Goal: Information Seeking & Learning: Learn about a topic

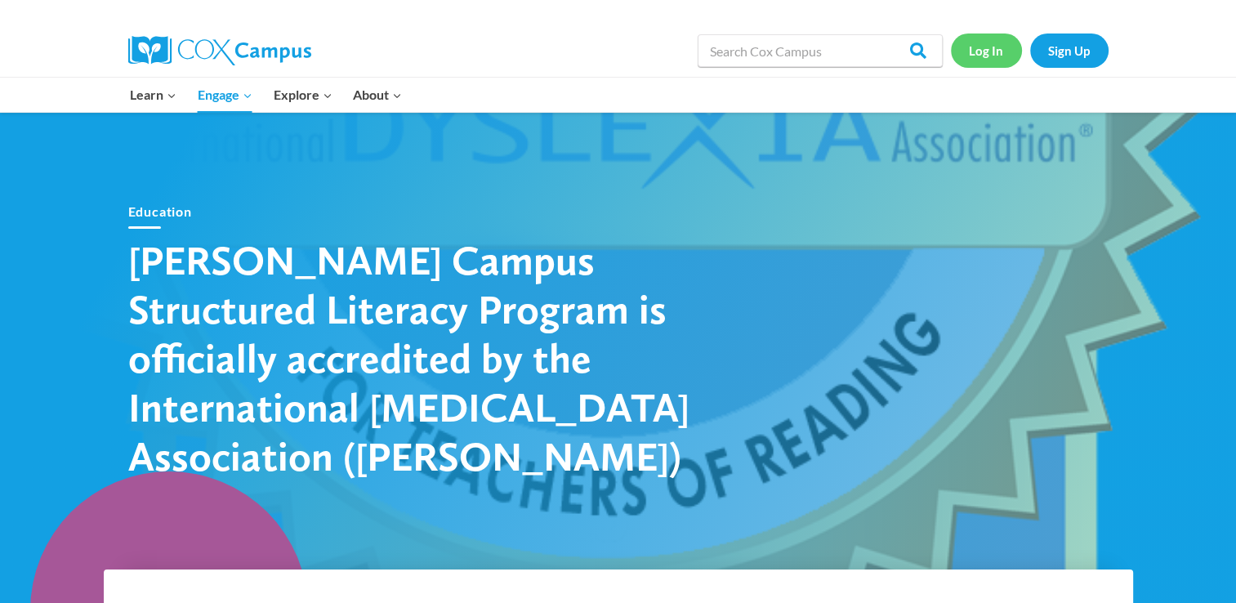
click at [986, 60] on link "Log In" at bounding box center [986, 49] width 71 height 33
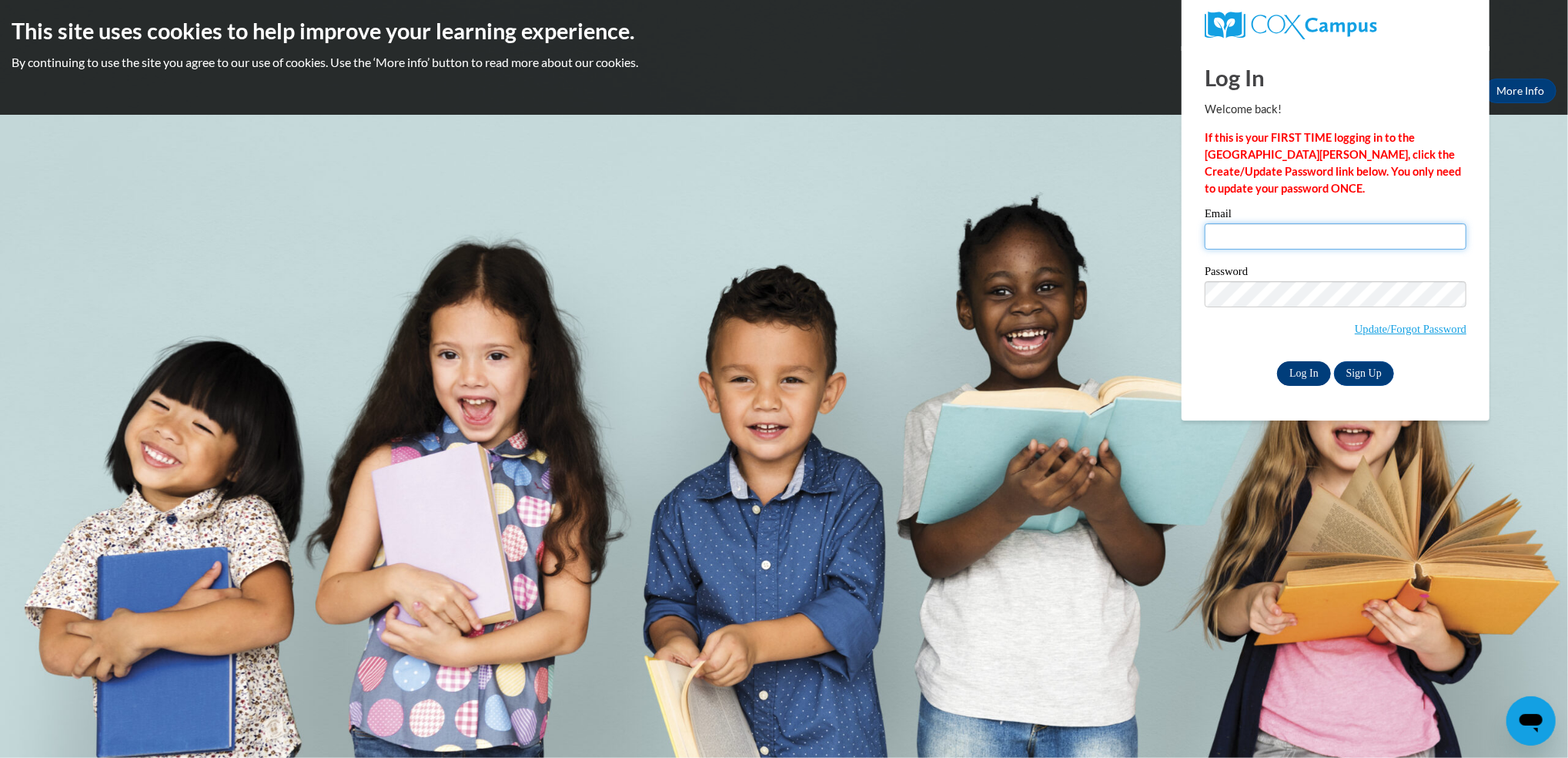
type input "yogayogurt@hotmail.com"
click at [1303, 373] on input "Log In" at bounding box center [1303, 373] width 54 height 25
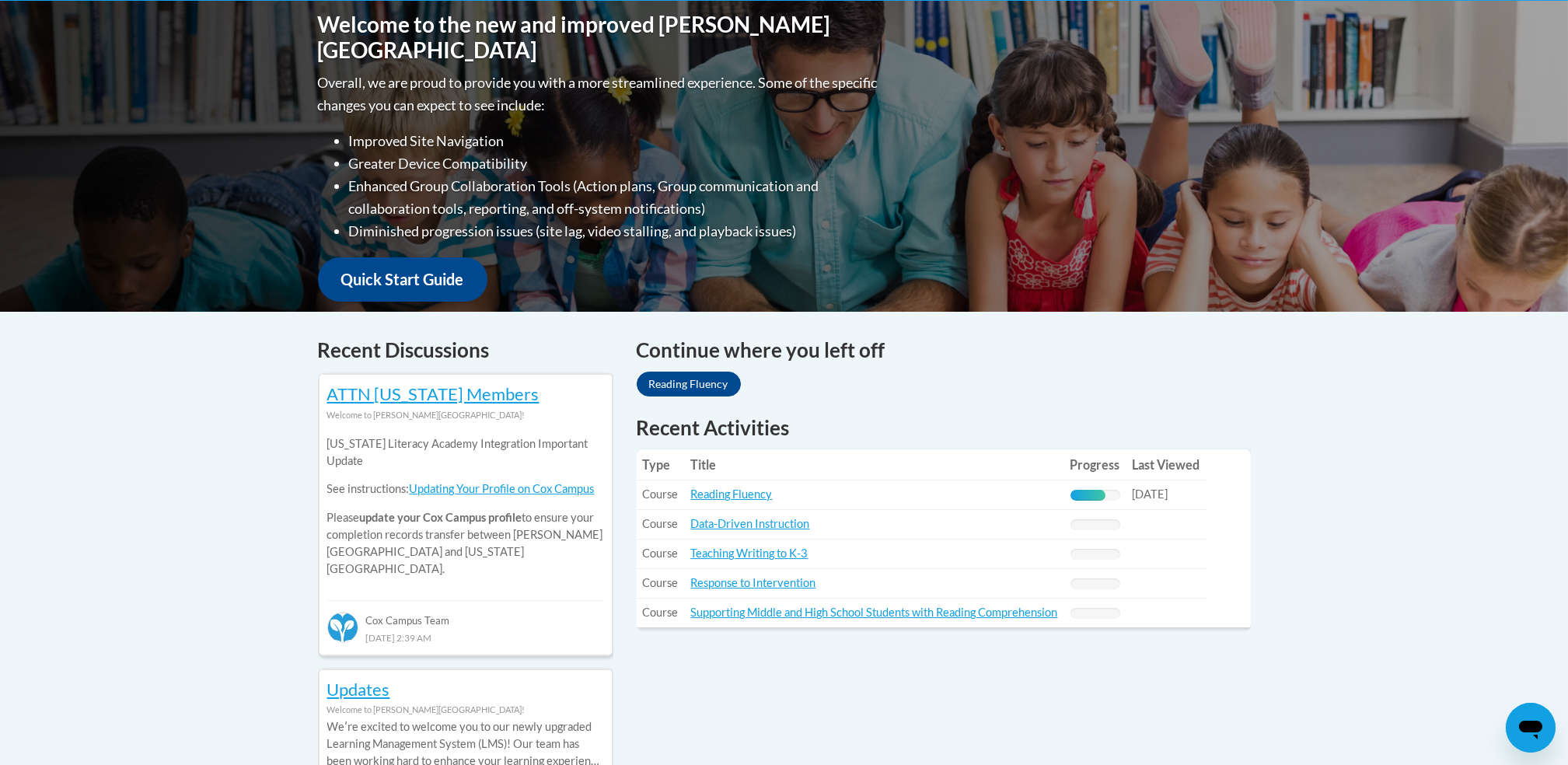
scroll to position [357, 0]
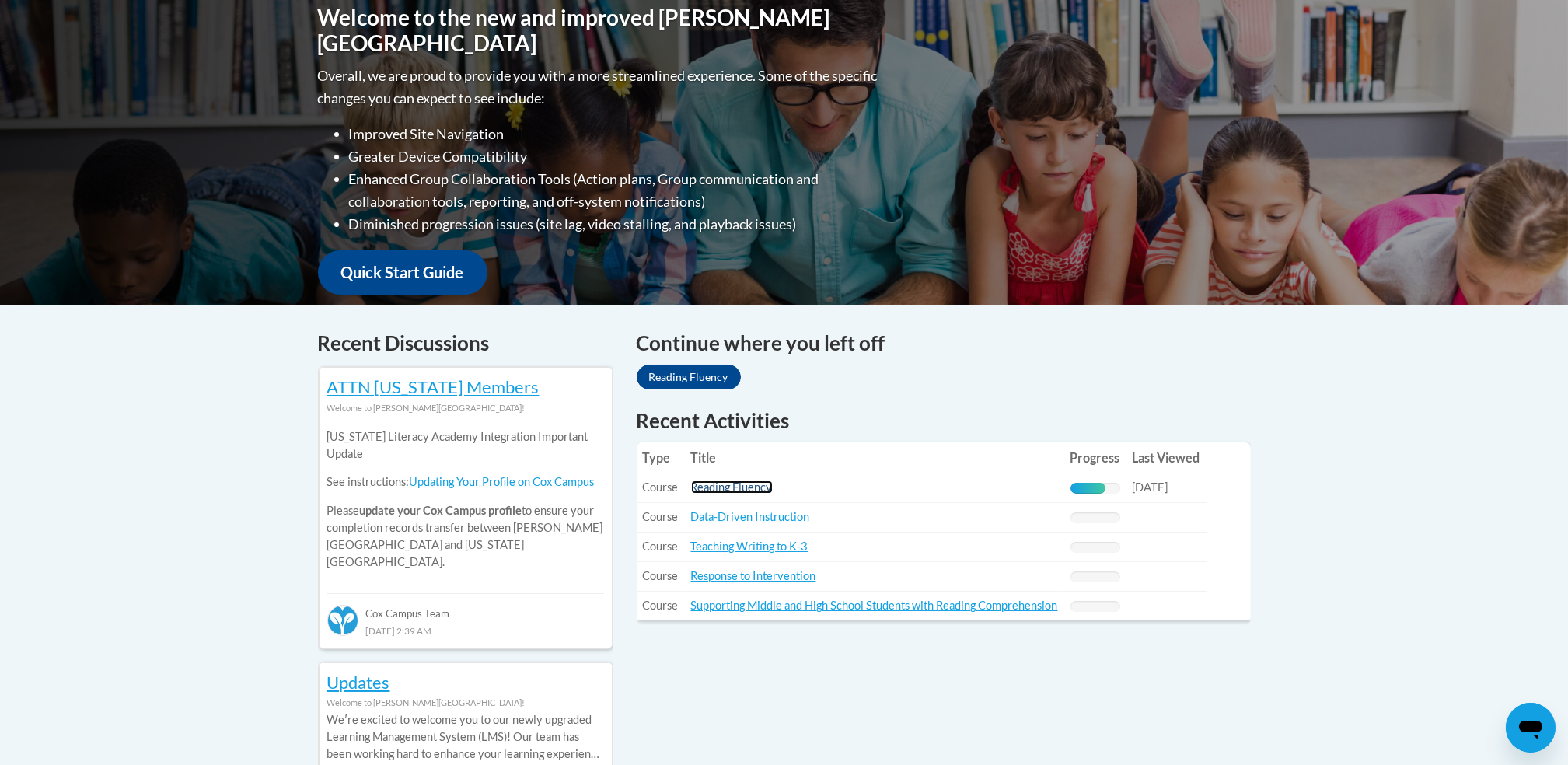
click at [735, 487] on link "Reading Fluency" at bounding box center [732, 487] width 82 height 13
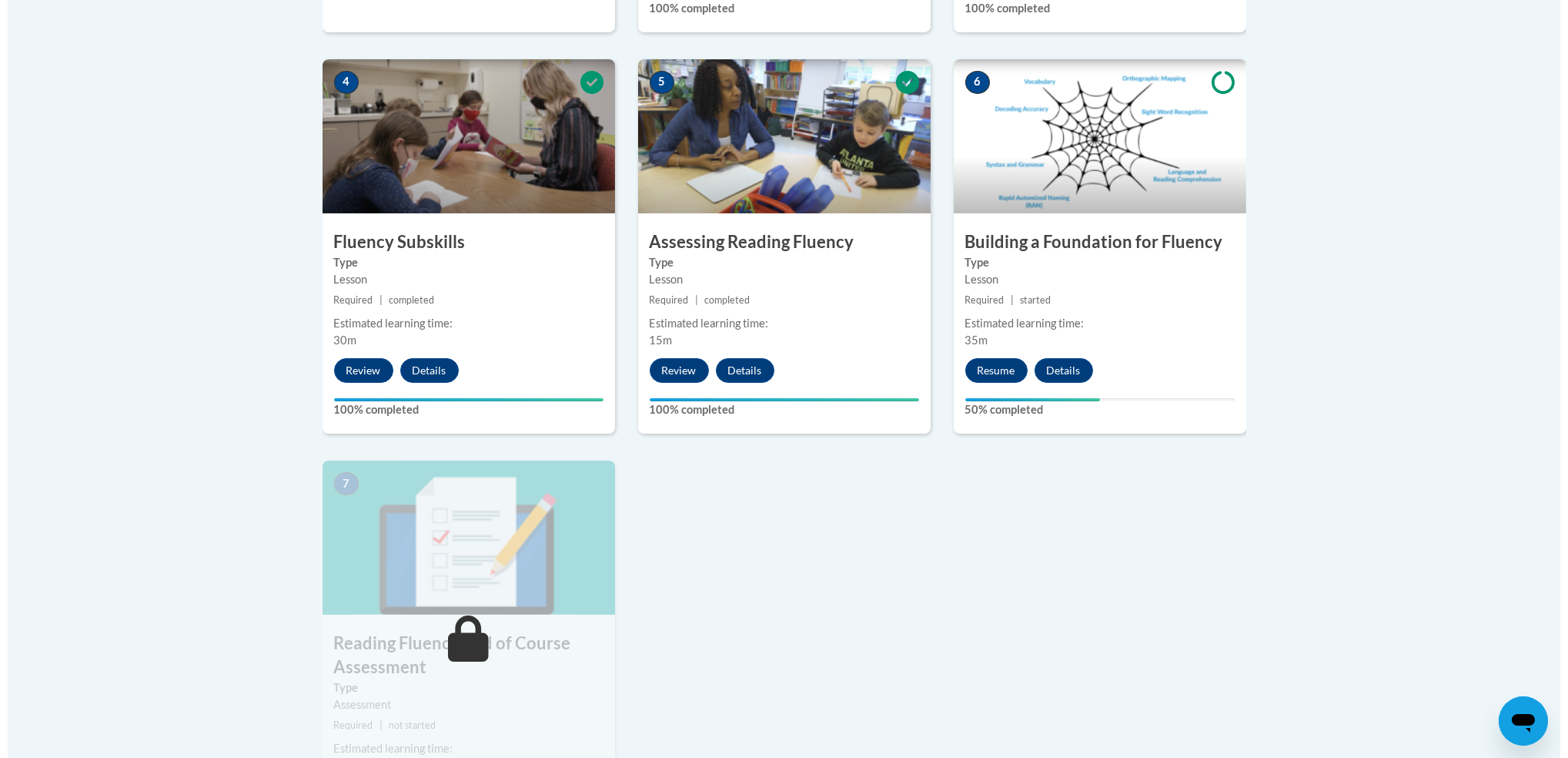
scroll to position [872, 0]
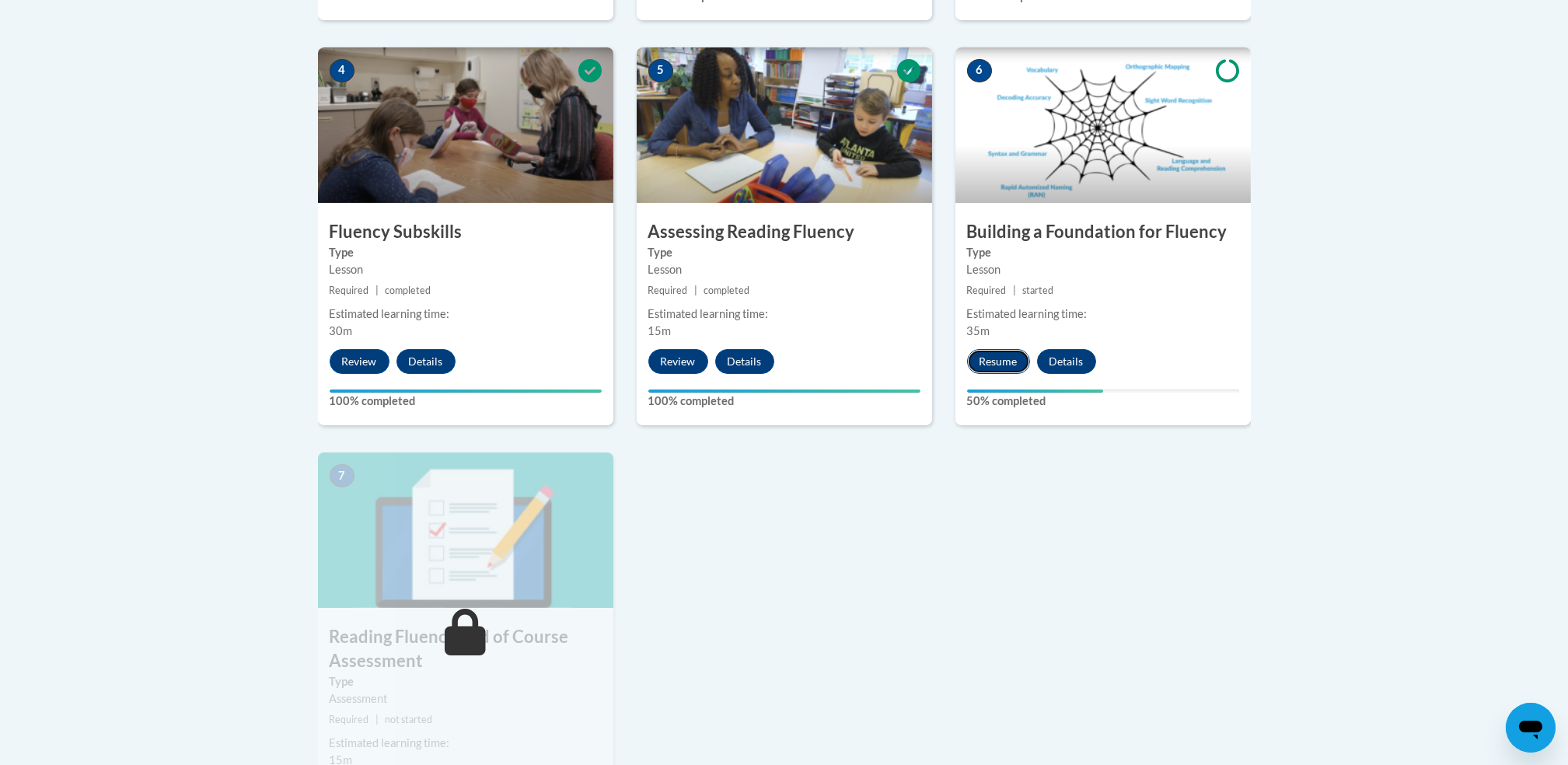
click at [1006, 362] on button "Resume" at bounding box center [998, 362] width 63 height 25
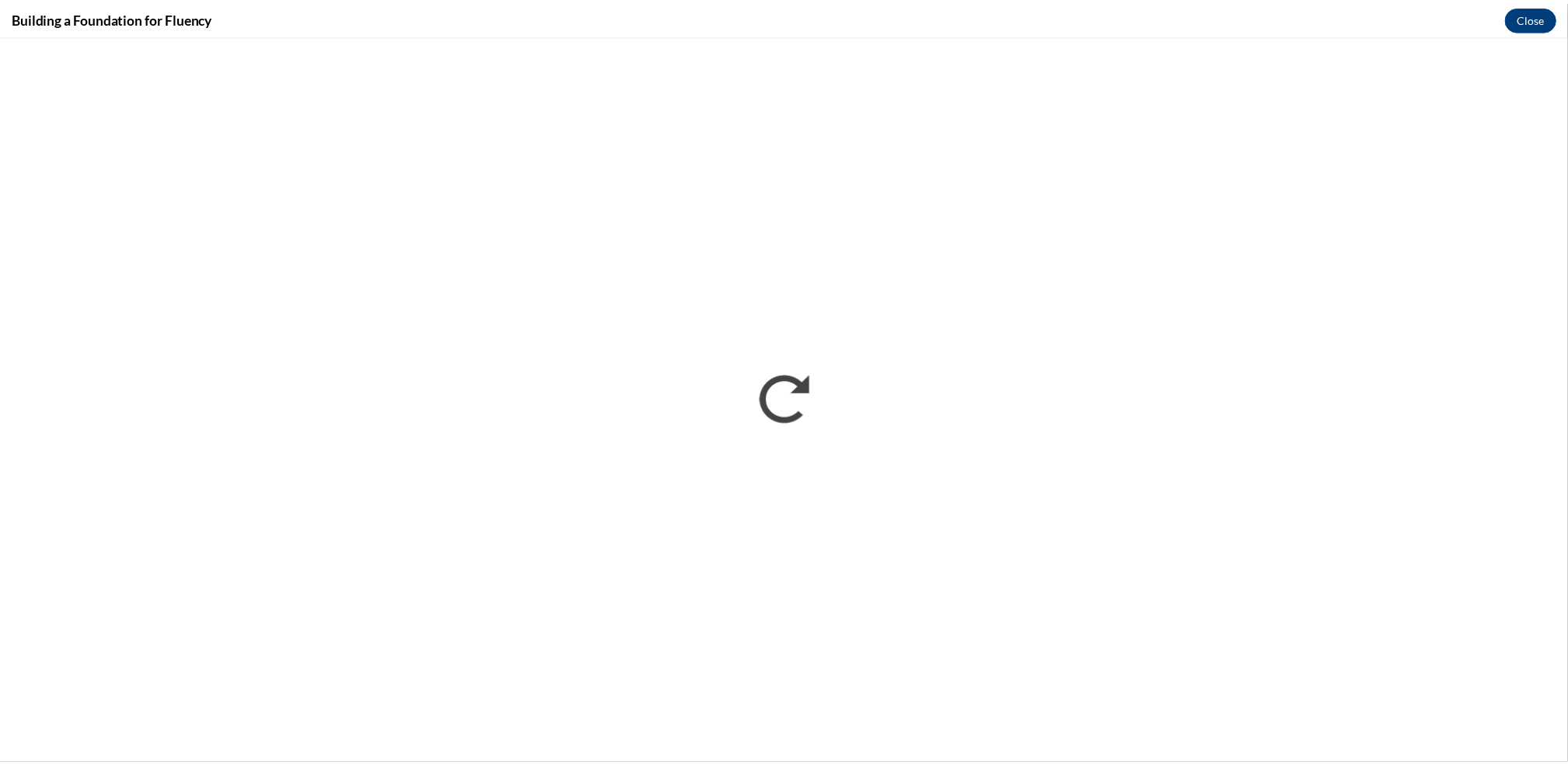
scroll to position [0, 0]
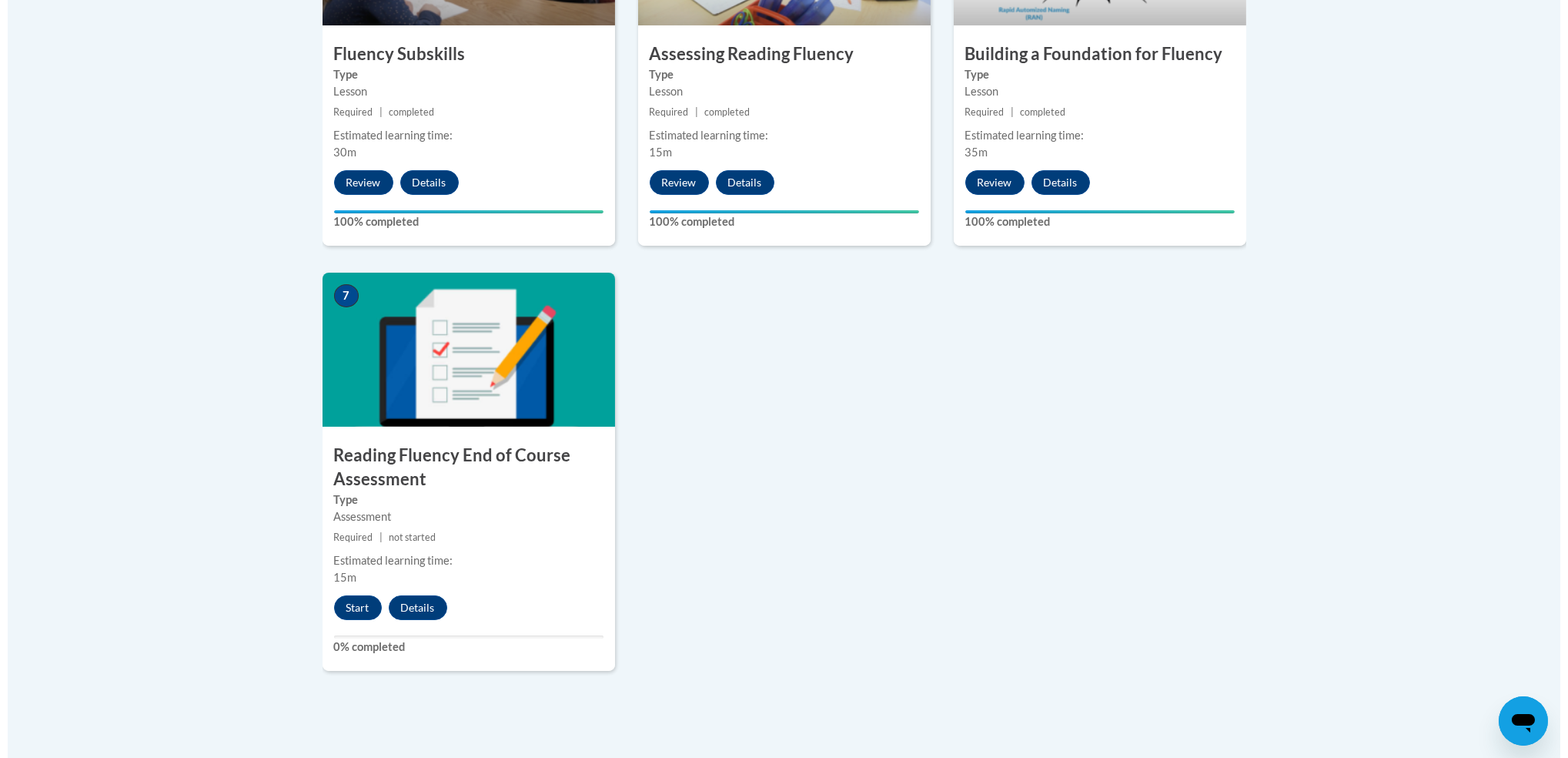
scroll to position [1050, 0]
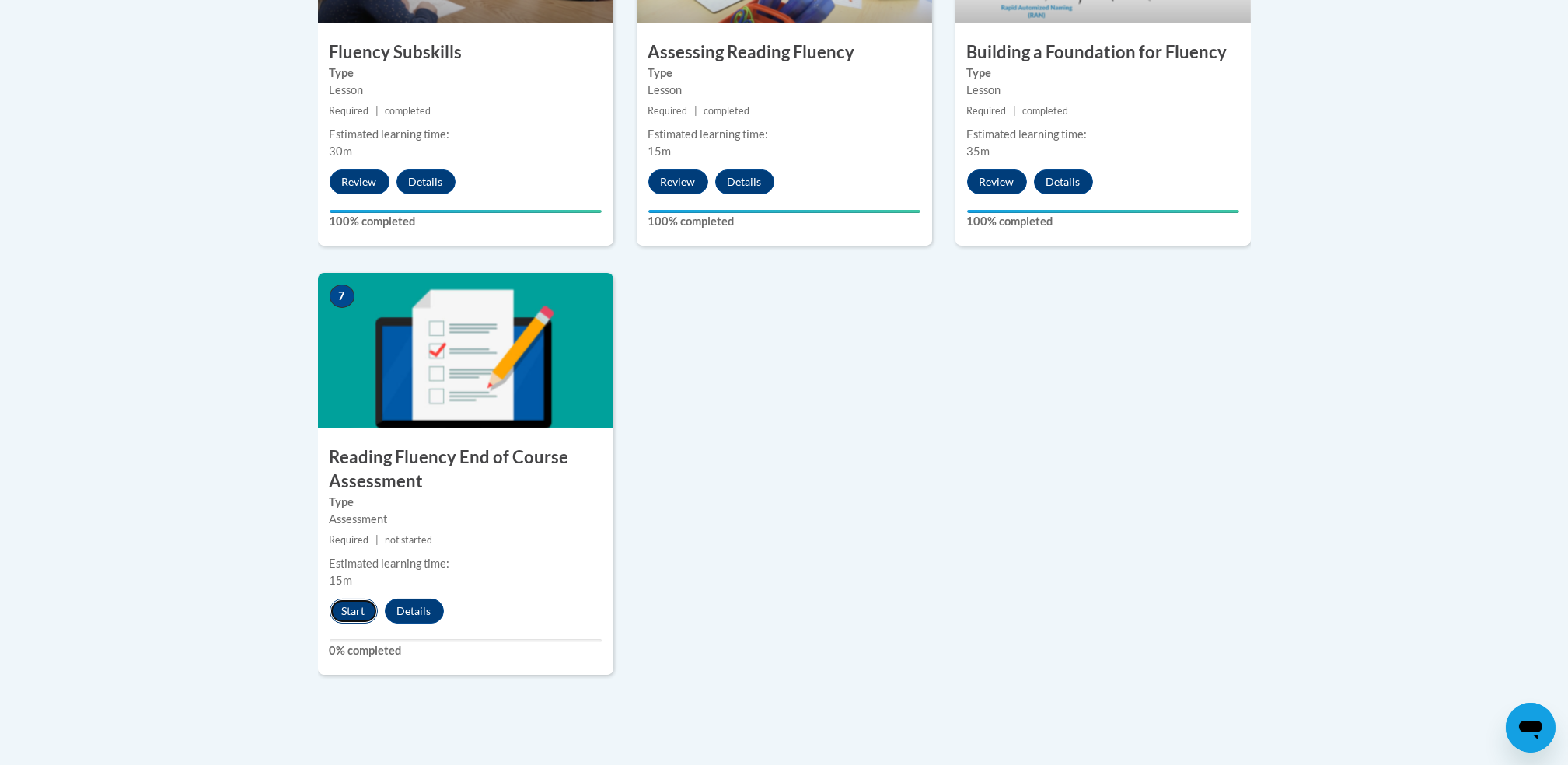
click at [362, 608] on button "Start" at bounding box center [353, 611] width 49 height 25
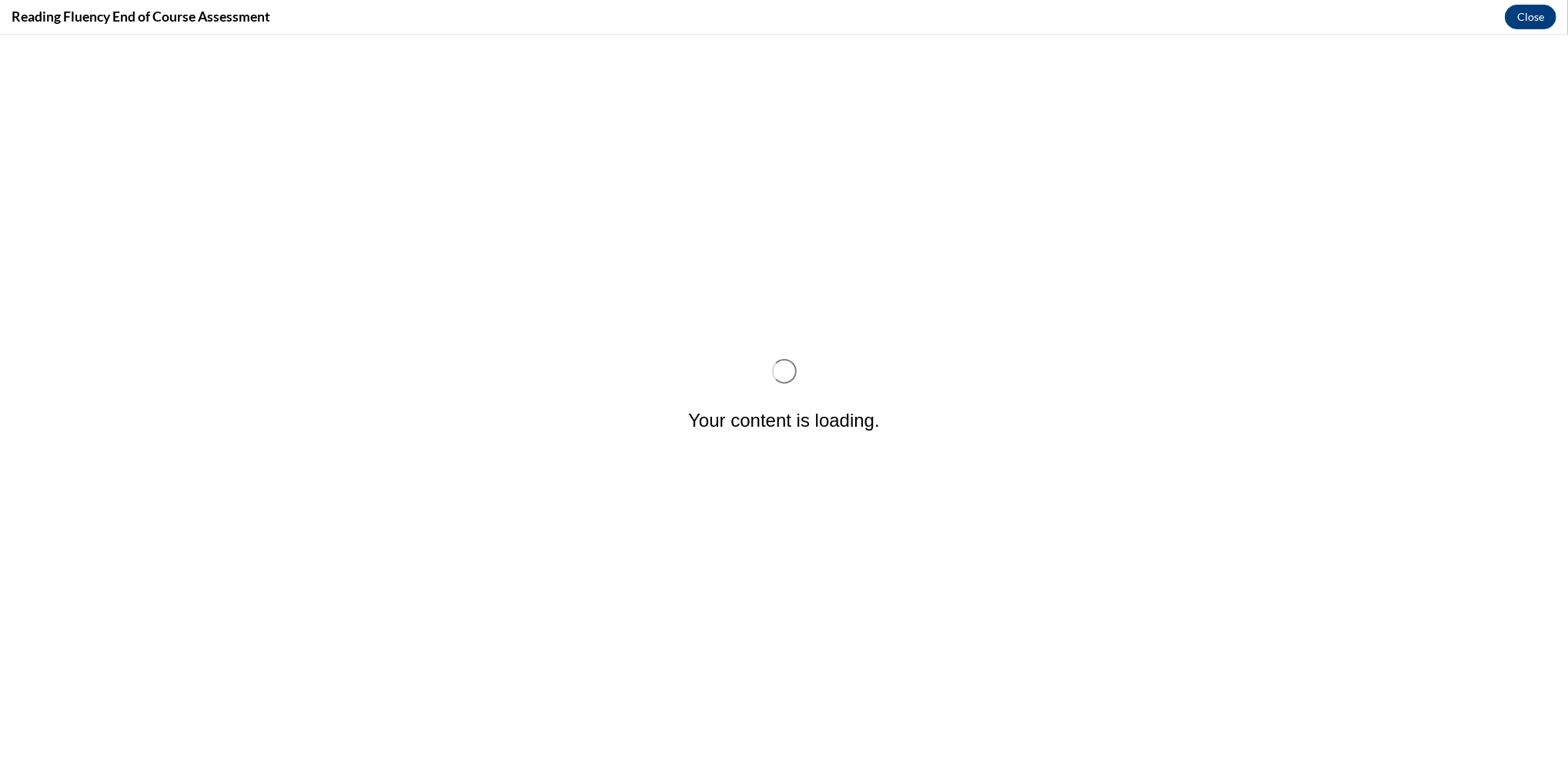
scroll to position [0, 0]
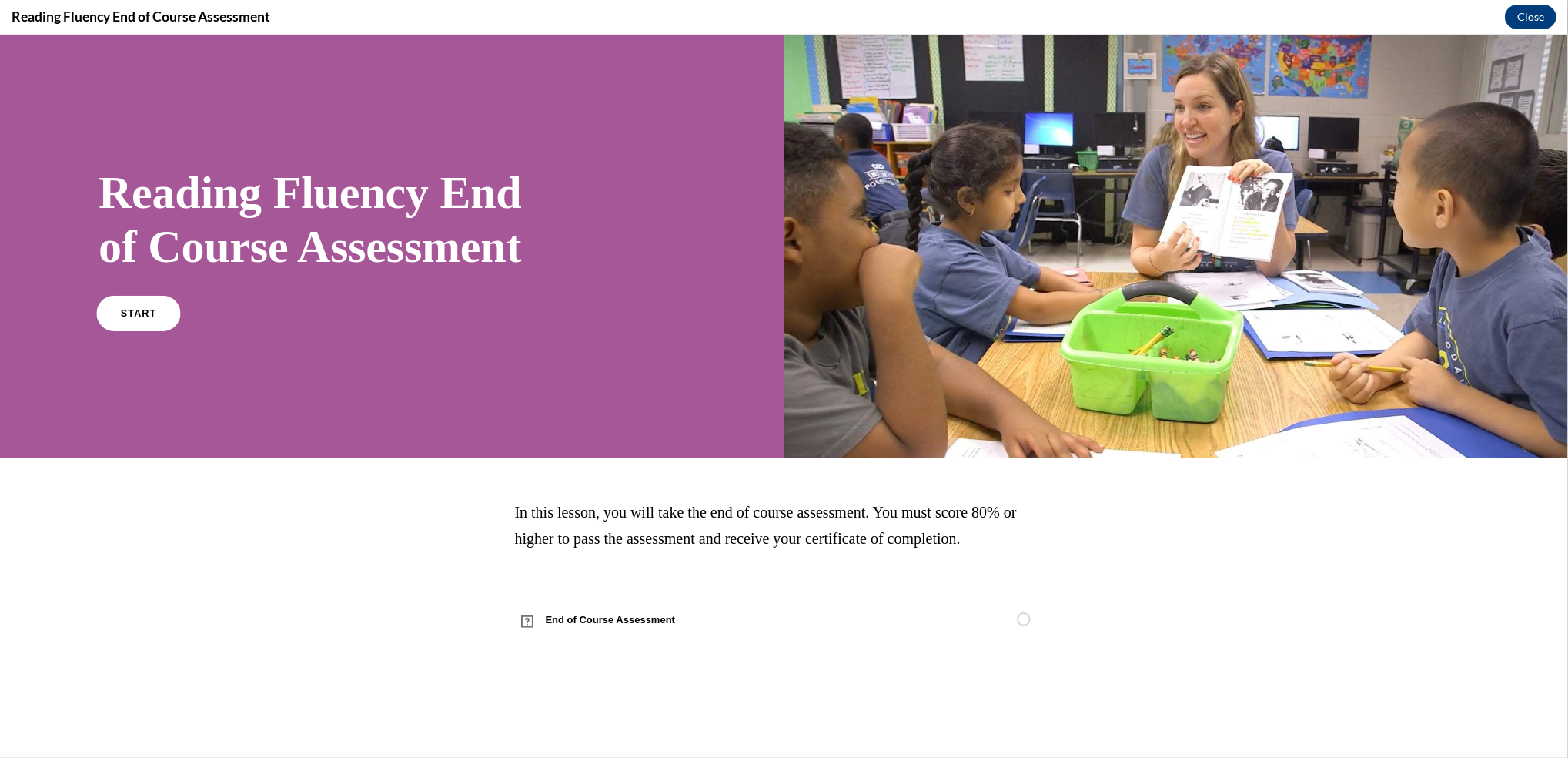
click at [142, 316] on span "START" at bounding box center [139, 313] width 36 height 11
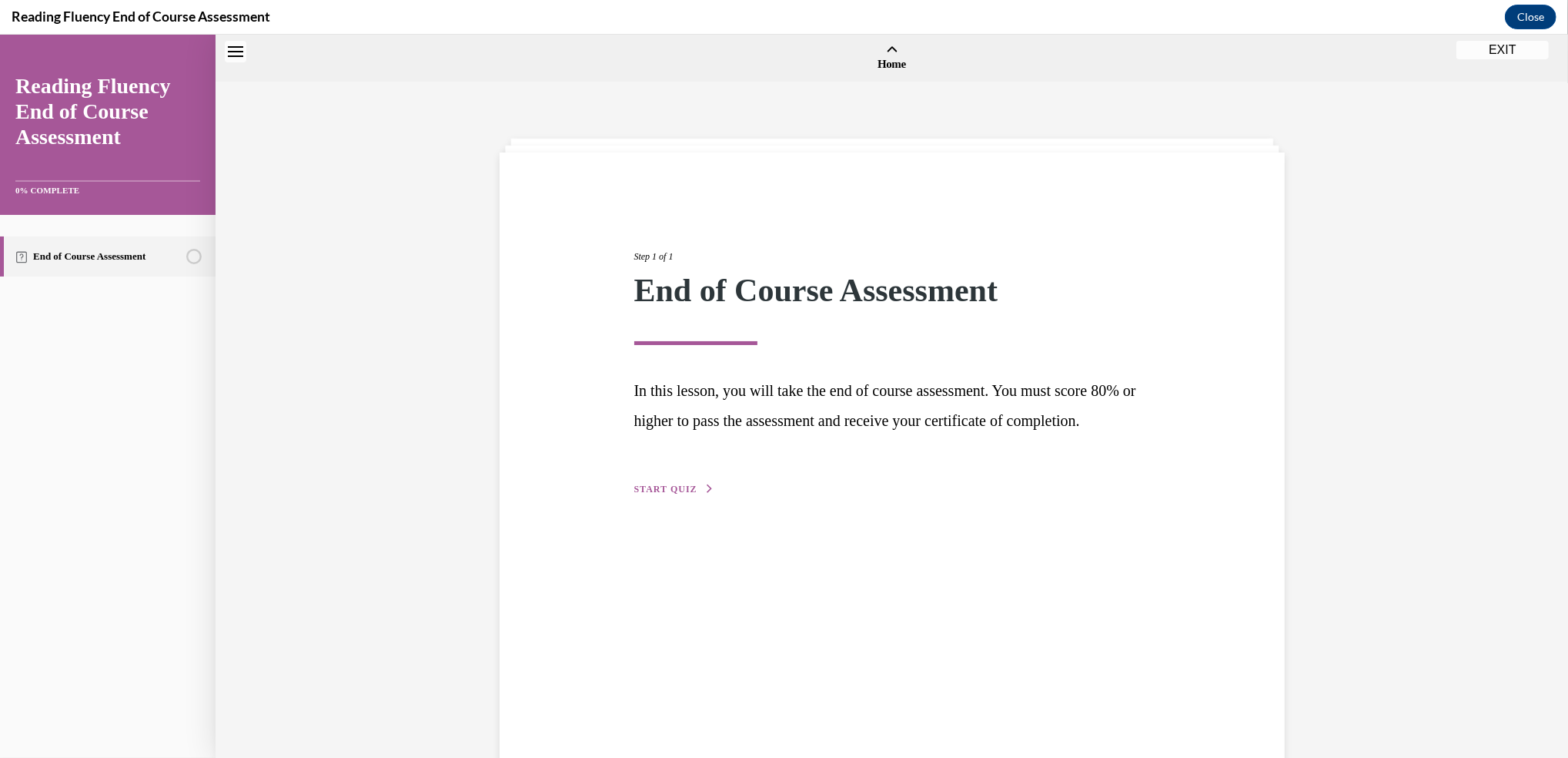
scroll to position [47, 0]
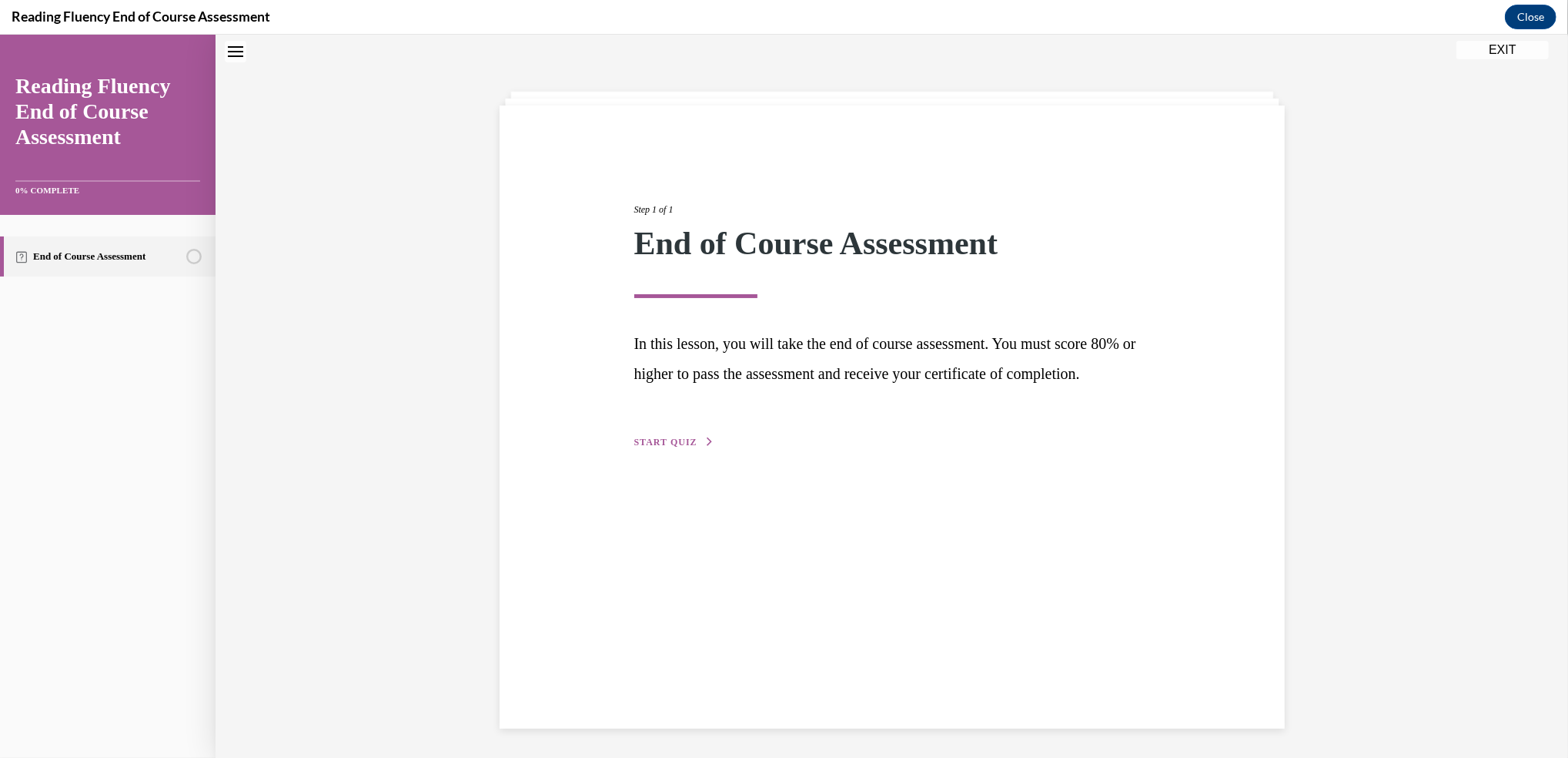
click at [662, 448] on span "START QUIZ" at bounding box center [665, 441] width 63 height 10
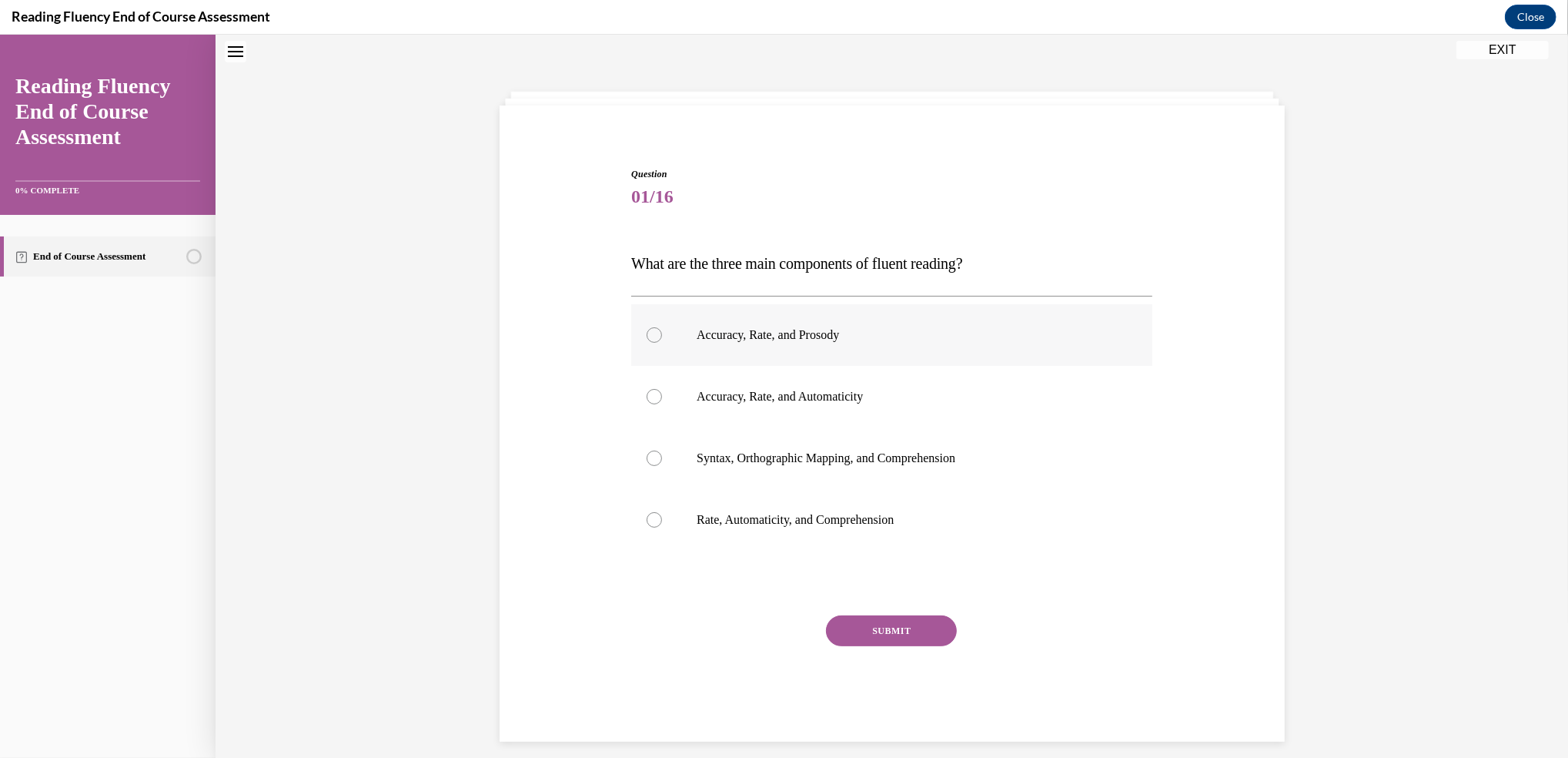
click at [646, 332] on div at bounding box center [654, 335] width 15 height 15
click at [646, 332] on input "Accuracy, Rate, and Prosody" at bounding box center [654, 335] width 15 height 15
radio input "true"
click at [911, 639] on button "SUBMIT" at bounding box center [891, 631] width 131 height 31
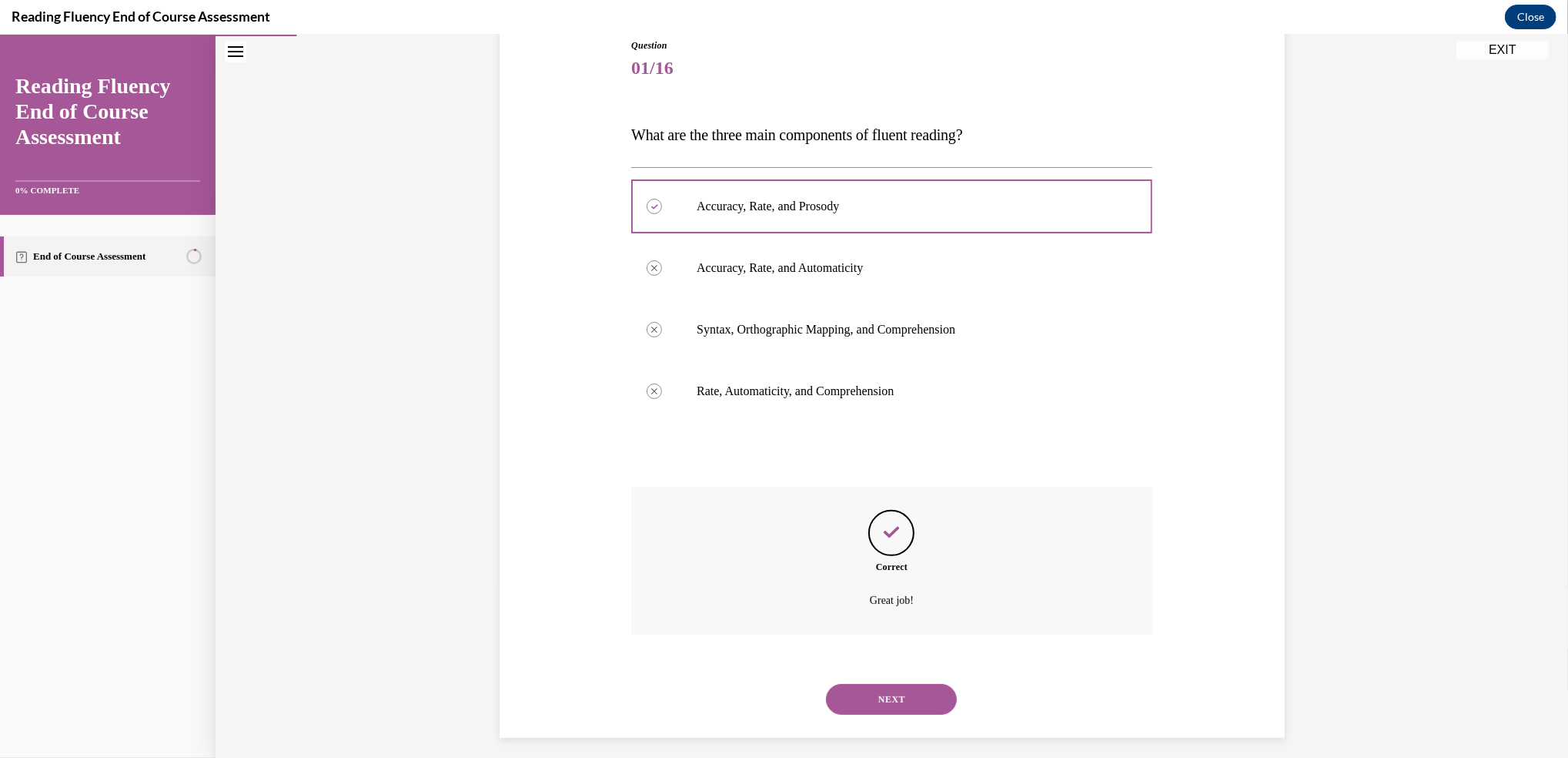
scroll to position [186, 0]
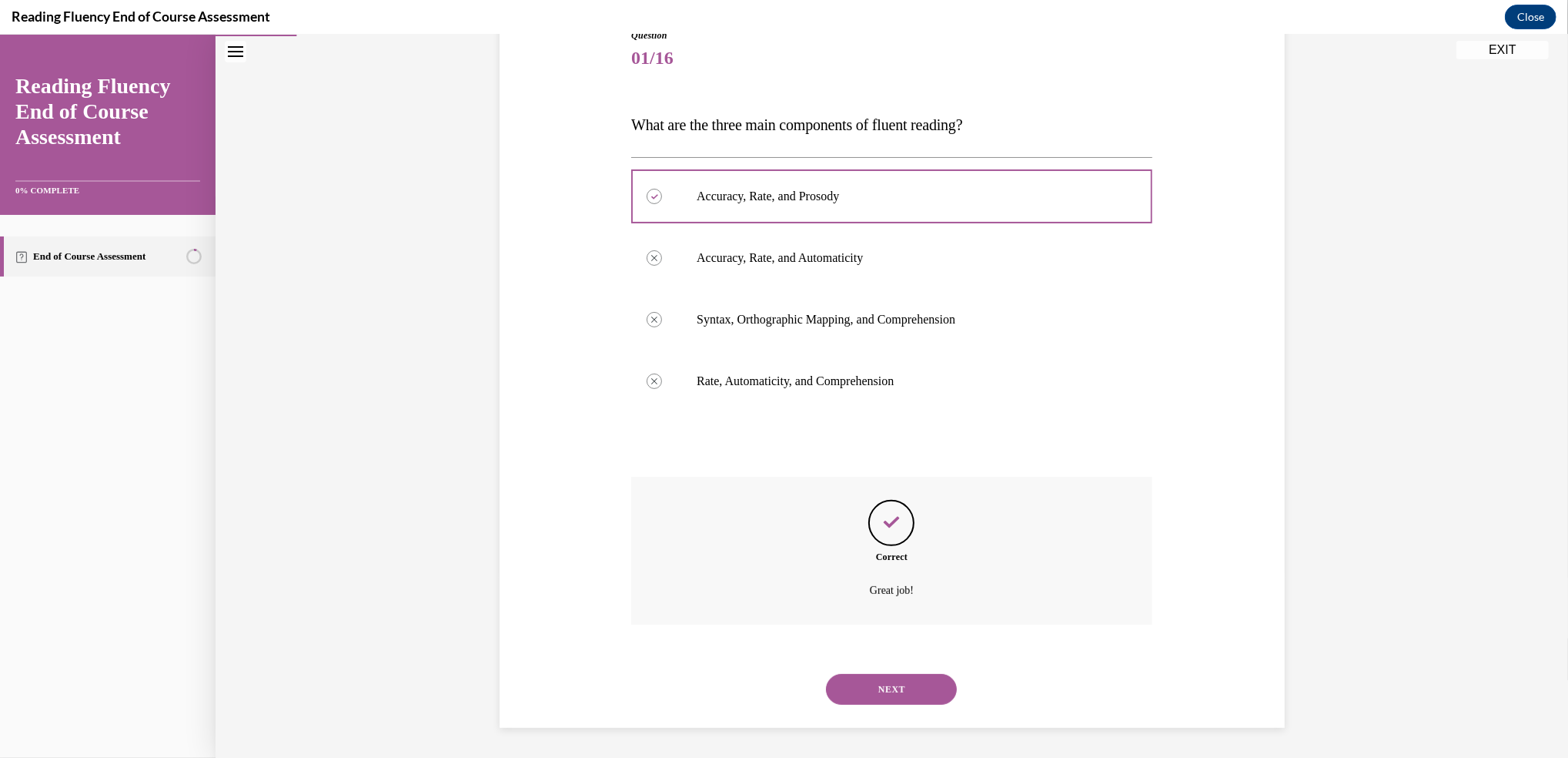
click at [883, 688] on button "NEXT" at bounding box center [891, 689] width 131 height 31
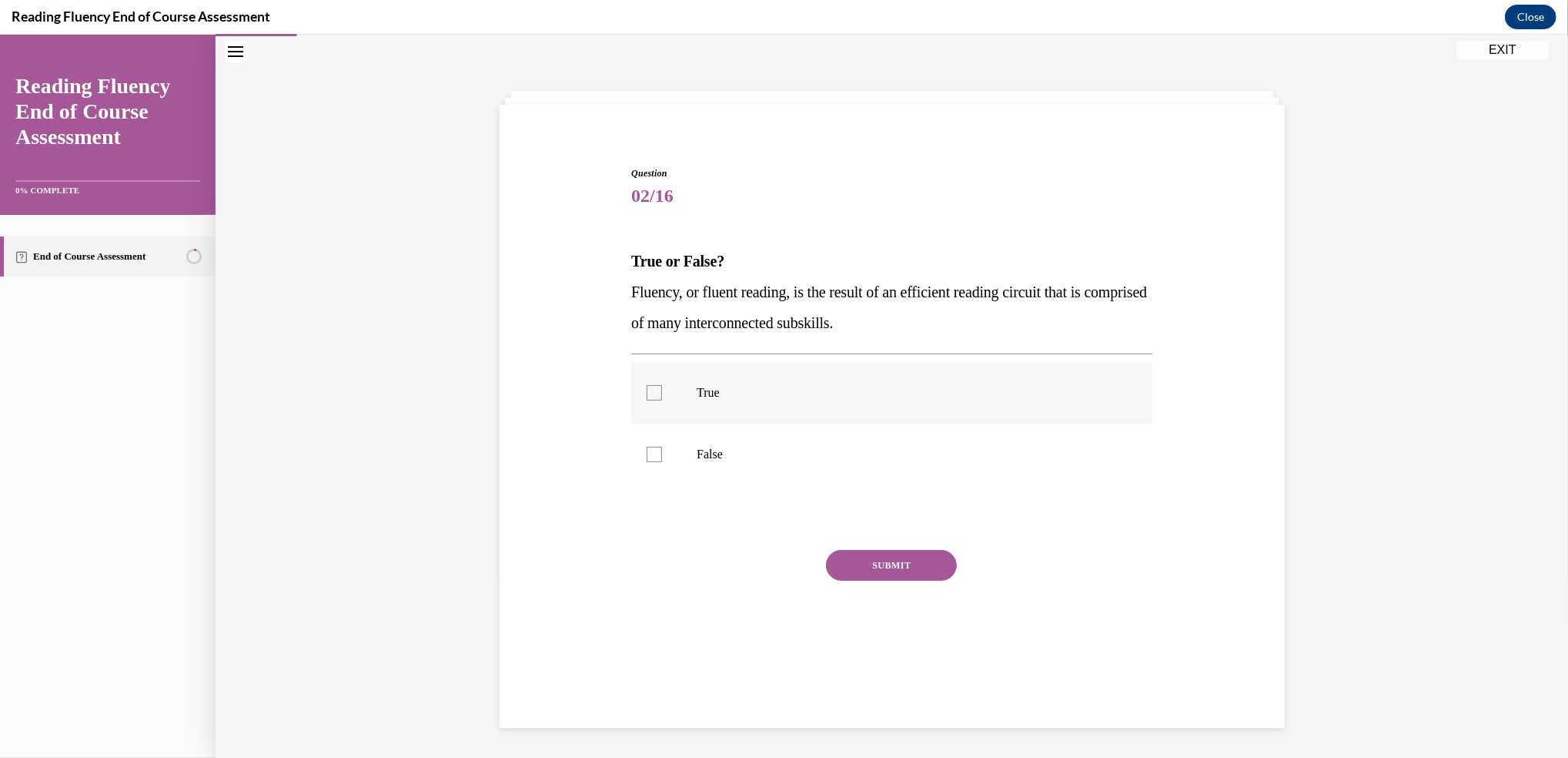
click at [646, 392] on div at bounding box center [654, 392] width 15 height 15
click at [646, 392] on input "True" at bounding box center [654, 392] width 15 height 15
checkbox input "true"
click at [860, 573] on button "SUBMIT" at bounding box center [891, 565] width 131 height 31
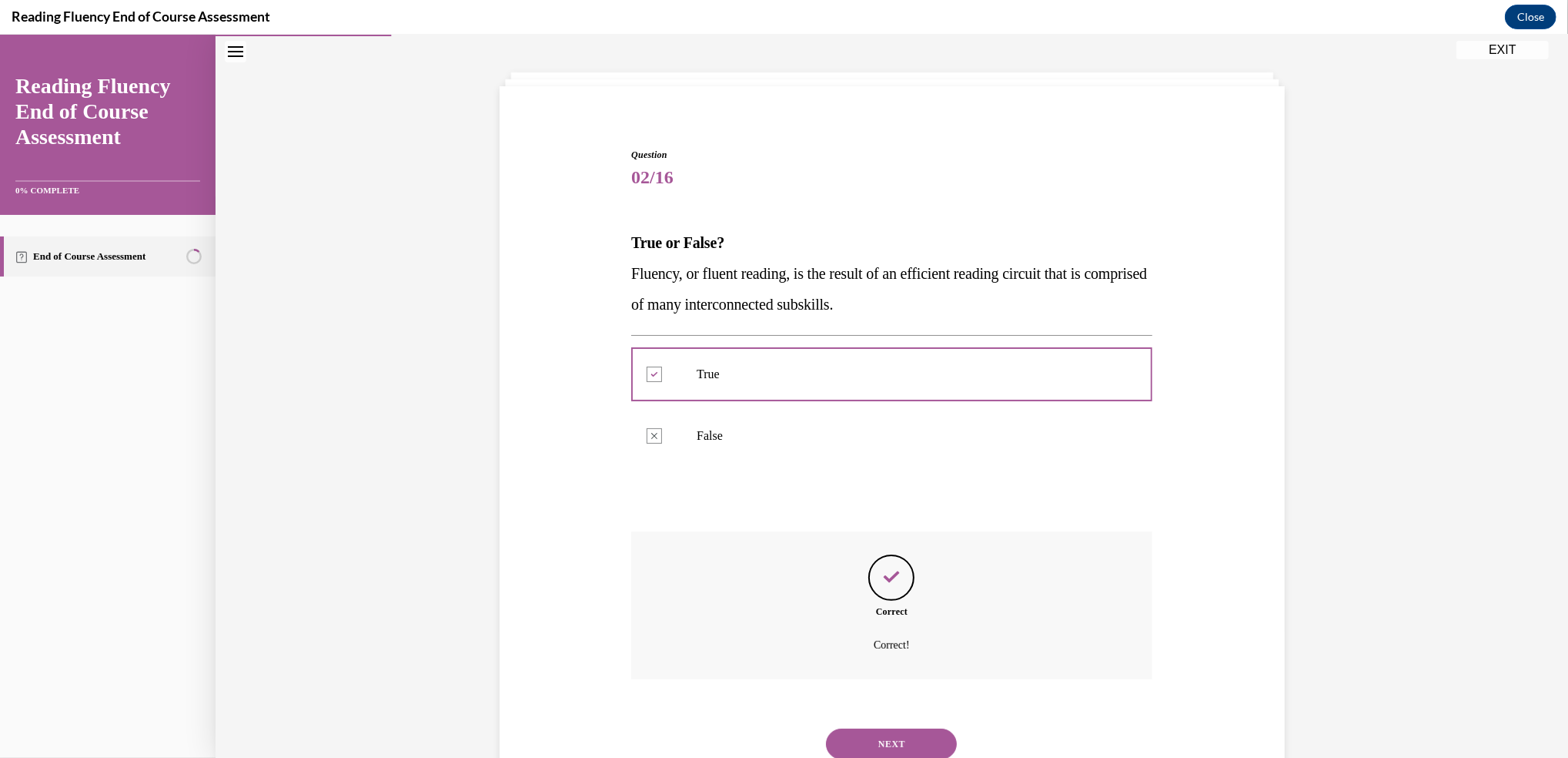
scroll to position [120, 0]
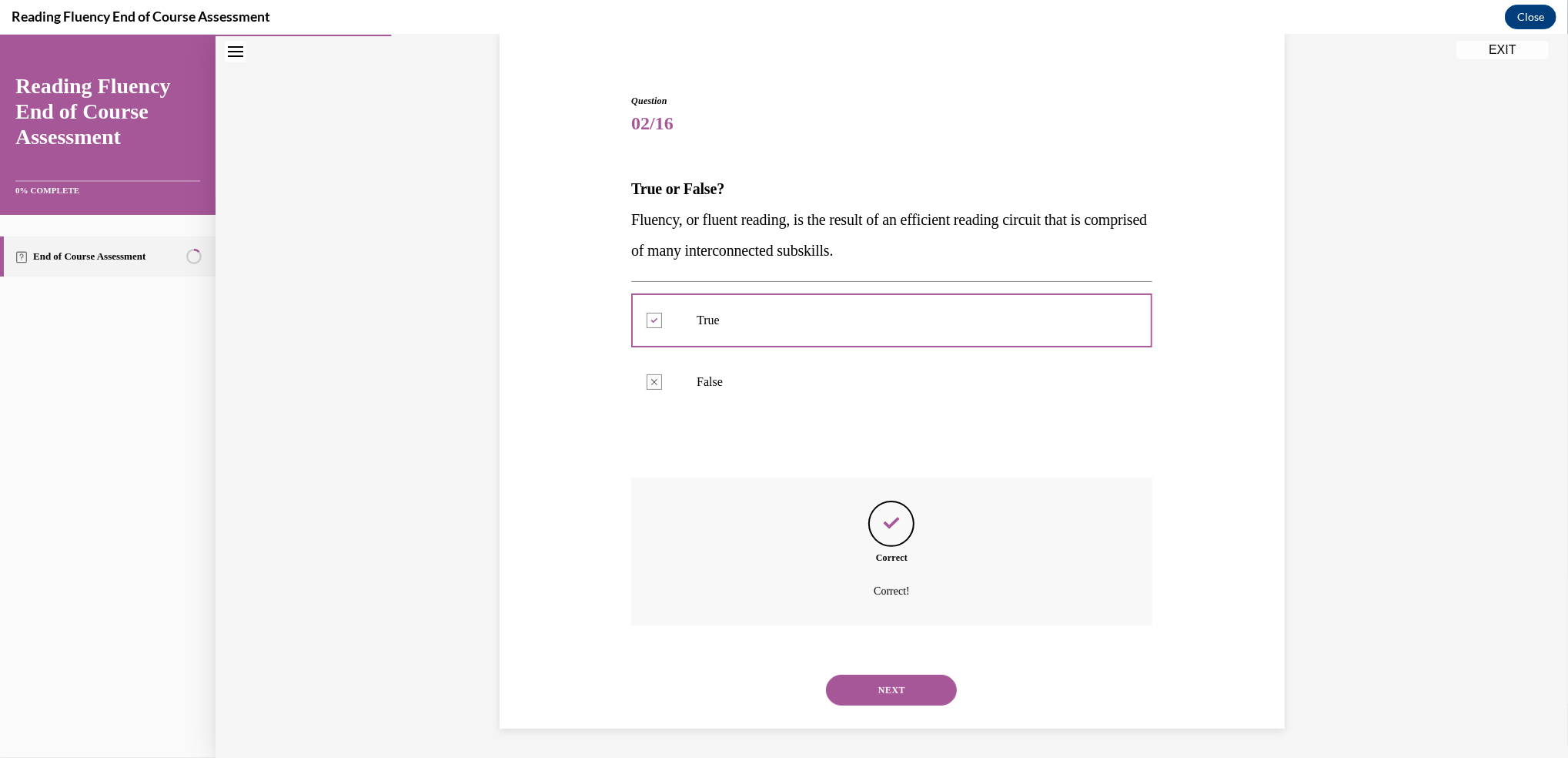
click at [886, 694] on button "NEXT" at bounding box center [891, 690] width 131 height 31
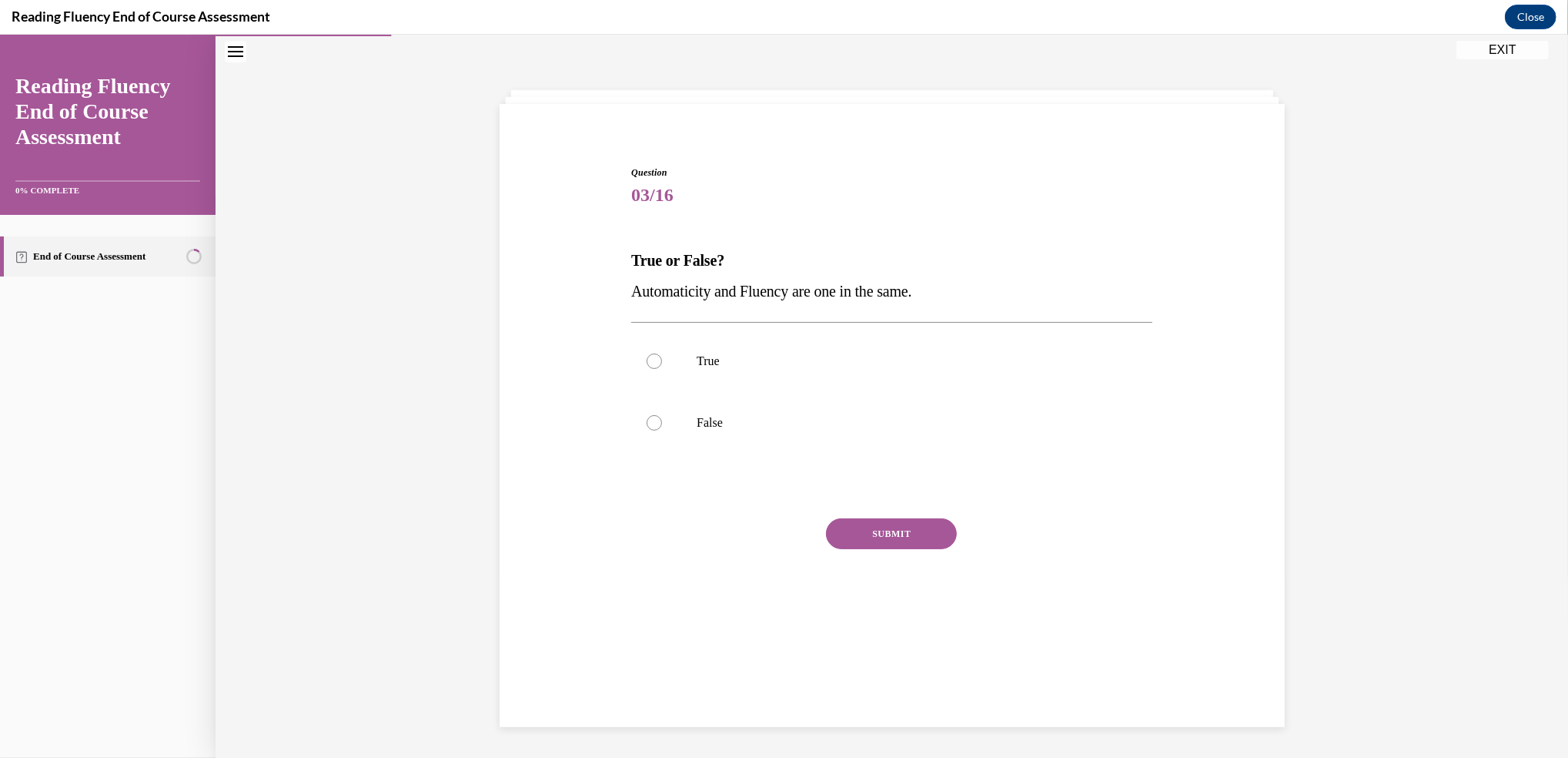
scroll to position [48, 0]
click at [646, 416] on div at bounding box center [654, 423] width 15 height 15
click at [646, 416] on input "False" at bounding box center [654, 423] width 15 height 15
radio input "true"
click at [853, 531] on button "SUBMIT" at bounding box center [891, 535] width 131 height 31
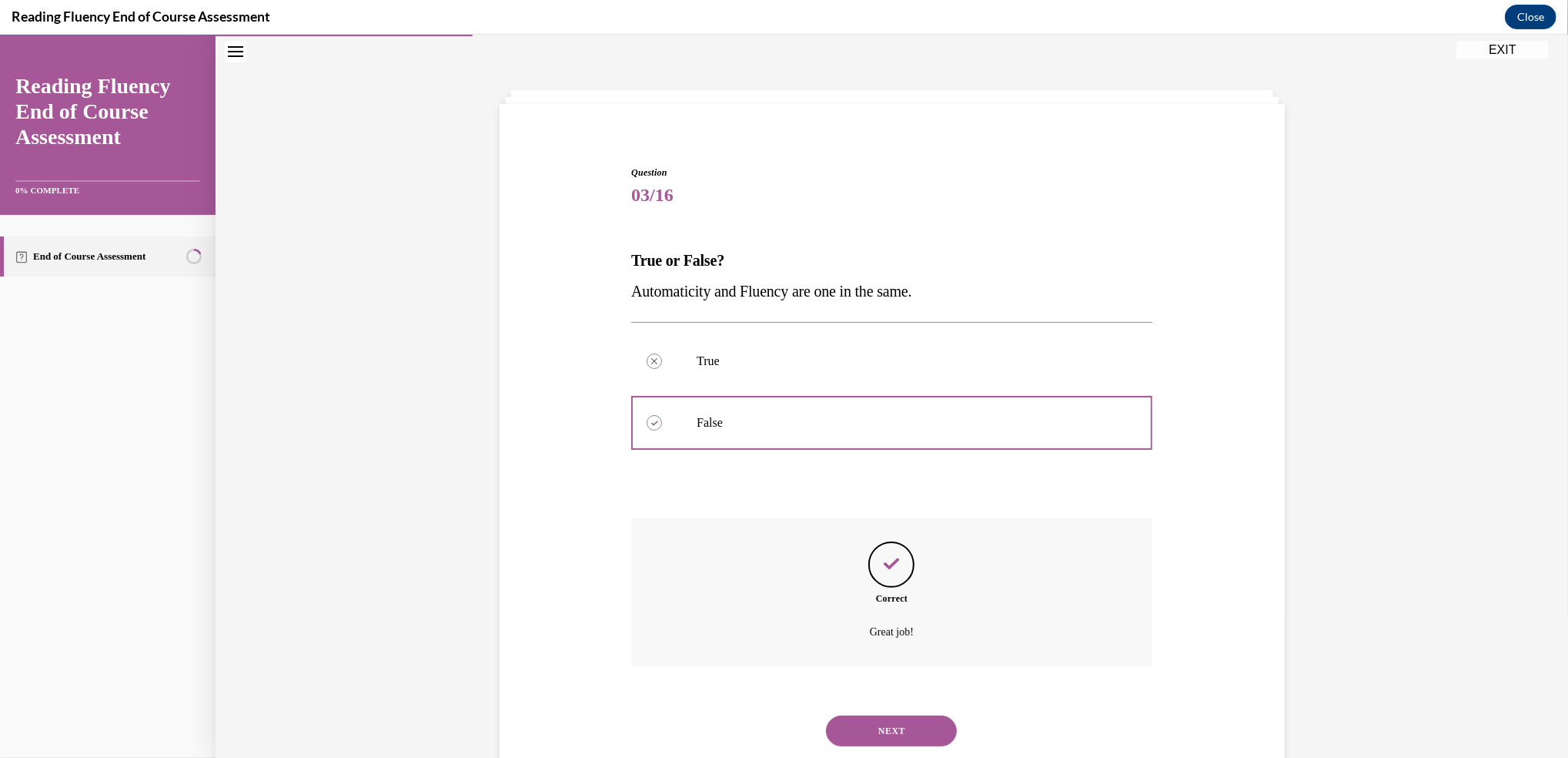
scroll to position [91, 0]
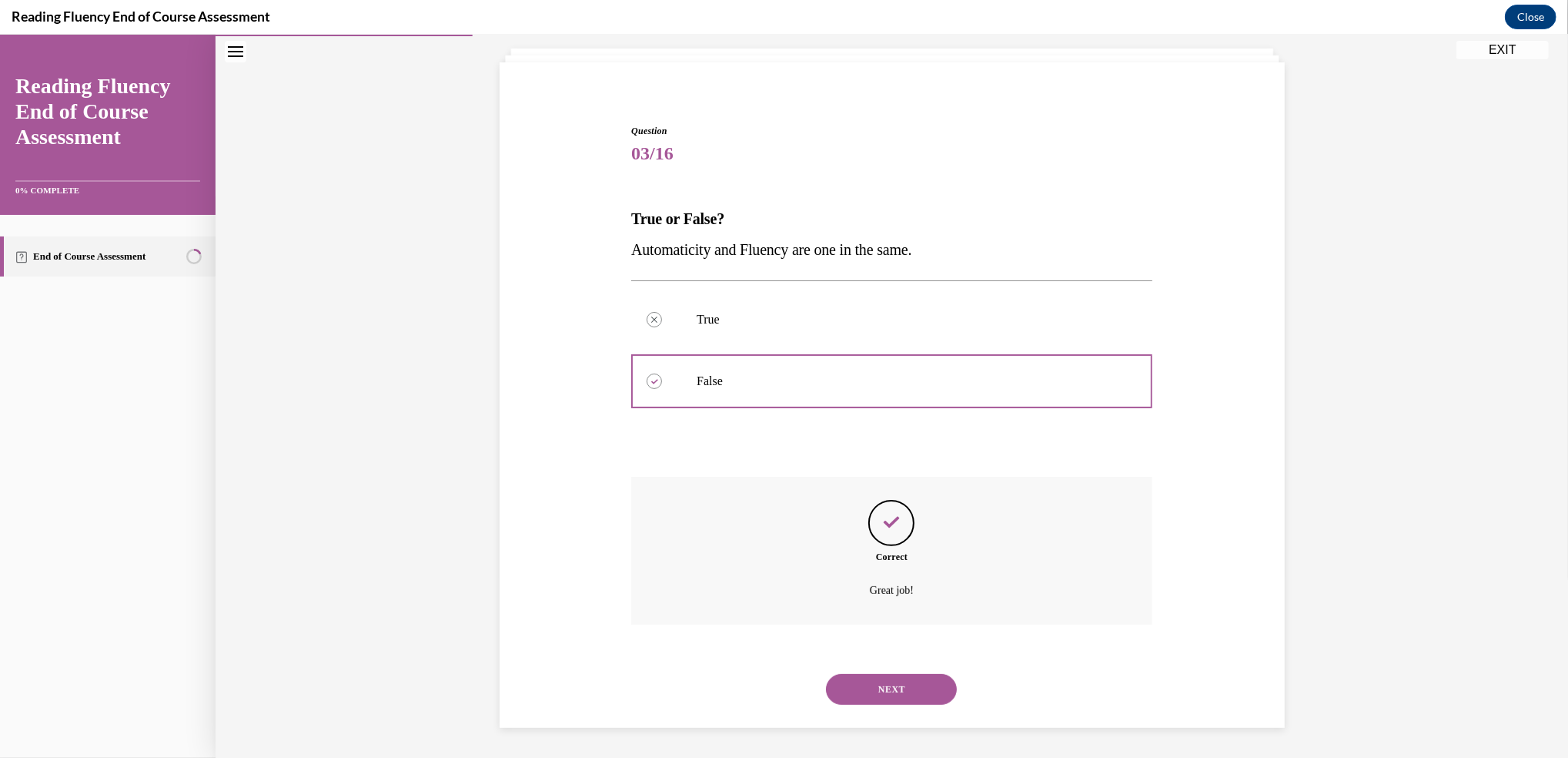
click at [877, 686] on button "NEXT" at bounding box center [891, 689] width 131 height 31
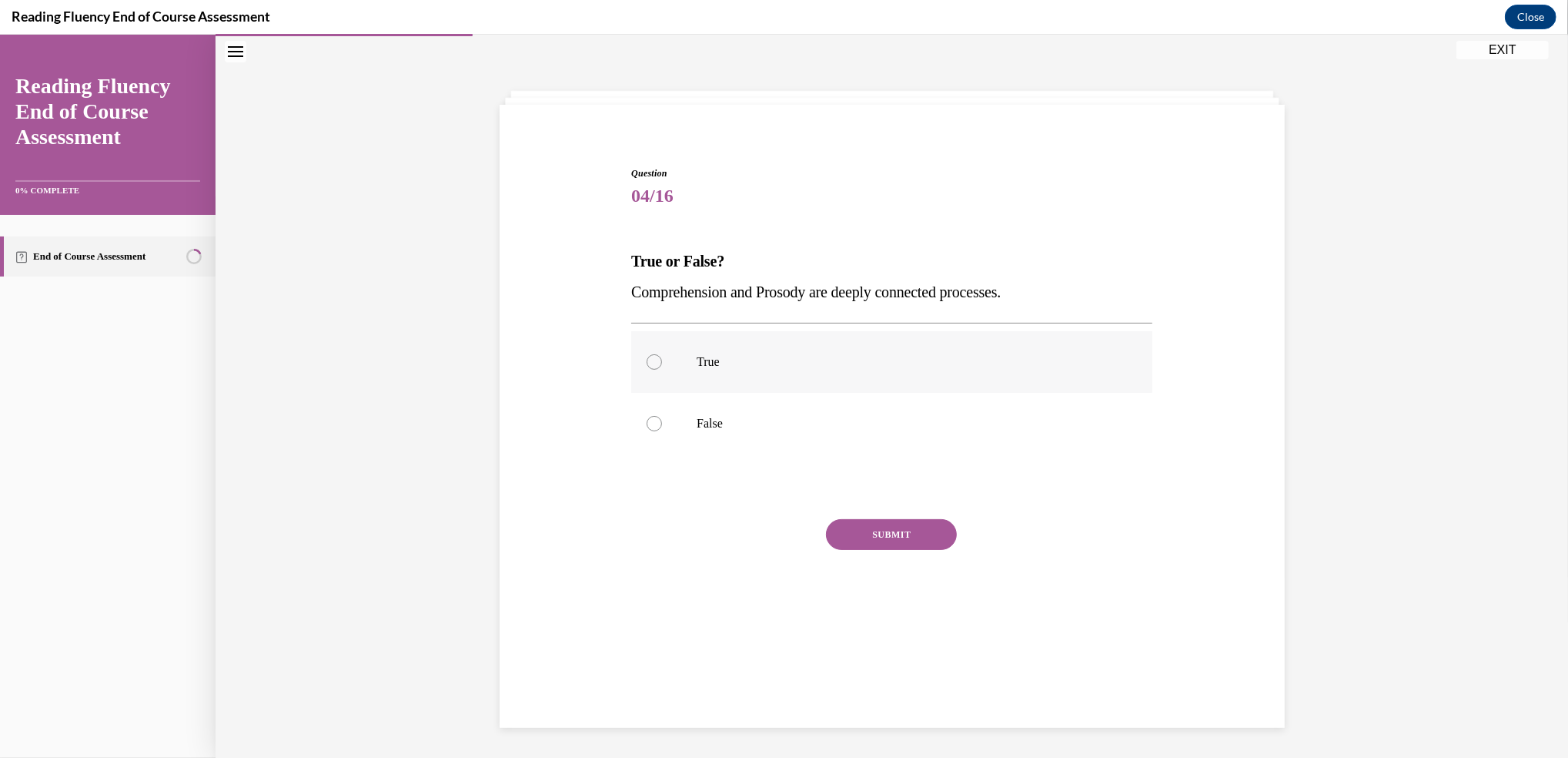
click at [649, 365] on div at bounding box center [654, 362] width 15 height 15
click at [649, 365] on input "True" at bounding box center [654, 362] width 15 height 15
radio input "true"
click at [858, 533] on button "SUBMIT" at bounding box center [891, 535] width 131 height 31
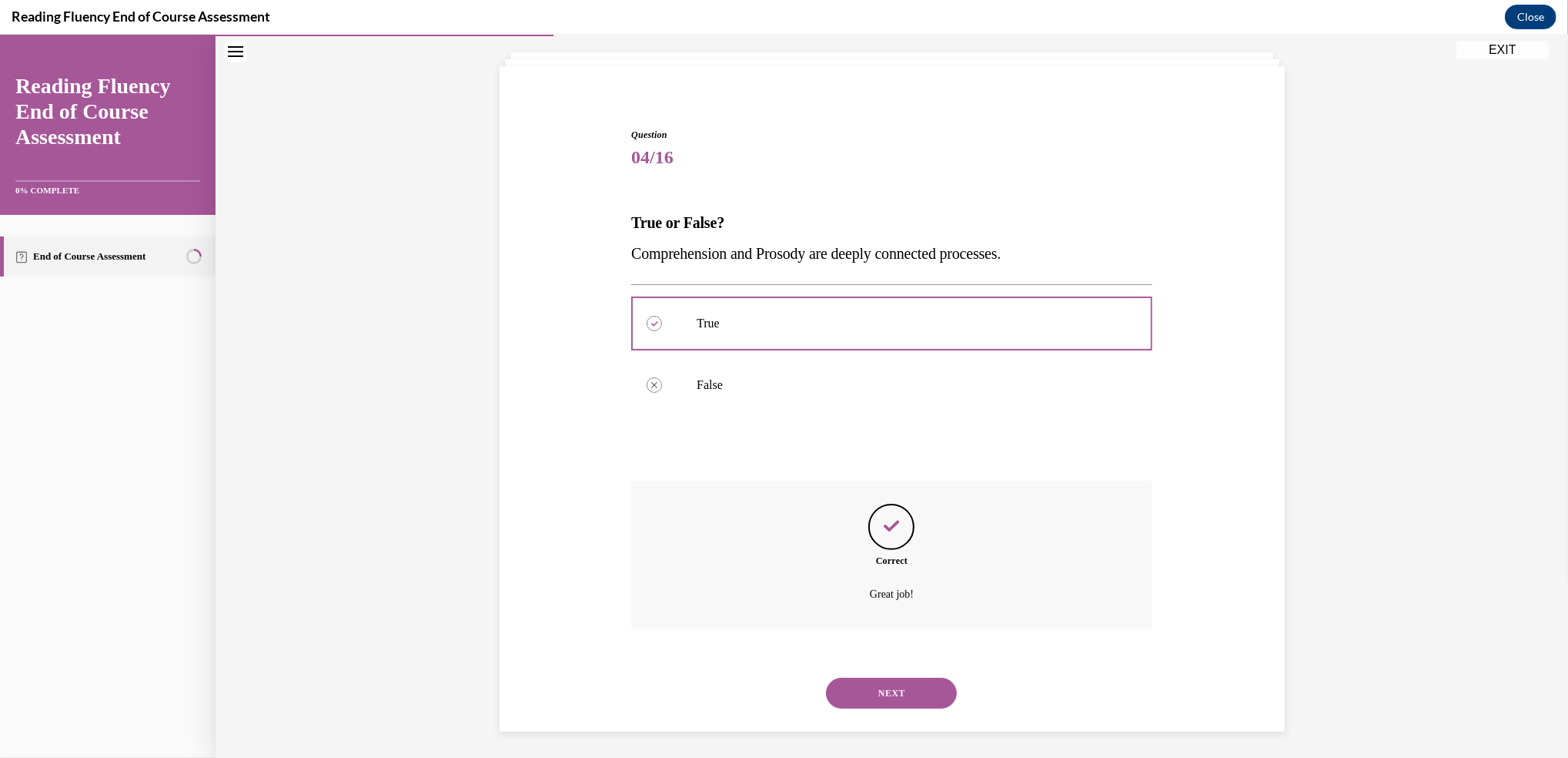
scroll to position [91, 0]
click at [872, 695] on button "NEXT" at bounding box center [891, 689] width 131 height 31
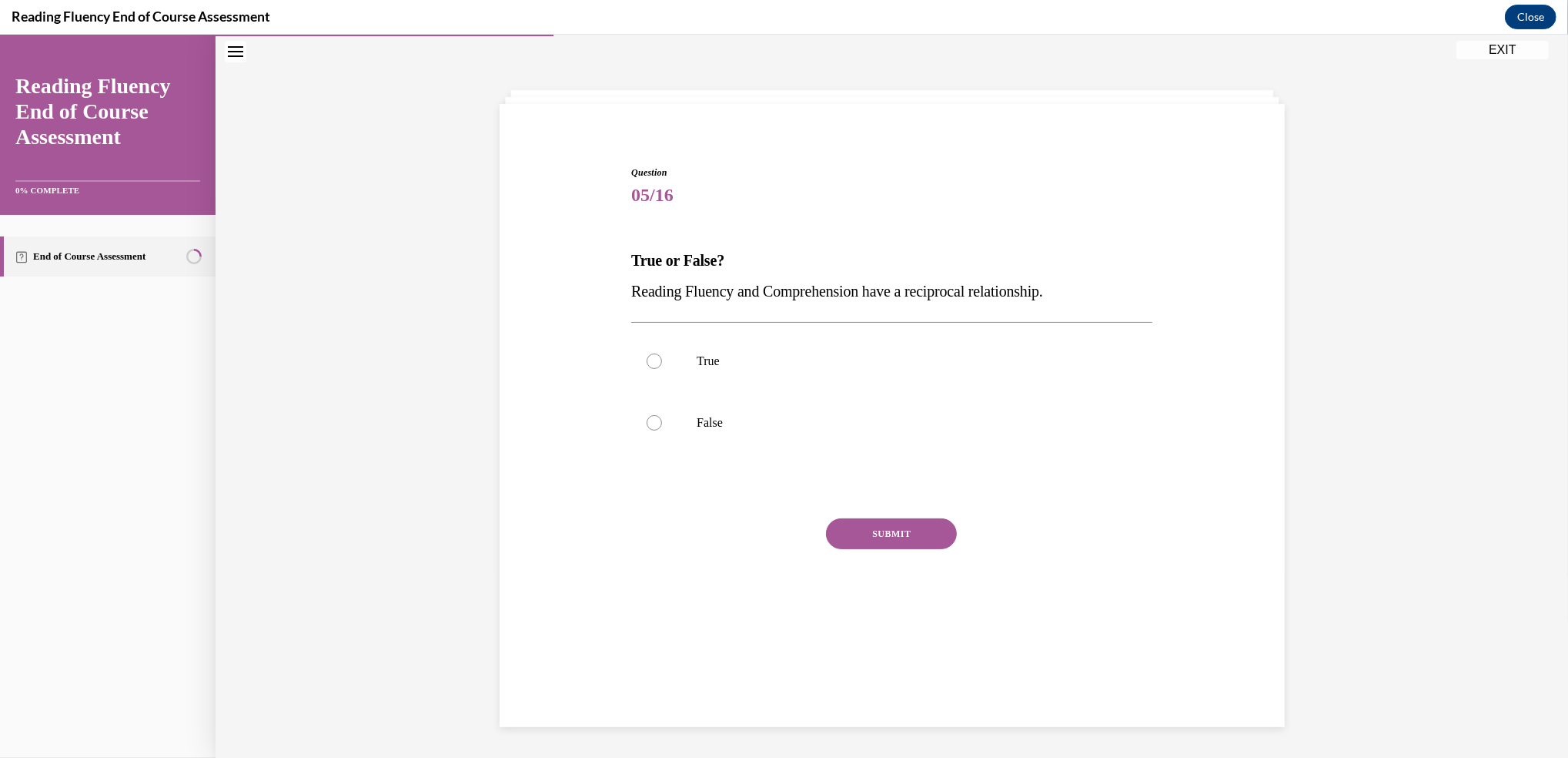
scroll to position [48, 0]
click at [650, 360] on div at bounding box center [654, 362] width 15 height 15
click at [650, 360] on input "True" at bounding box center [654, 362] width 15 height 15
radio input "true"
click at [863, 525] on button "SUBMIT" at bounding box center [891, 535] width 131 height 31
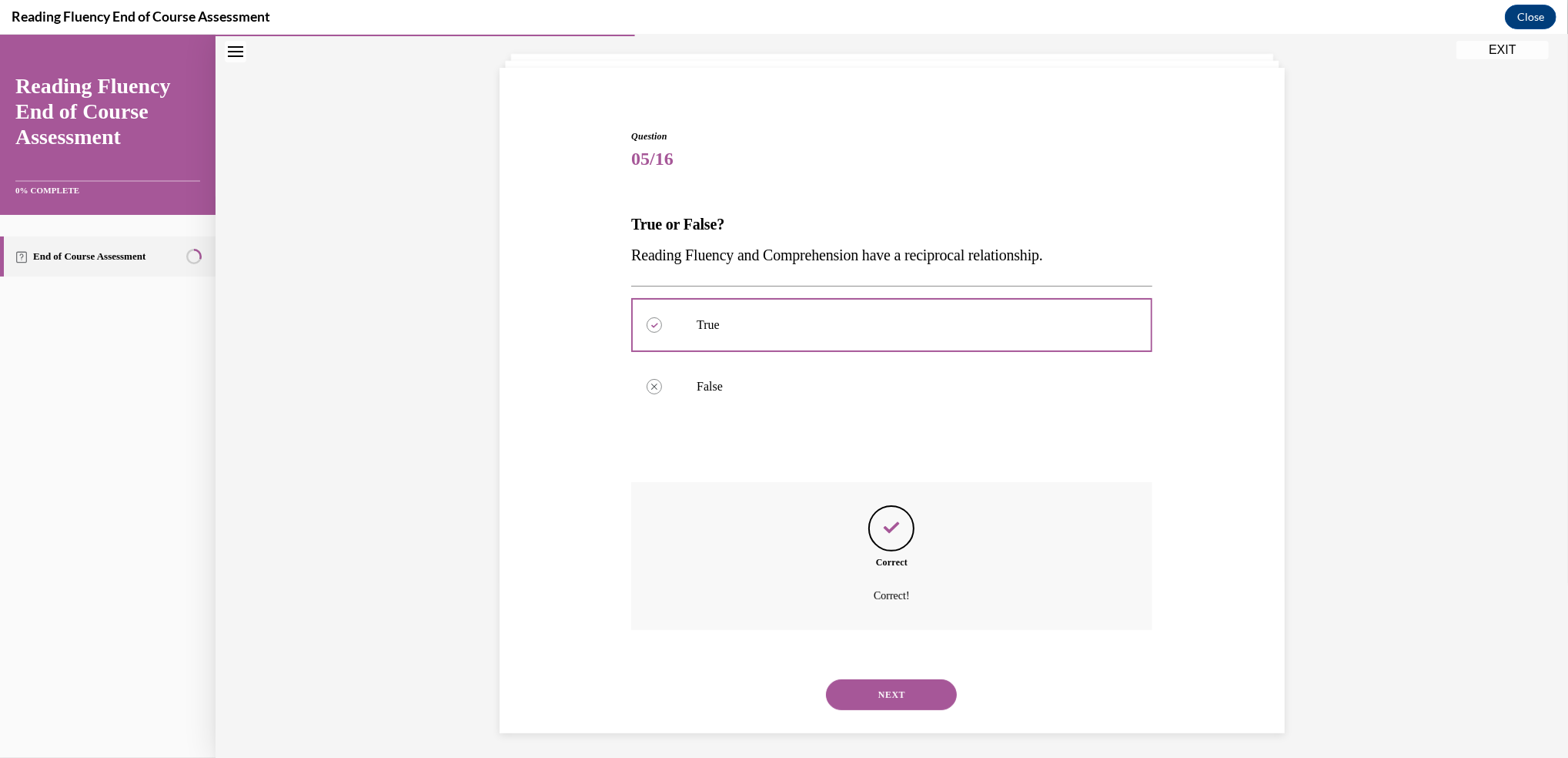
scroll to position [91, 0]
click at [890, 681] on button "NEXT" at bounding box center [891, 689] width 131 height 31
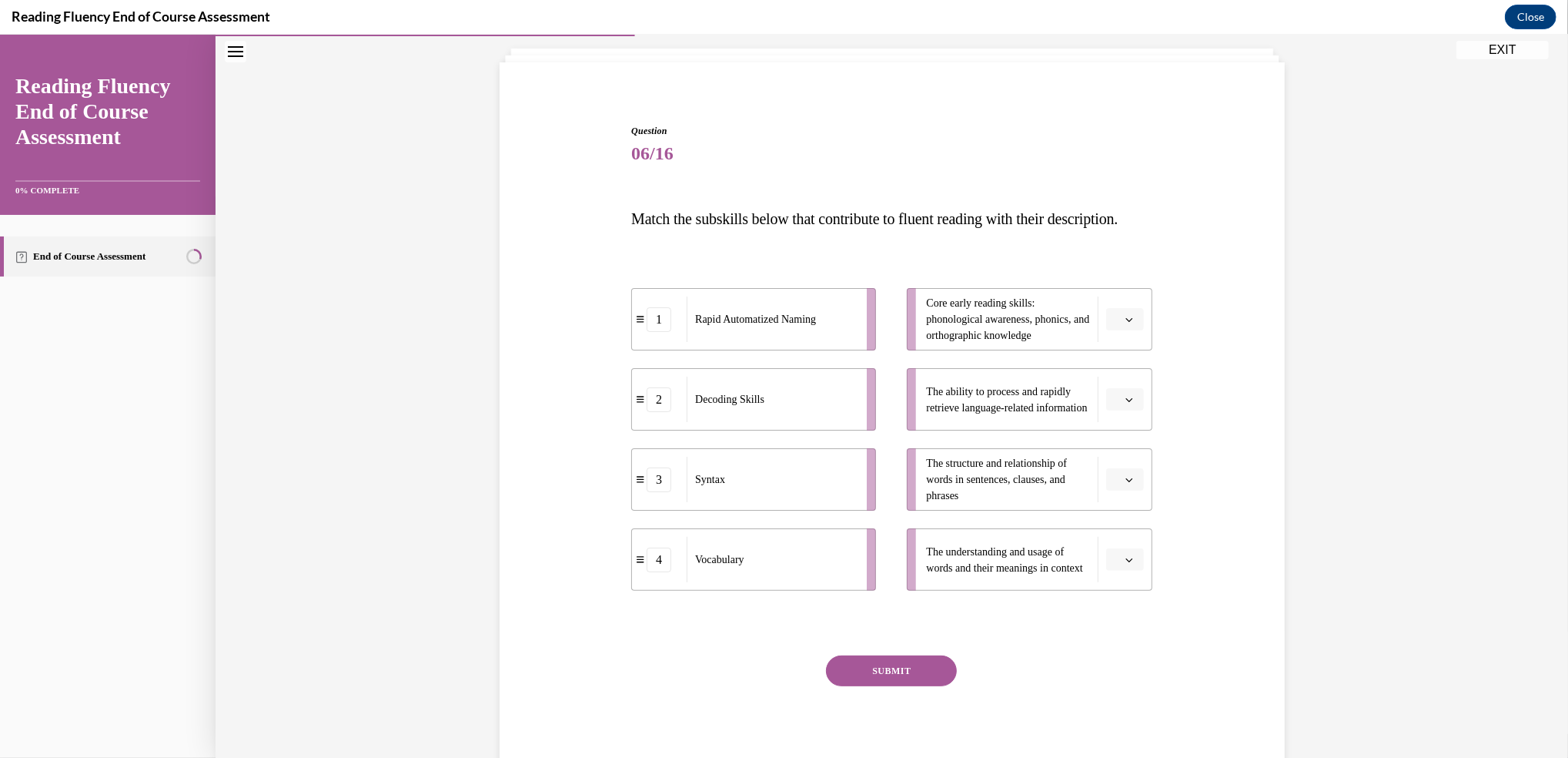
scroll to position [81, 0]
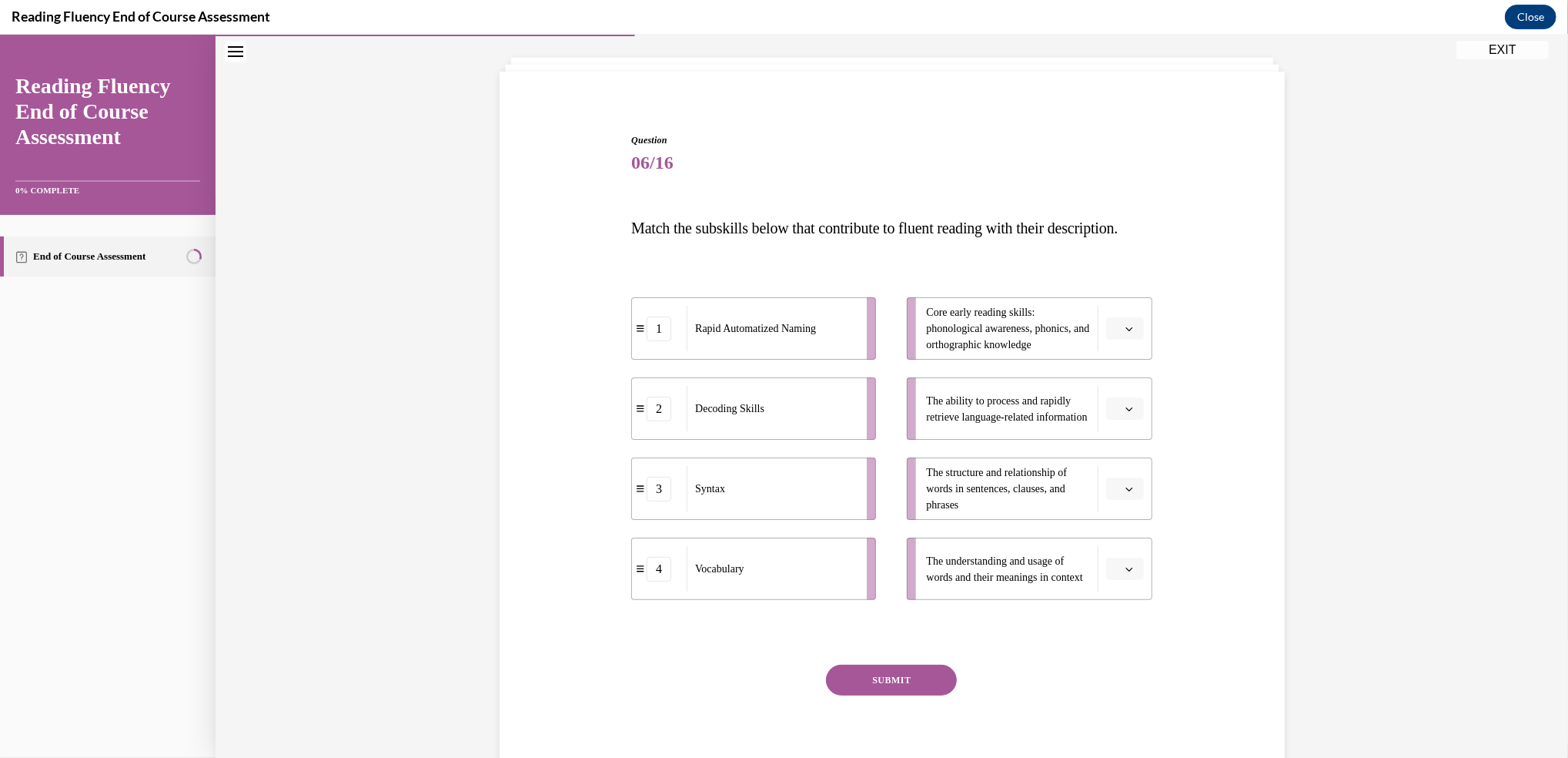
click at [1116, 497] on span "Please select an option" at bounding box center [1119, 489] width 6 height 15
click at [1108, 635] on div "3" at bounding box center [1115, 646] width 39 height 31
click at [1119, 581] on button "button" at bounding box center [1125, 569] width 38 height 24
click at [1118, 568] on div "4" at bounding box center [1115, 565] width 39 height 31
click at [1125, 413] on icon "button" at bounding box center [1129, 409] width 8 height 8
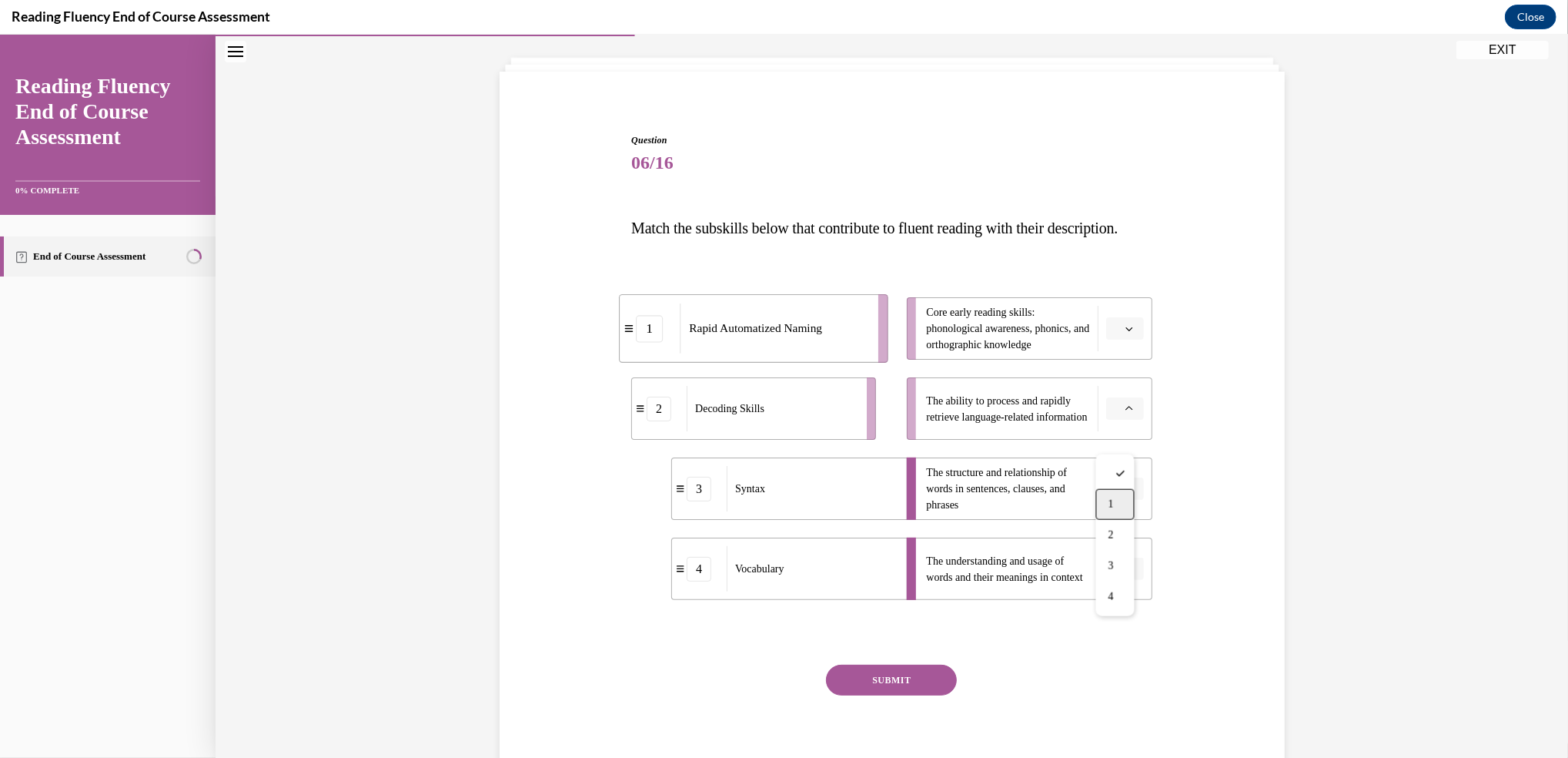
click at [1113, 499] on span "1" at bounding box center [1111, 504] width 6 height 12
click at [1124, 335] on span "button" at bounding box center [1129, 328] width 10 height 10
click at [1117, 453] on div "2" at bounding box center [1115, 455] width 39 height 31
click at [904, 696] on button "SUBMIT" at bounding box center [891, 680] width 131 height 31
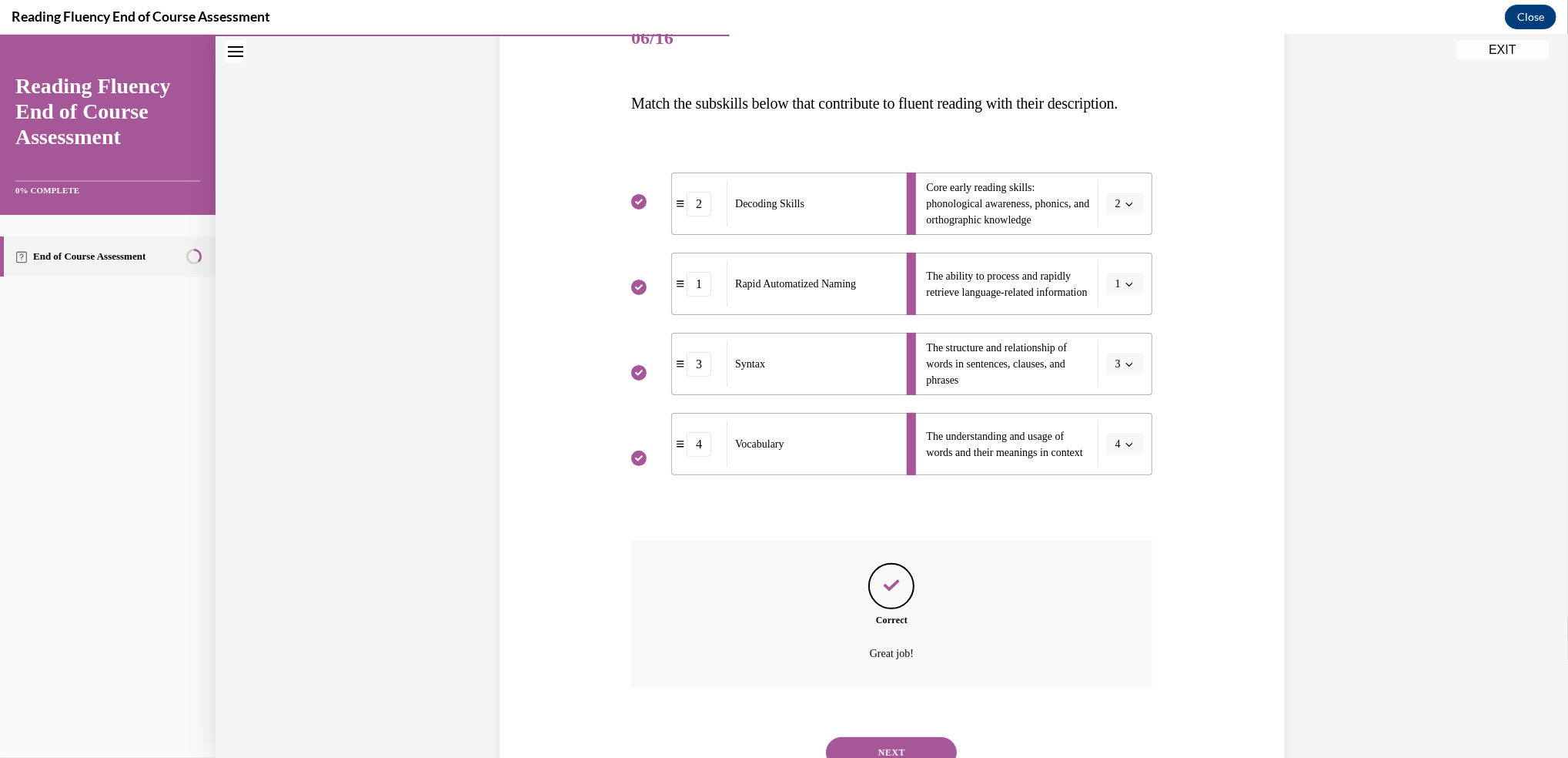
scroll to position [300, 0]
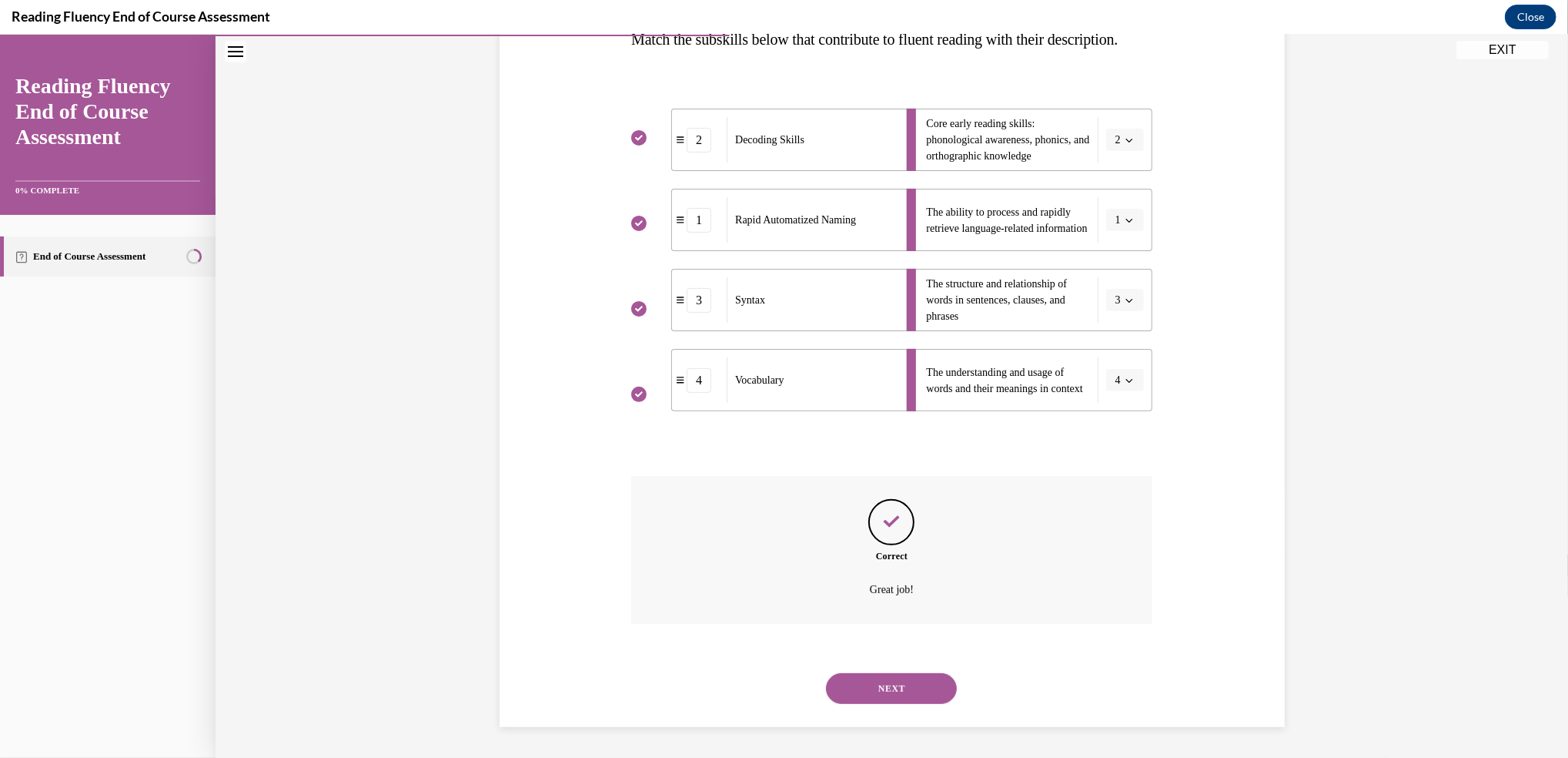
click at [890, 687] on button "NEXT" at bounding box center [891, 688] width 131 height 31
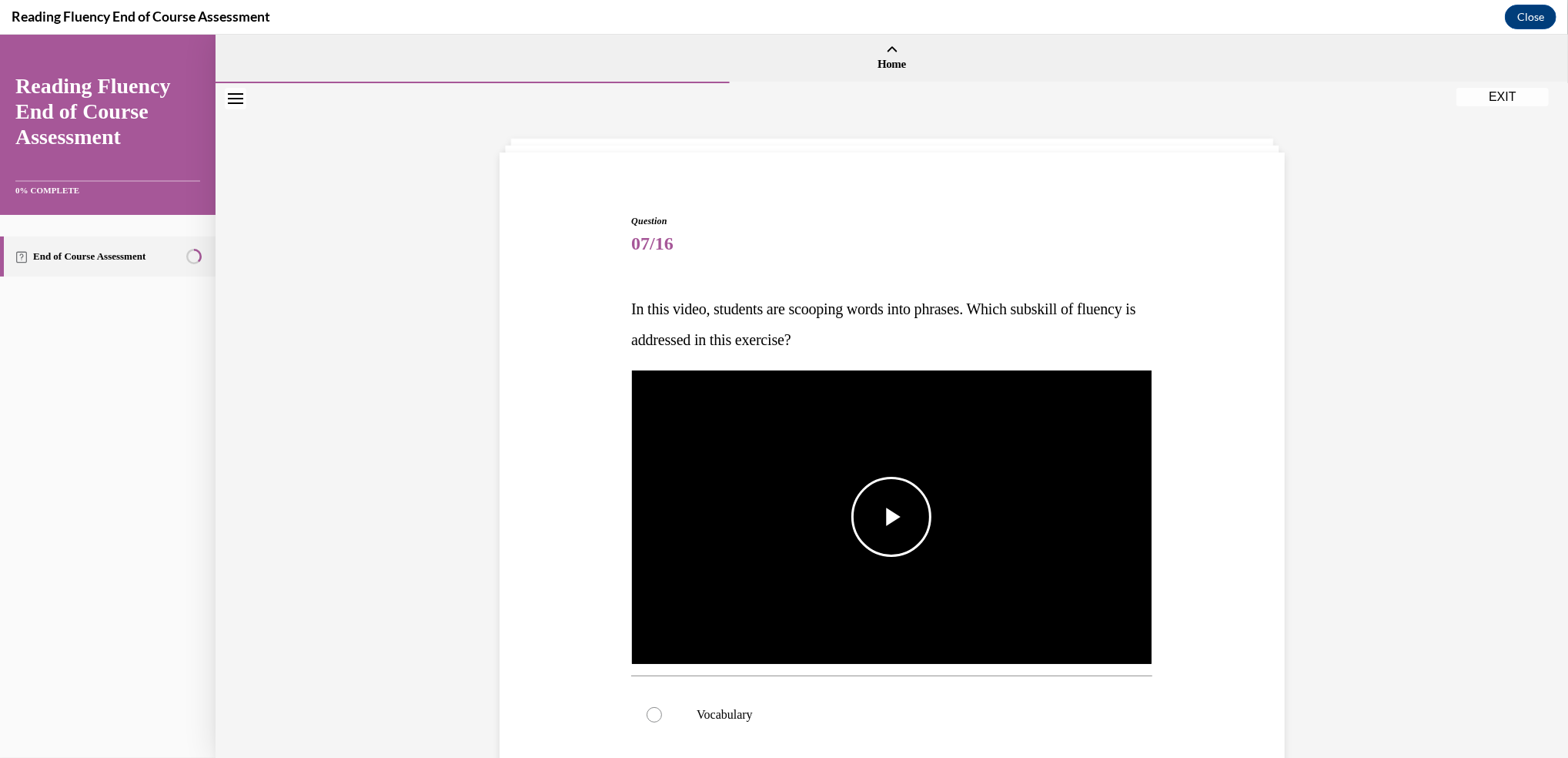
click at [891, 517] on span "Video player" at bounding box center [891, 517] width 0 height 0
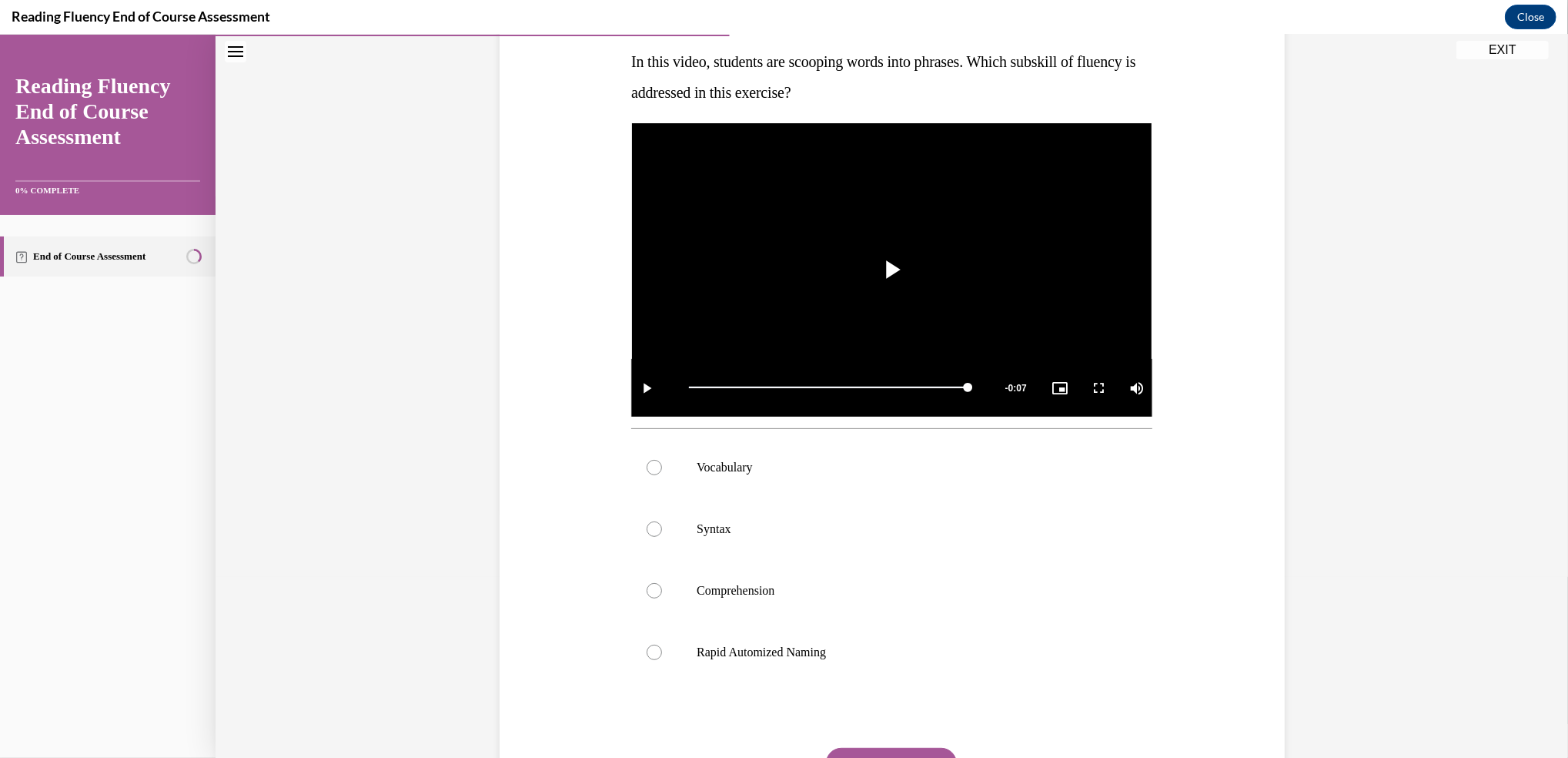
scroll to position [259, 0]
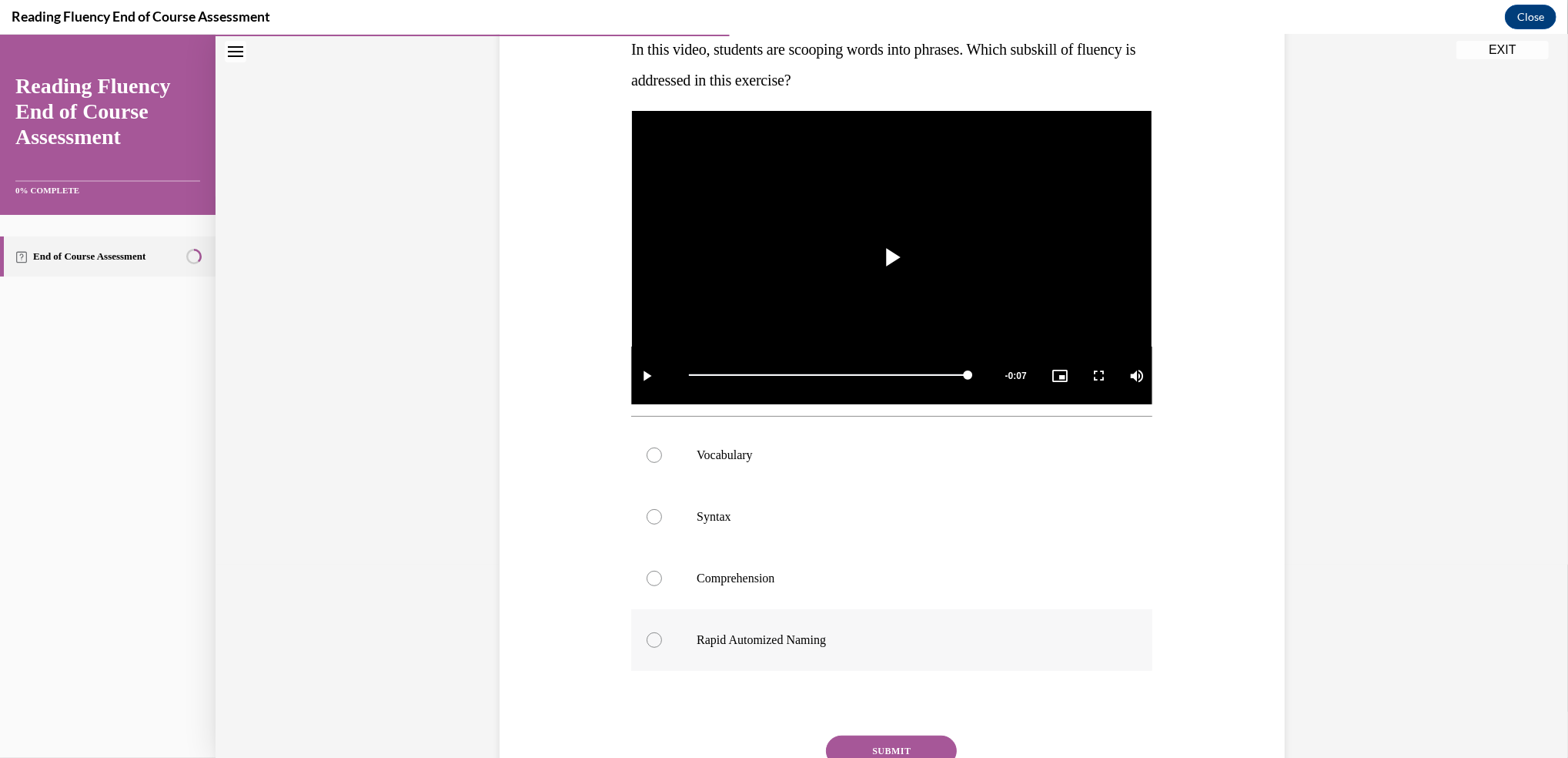
click at [646, 639] on div at bounding box center [654, 640] width 15 height 15
click at [646, 639] on input "Rapid Automized Naming" at bounding box center [654, 640] width 15 height 15
radio input "true"
click at [896, 740] on button "SUBMIT" at bounding box center [891, 750] width 131 height 31
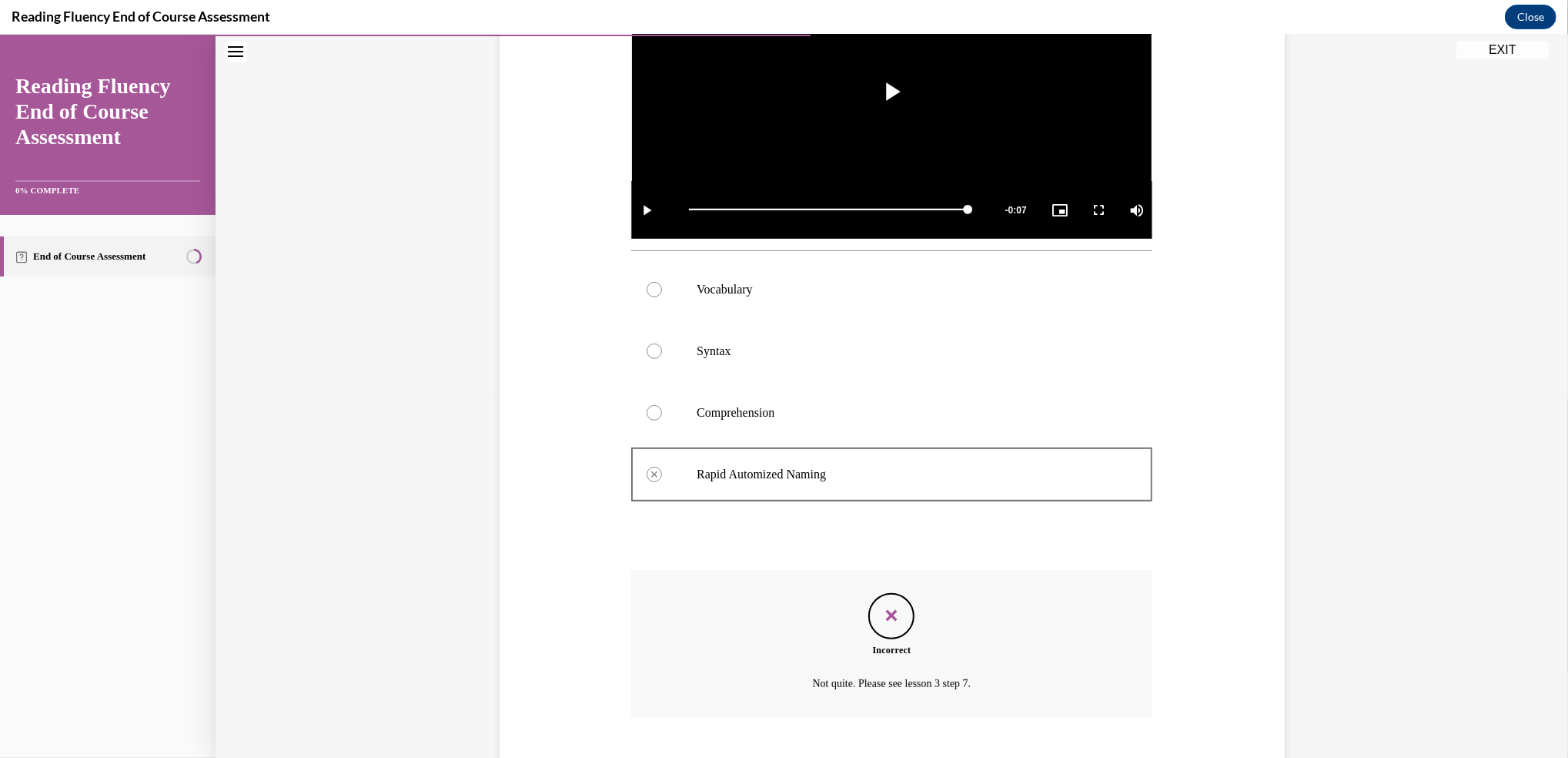
scroll to position [519, 0]
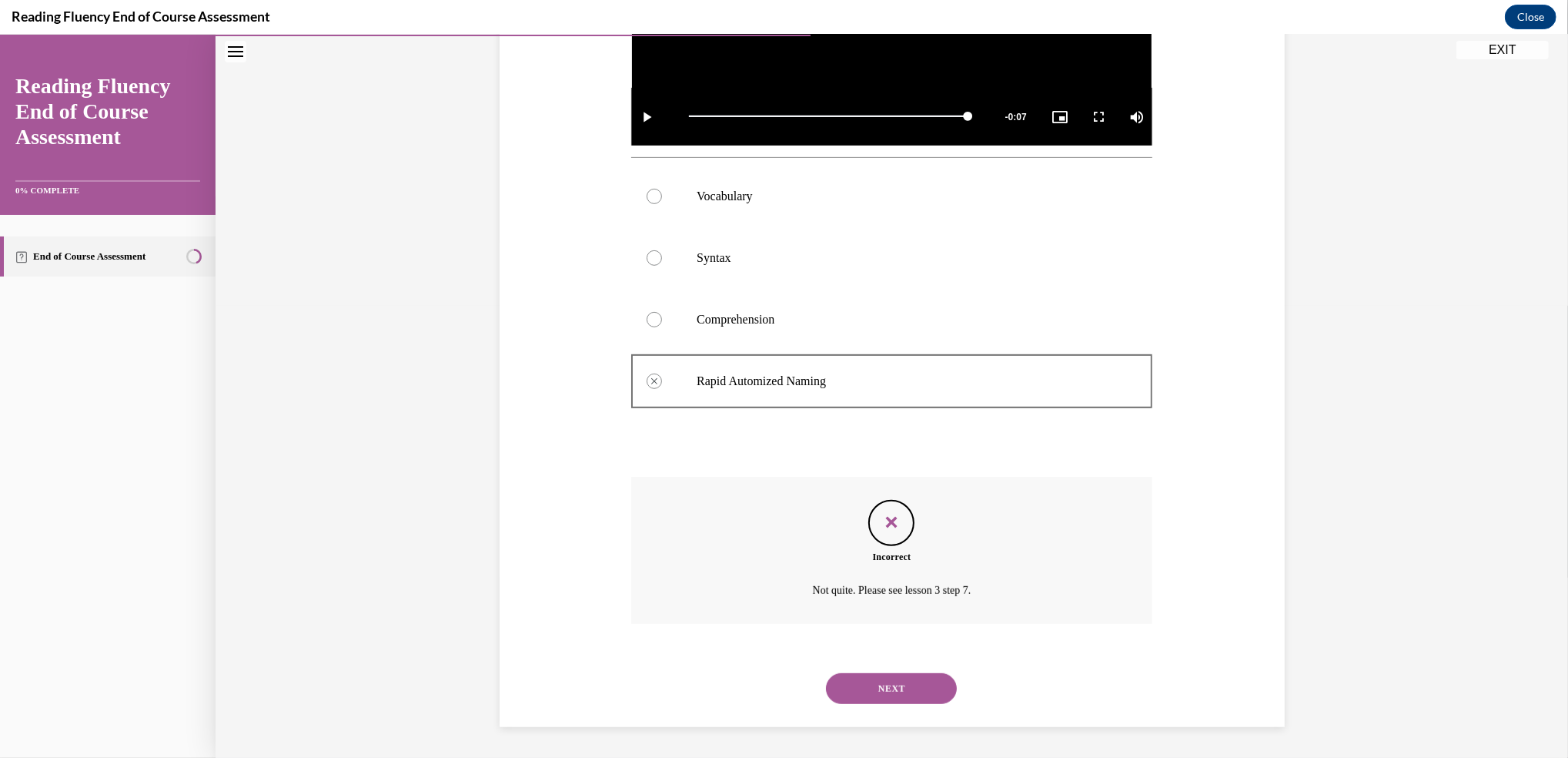
click at [887, 683] on button "NEXT" at bounding box center [891, 688] width 131 height 31
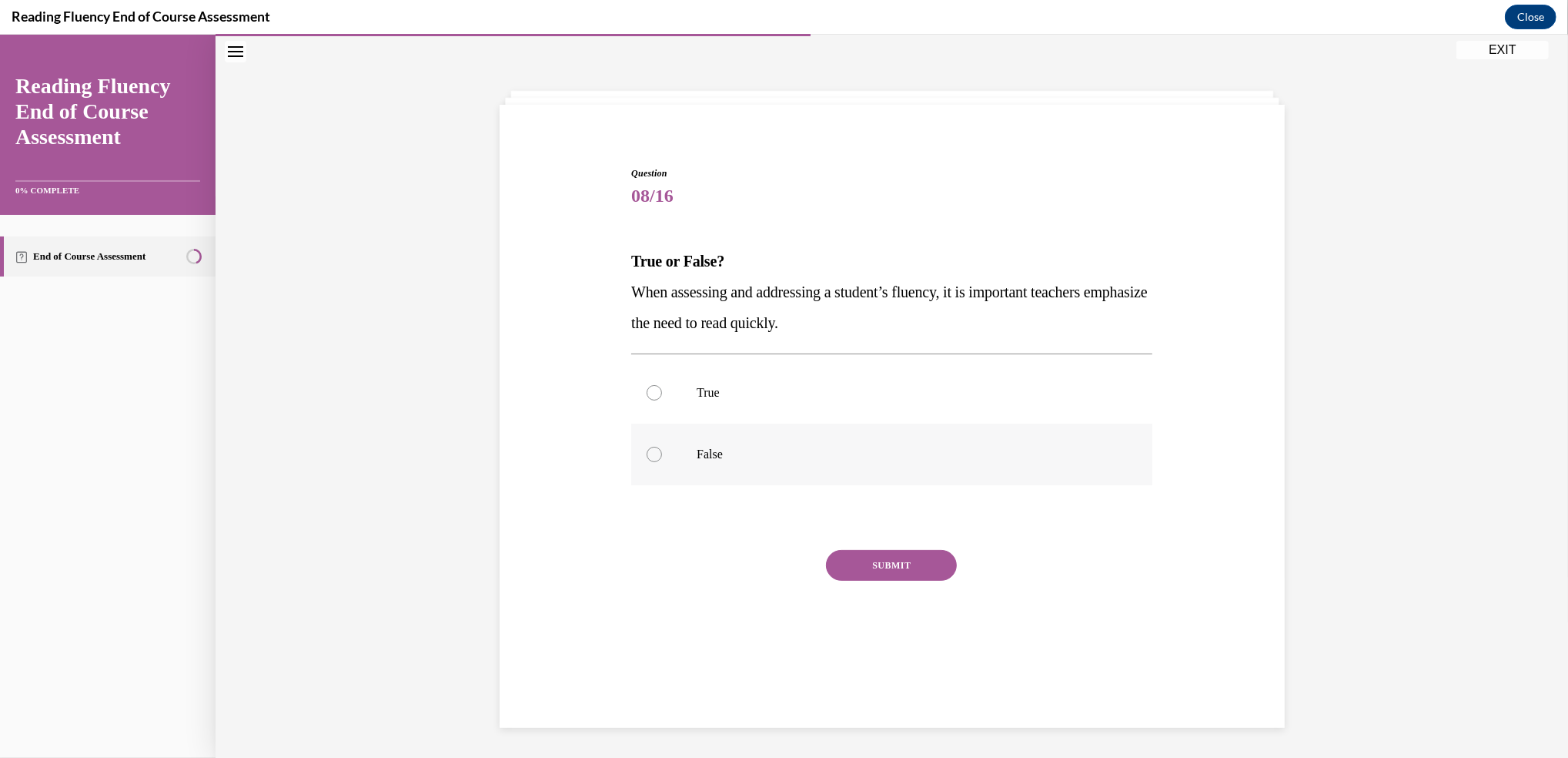
click at [646, 454] on div at bounding box center [654, 454] width 15 height 15
click at [646, 454] on input "False" at bounding box center [654, 454] width 15 height 15
radio input "true"
click at [874, 570] on button "SUBMIT" at bounding box center [891, 565] width 131 height 31
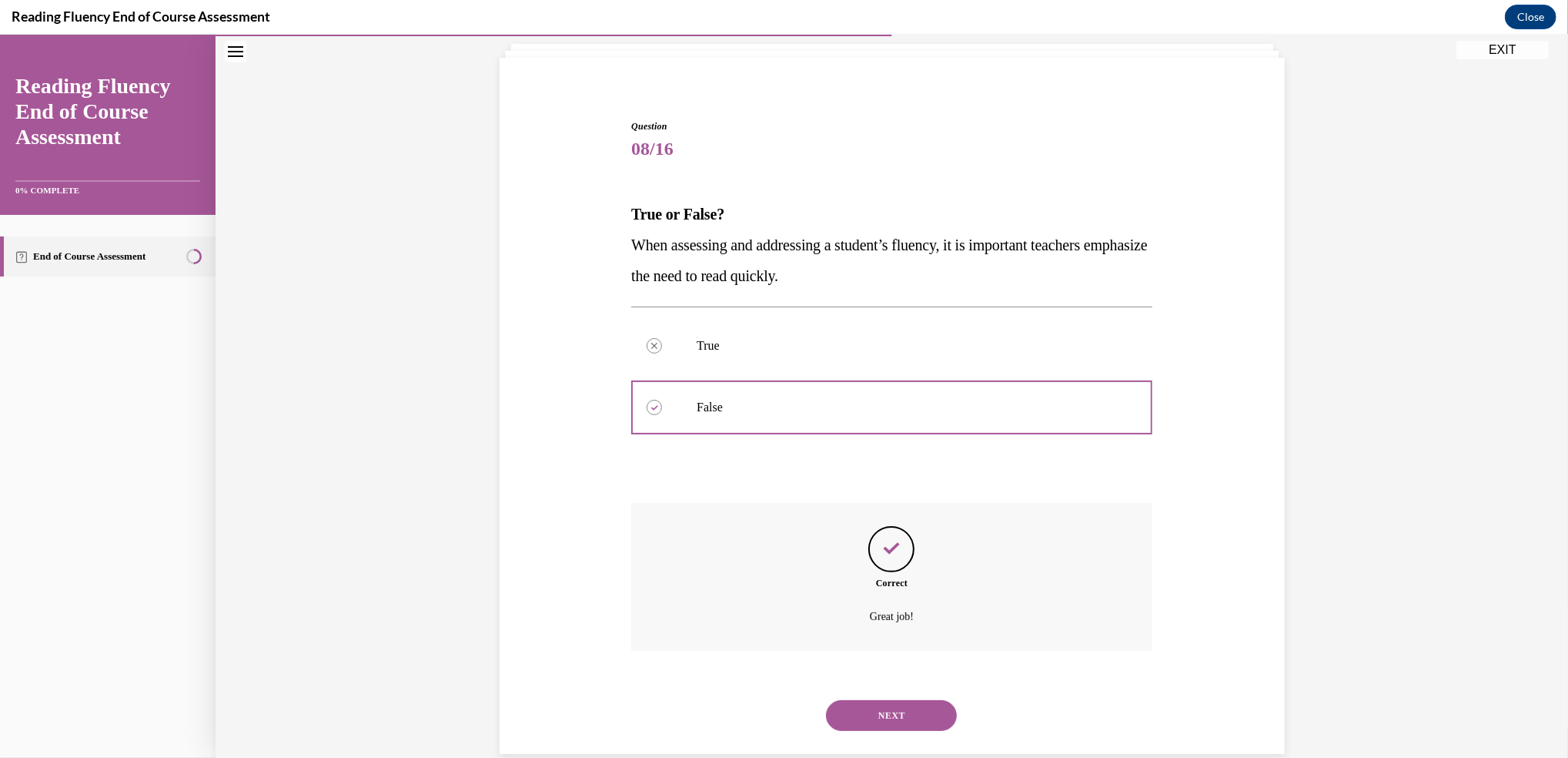
scroll to position [120, 0]
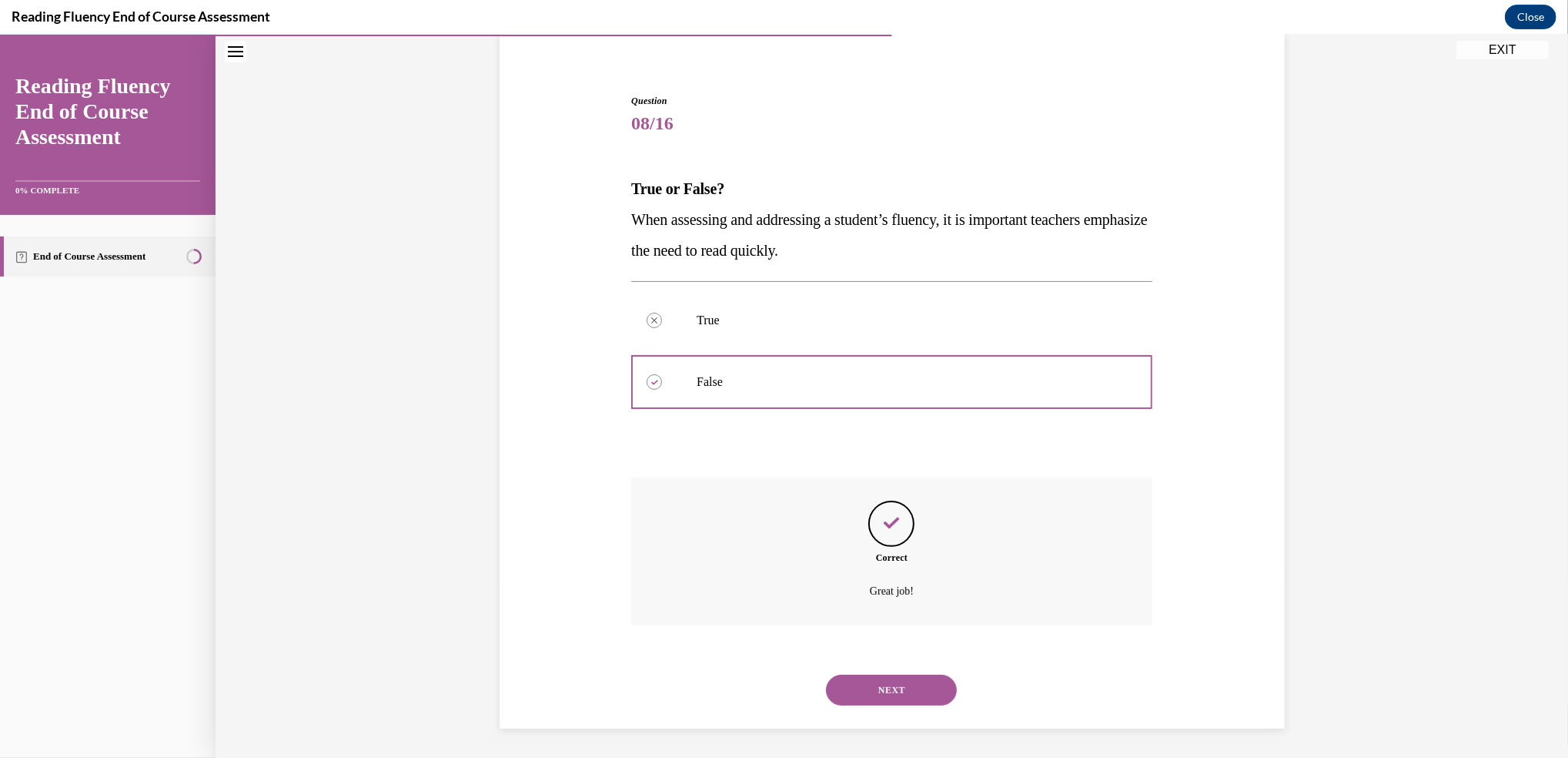
click at [887, 684] on button "NEXT" at bounding box center [891, 690] width 131 height 31
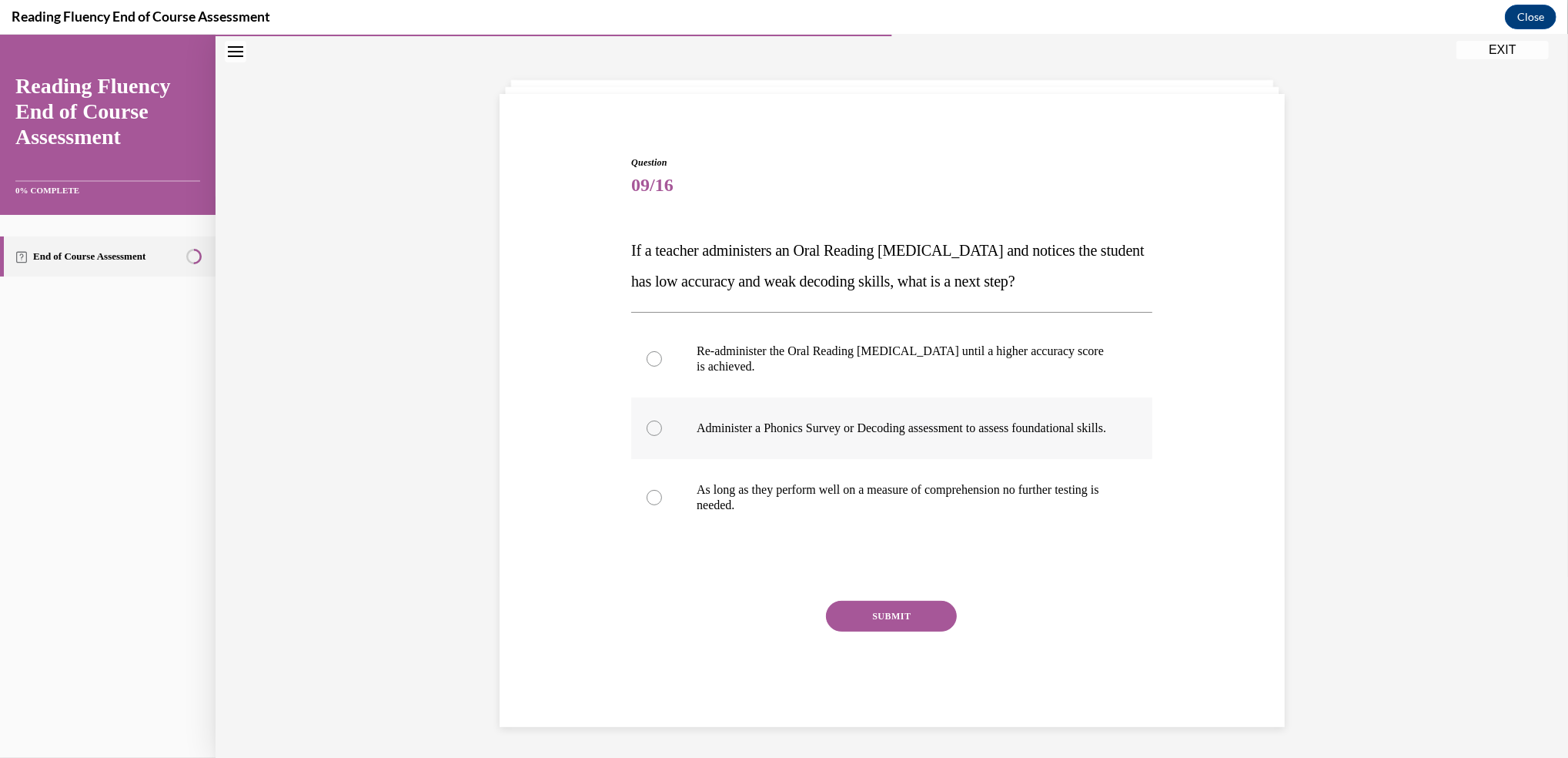
click at [646, 422] on div at bounding box center [654, 428] width 15 height 15
click at [646, 422] on input "Administer a Phonics Survey or Decoding assessment to assess foundational skill…" at bounding box center [654, 428] width 15 height 15
radio input "true"
click at [882, 615] on button "SUBMIT" at bounding box center [891, 616] width 131 height 31
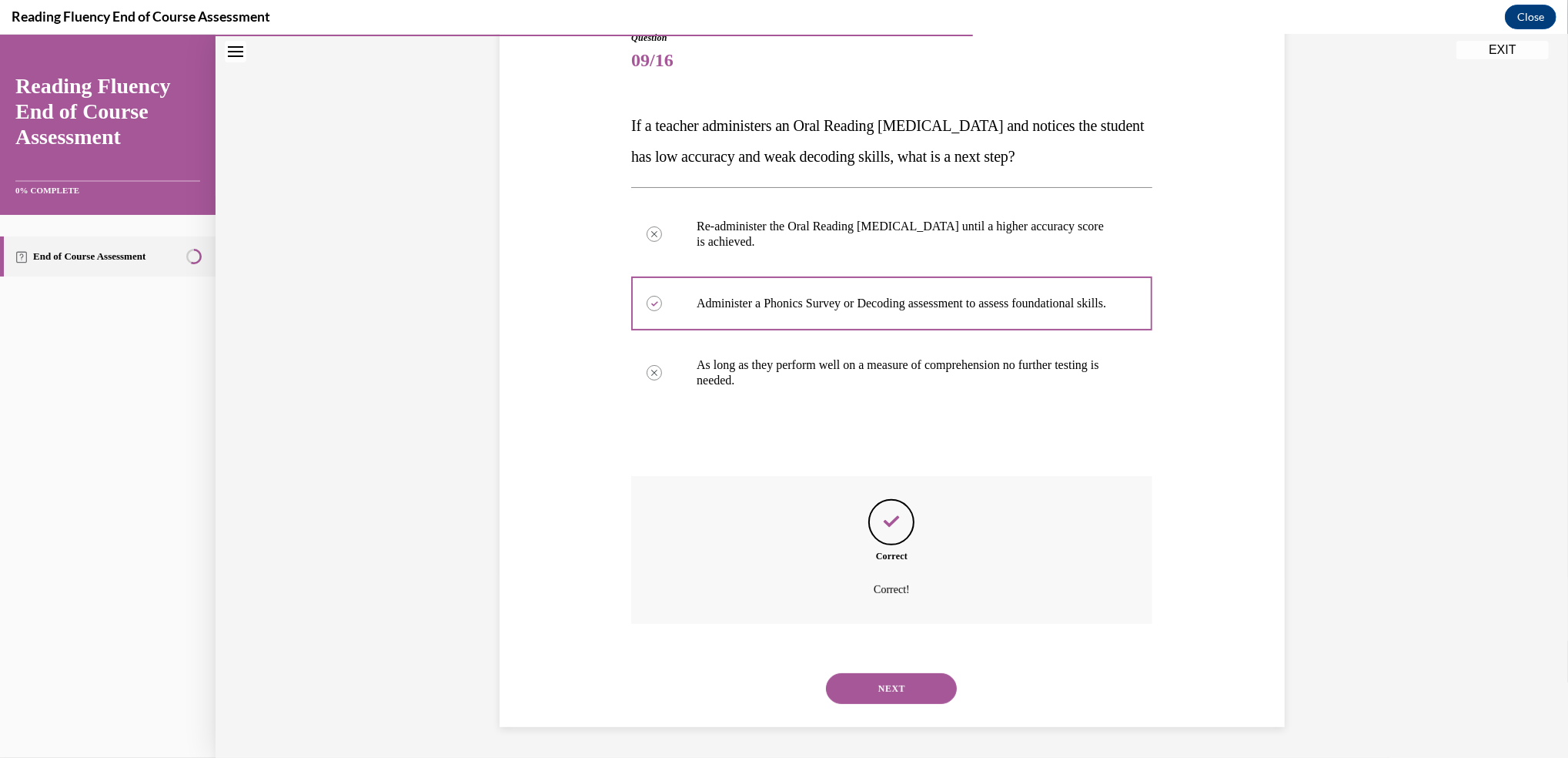
scroll to position [198, 0]
click at [888, 692] on button "NEXT" at bounding box center [891, 688] width 131 height 31
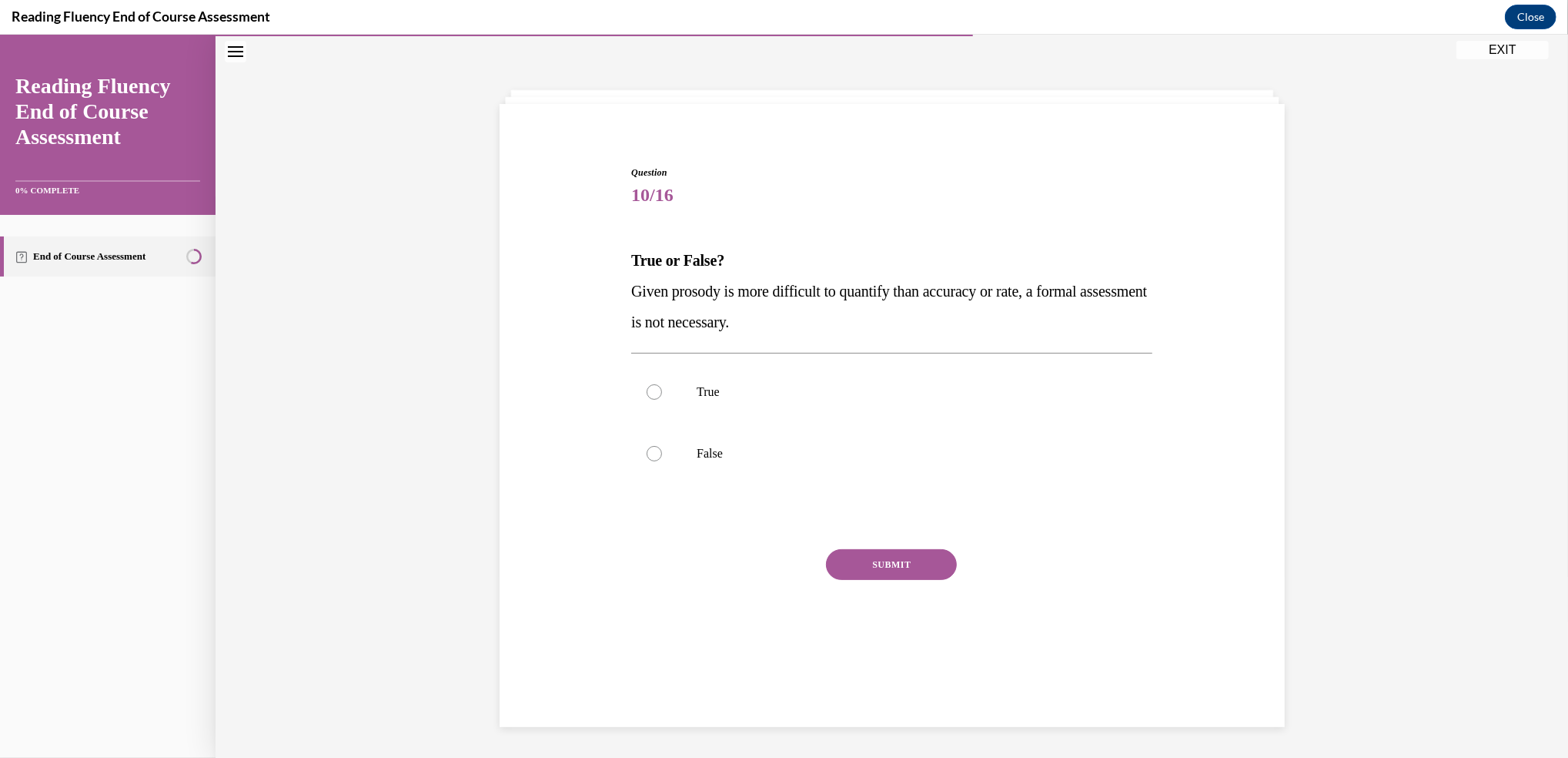
scroll to position [48, 0]
click at [646, 461] on div at bounding box center [654, 454] width 15 height 15
click at [646, 461] on input "False" at bounding box center [654, 454] width 15 height 15
radio input "true"
click at [867, 568] on button "SUBMIT" at bounding box center [891, 565] width 131 height 31
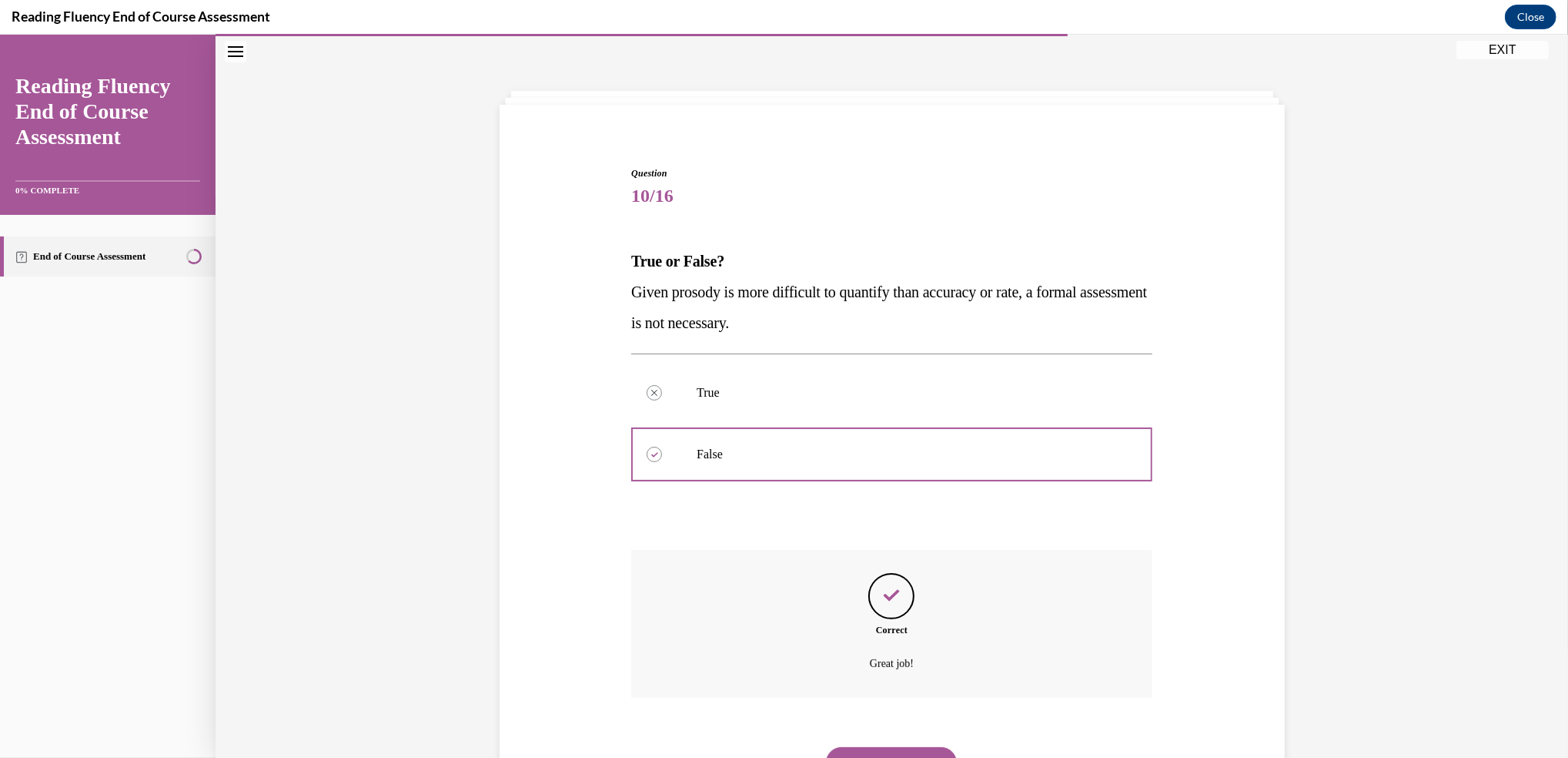
scroll to position [120, 0]
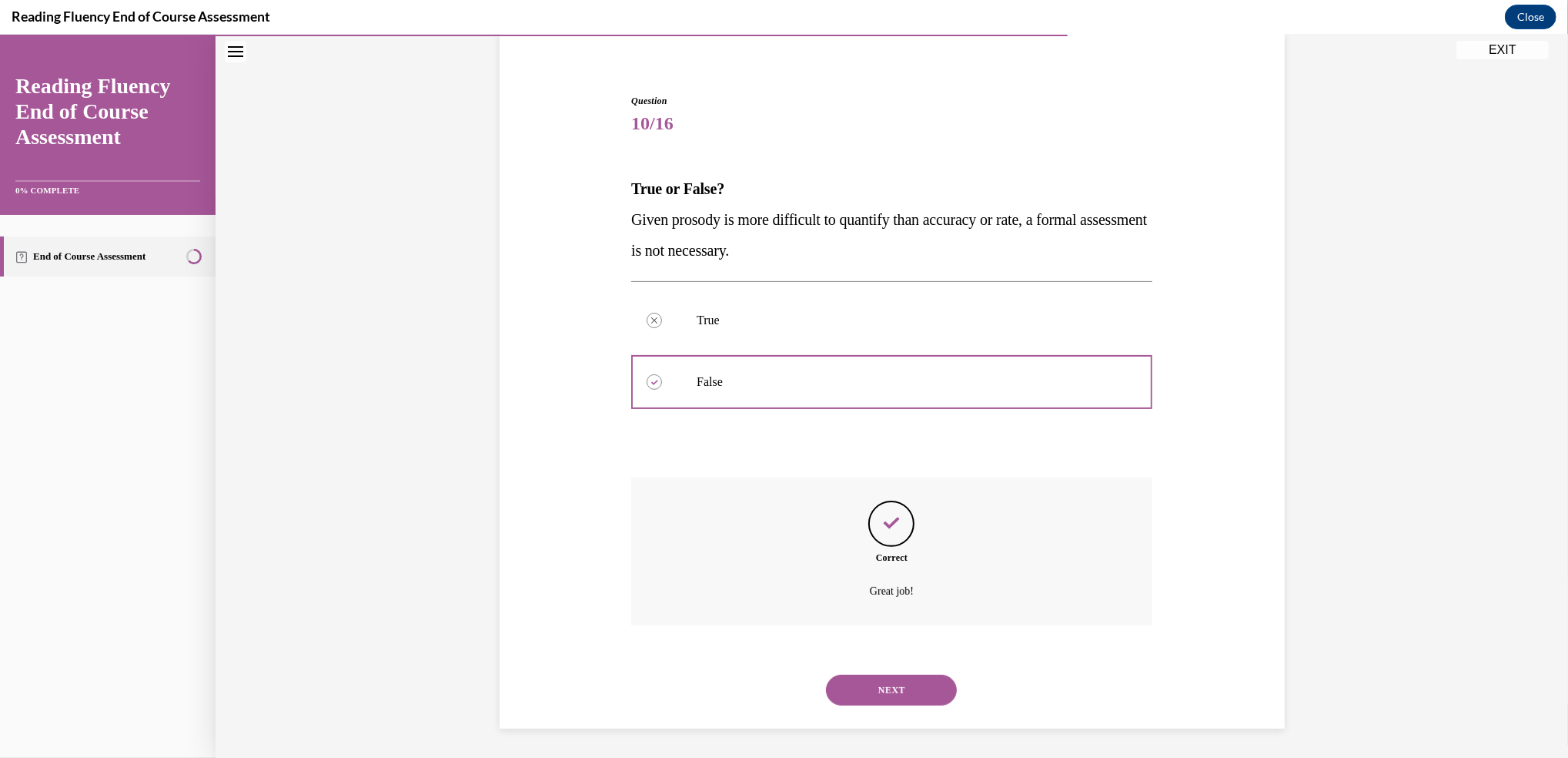
click at [876, 684] on button "NEXT" at bounding box center [891, 690] width 131 height 31
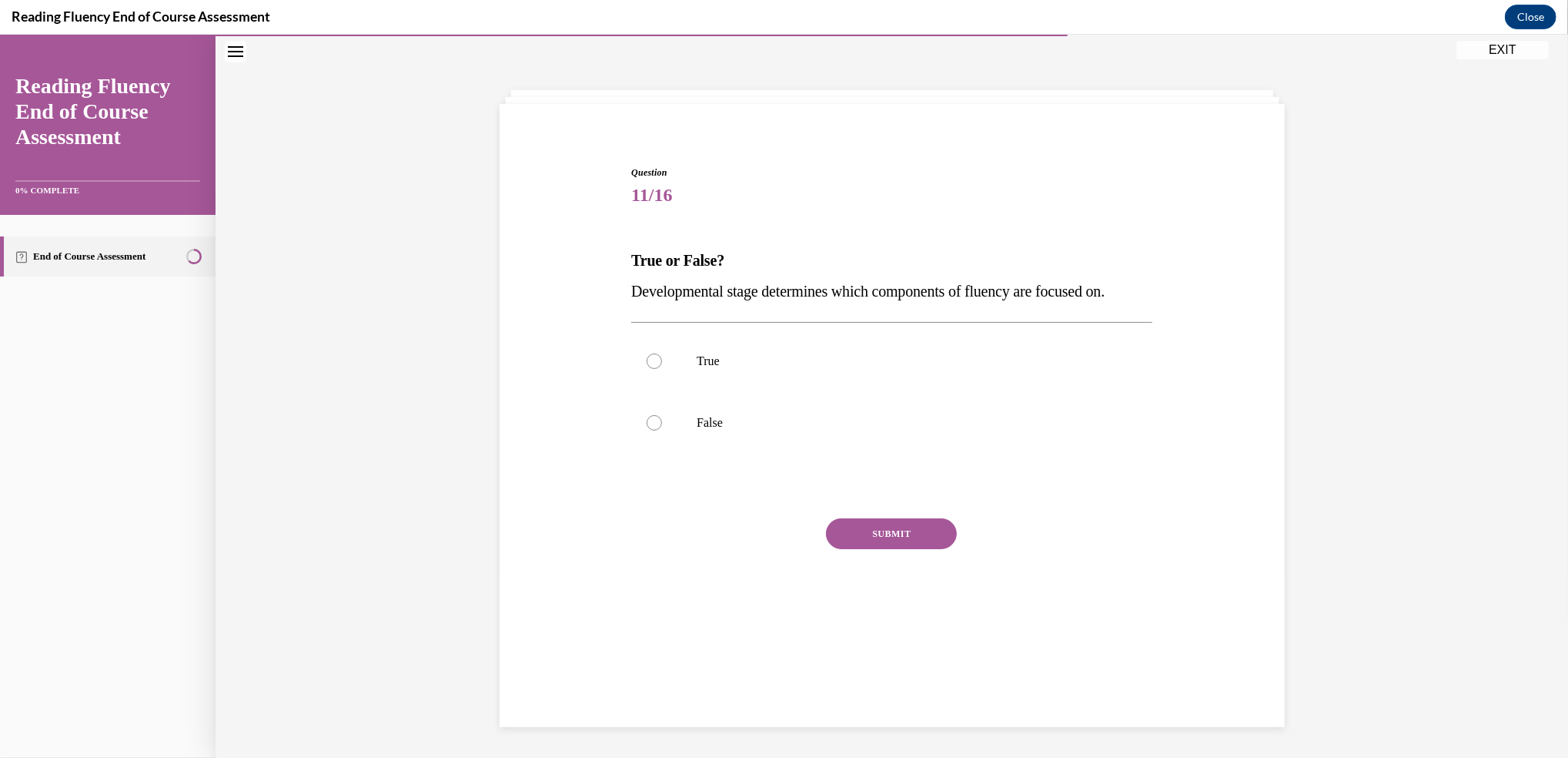
scroll to position [48, 0]
click at [646, 366] on div at bounding box center [654, 362] width 15 height 15
click at [646, 366] on input "True" at bounding box center [654, 362] width 15 height 15
radio input "true"
click at [896, 541] on button "SUBMIT" at bounding box center [891, 535] width 131 height 31
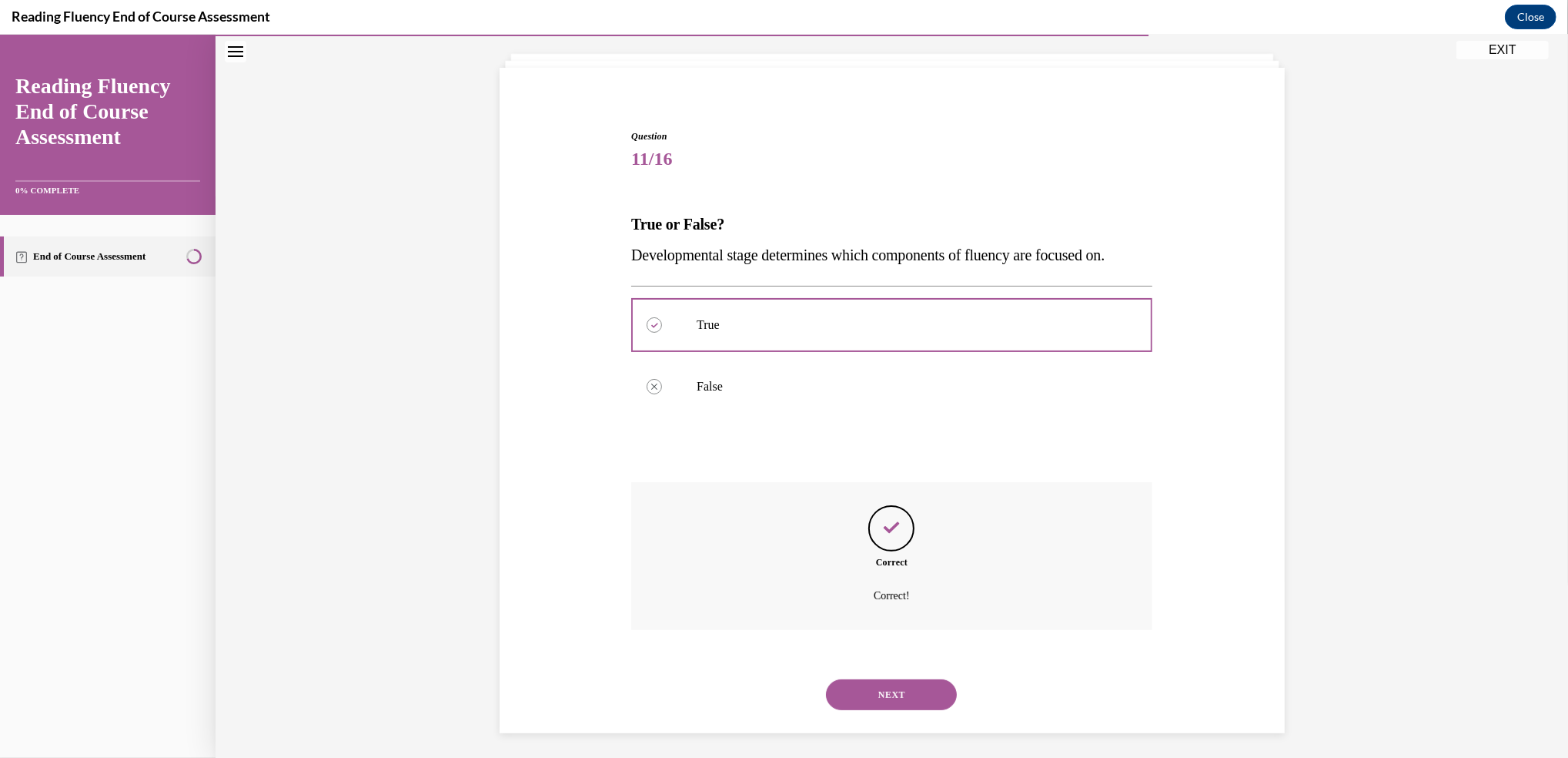
scroll to position [91, 0]
click at [890, 686] on button "NEXT" at bounding box center [891, 689] width 131 height 31
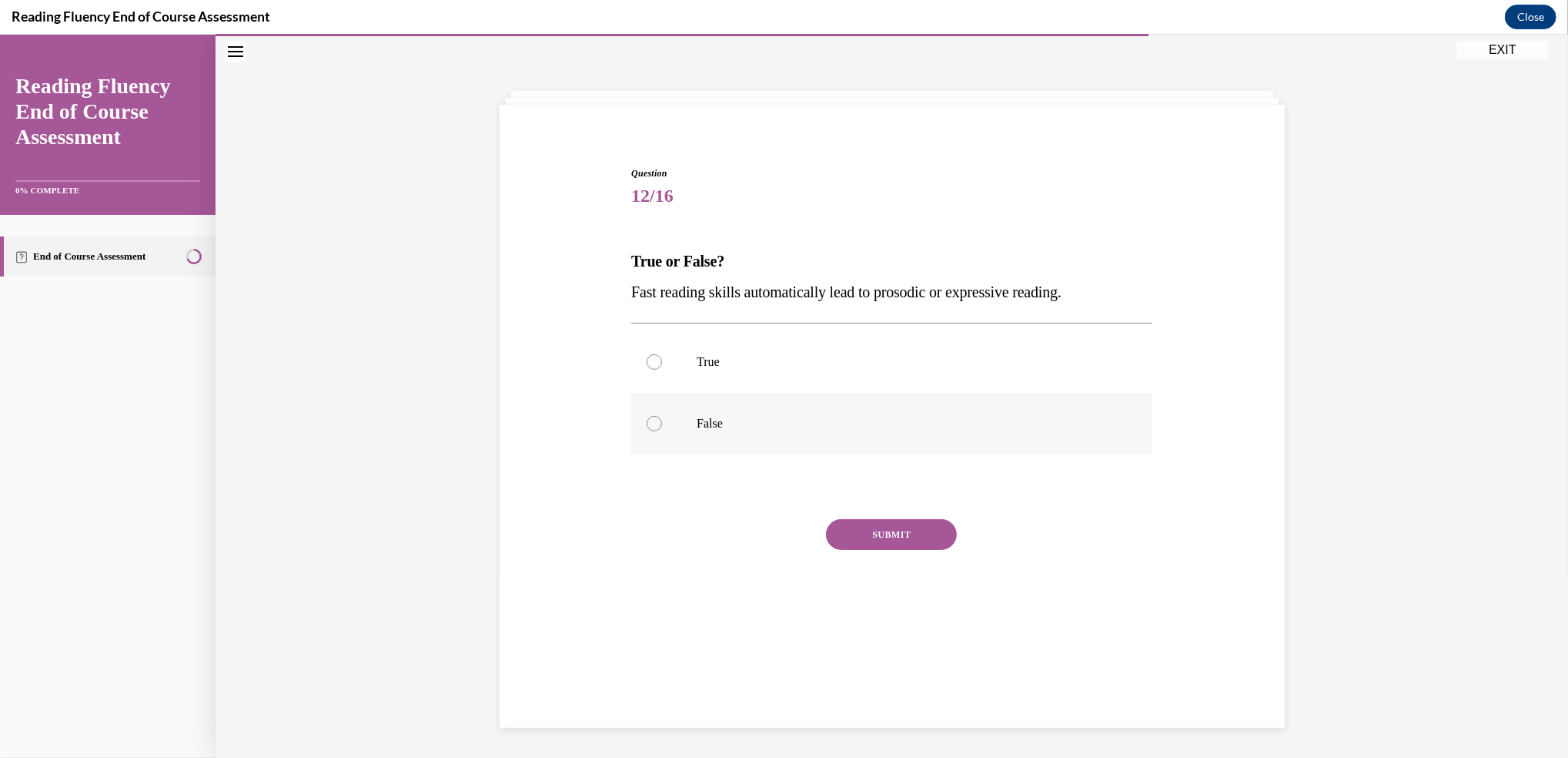
click at [647, 423] on div at bounding box center [654, 423] width 15 height 15
click at [647, 423] on input "False" at bounding box center [654, 423] width 15 height 15
radio input "true"
click at [858, 521] on button "SUBMIT" at bounding box center [891, 535] width 131 height 31
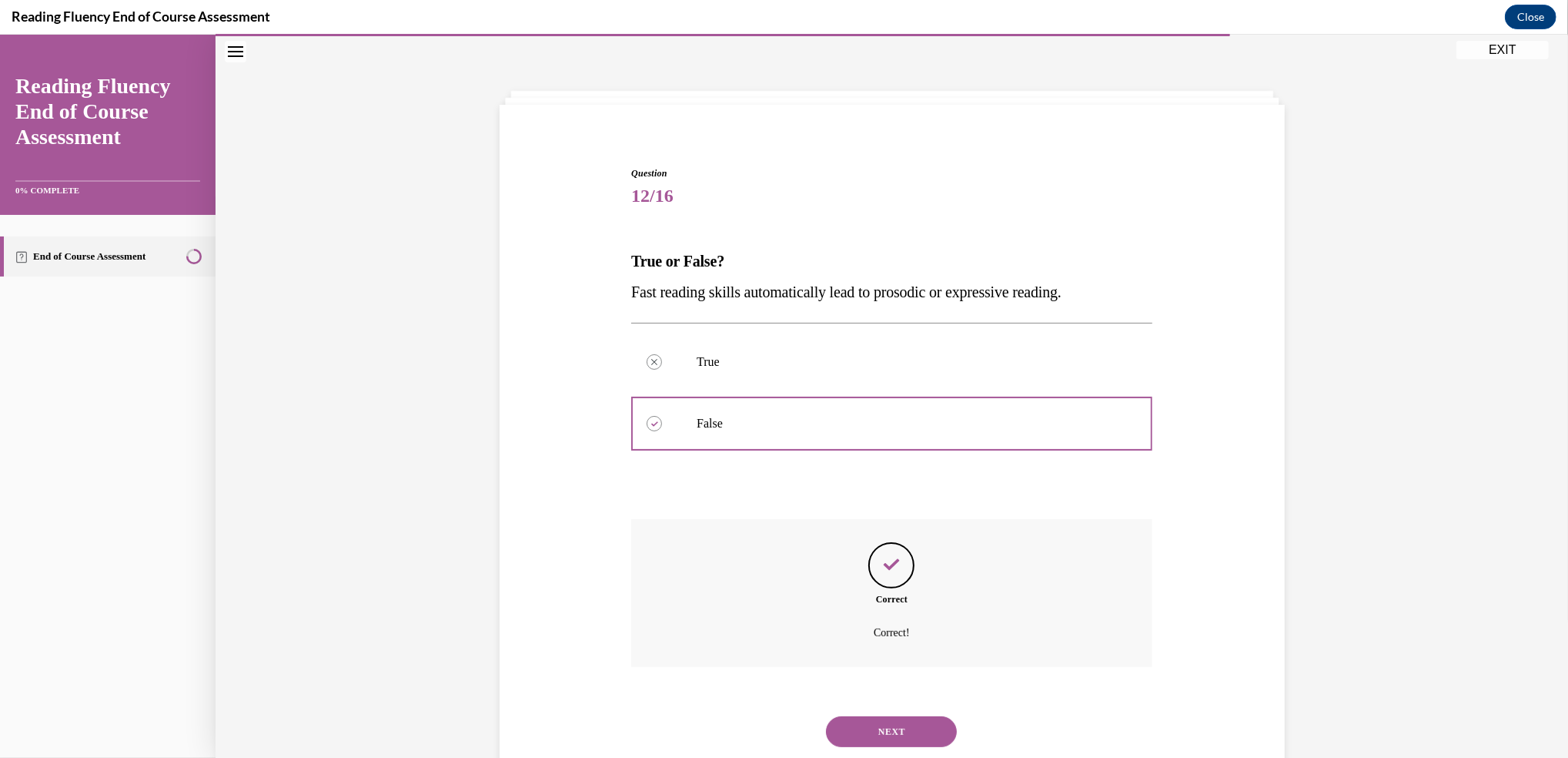
scroll to position [91, 0]
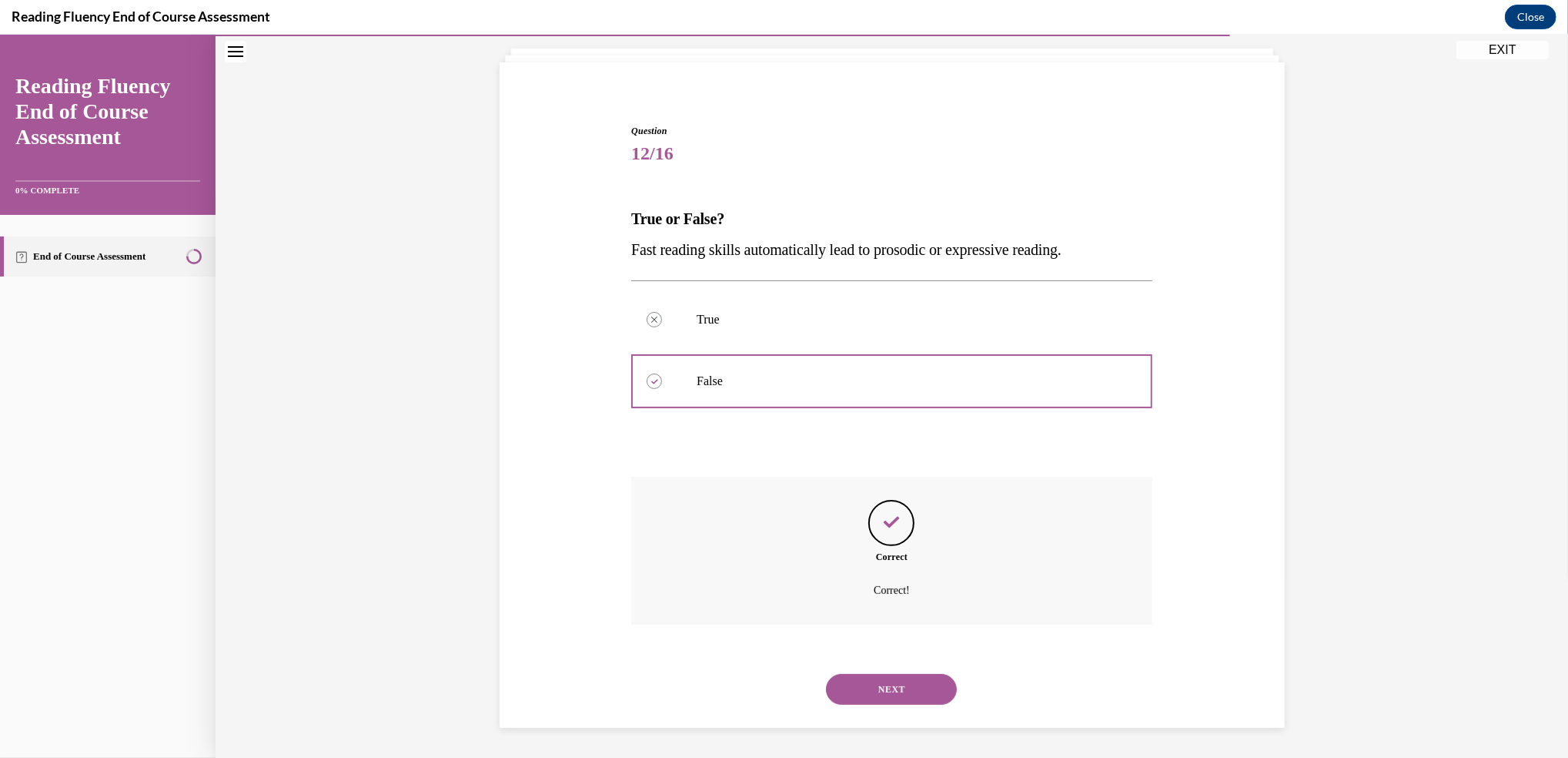
click at [915, 688] on button "NEXT" at bounding box center [891, 689] width 131 height 31
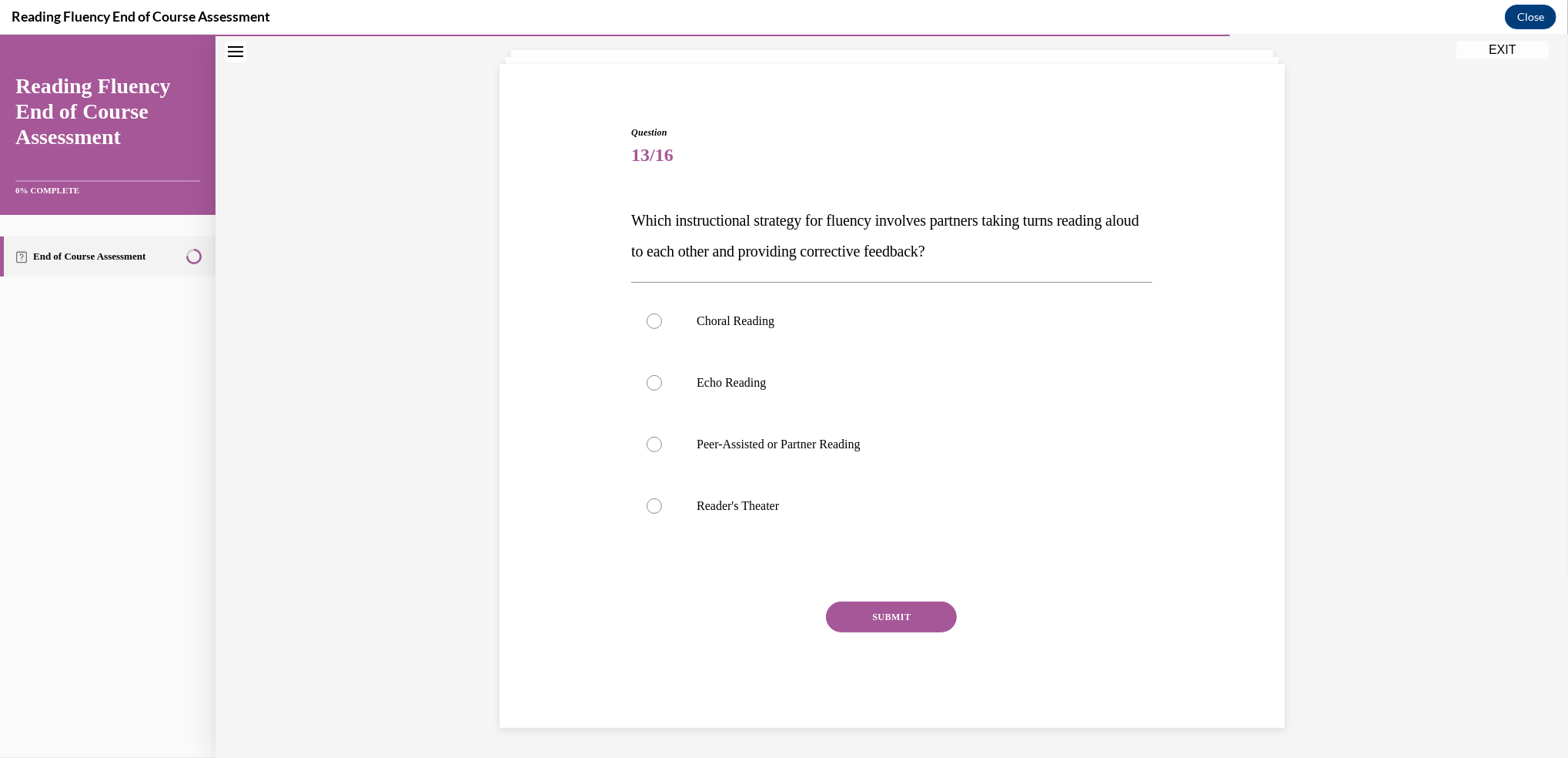
scroll to position [79, 0]
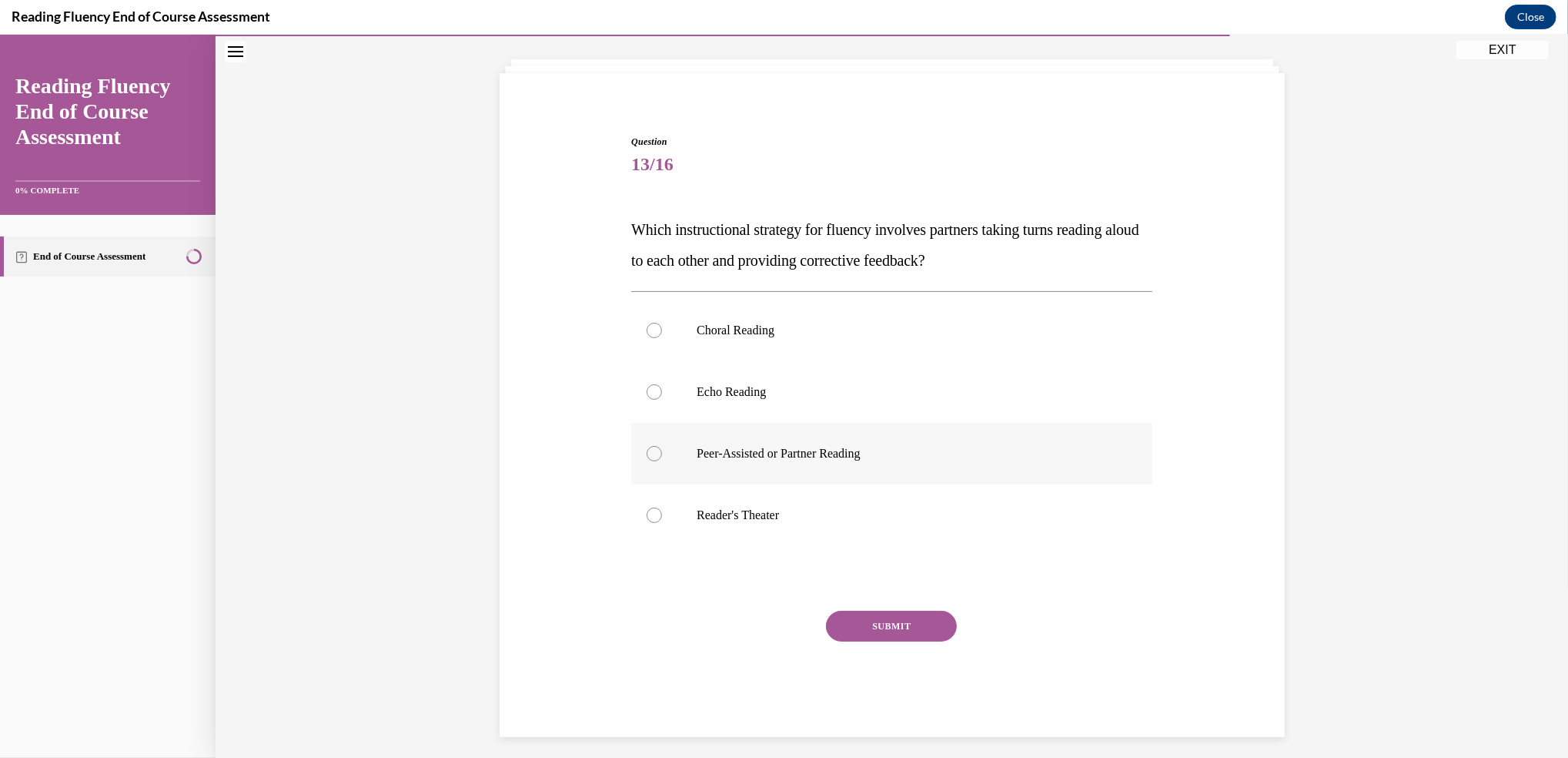
click at [648, 452] on div at bounding box center [654, 453] width 15 height 15
click at [648, 452] on input "Peer-Assisted or Partner Reading" at bounding box center [654, 453] width 15 height 15
radio input "true"
click at [892, 616] on button "SUBMIT" at bounding box center [891, 626] width 131 height 31
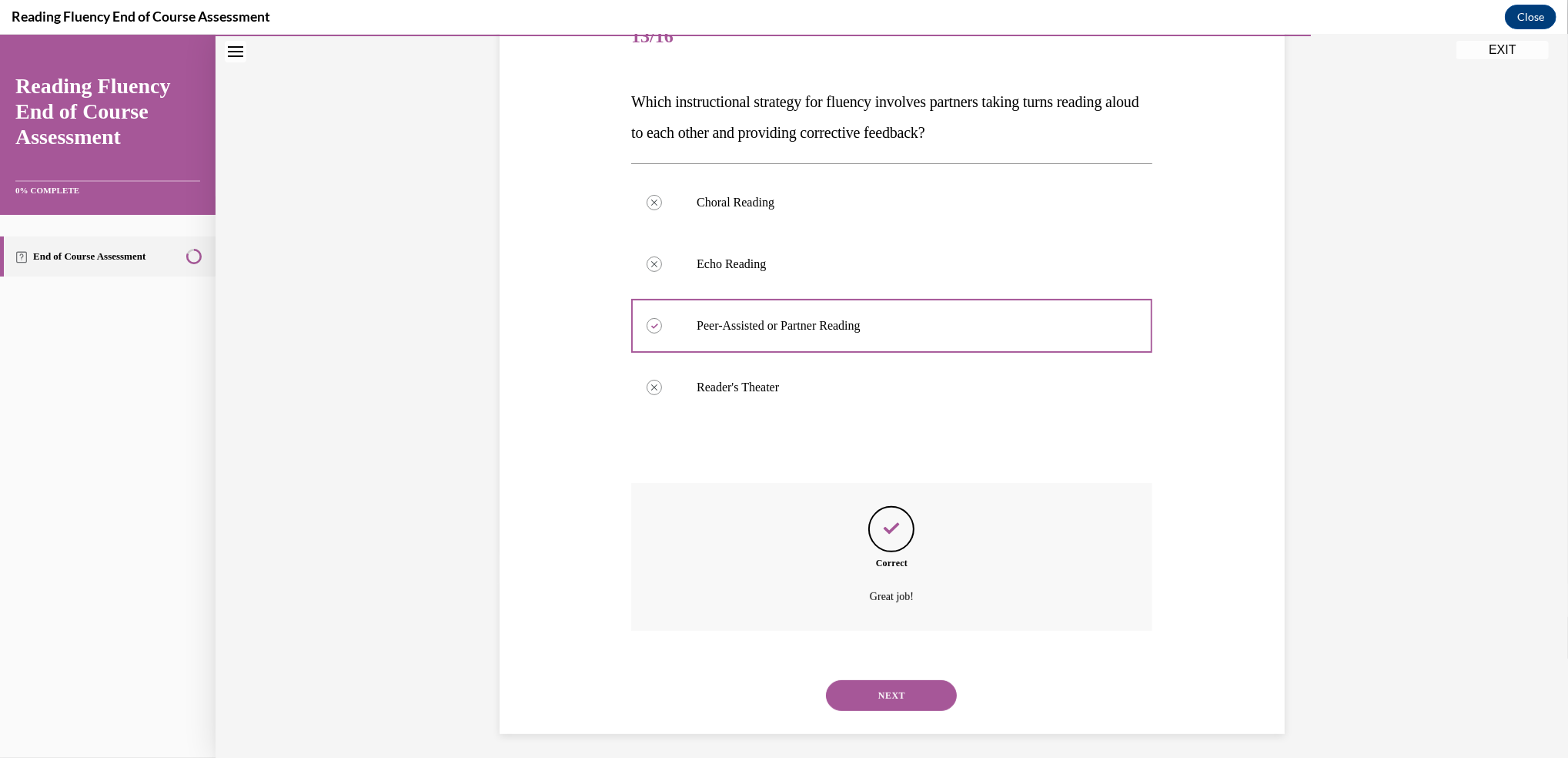
scroll to position [213, 0]
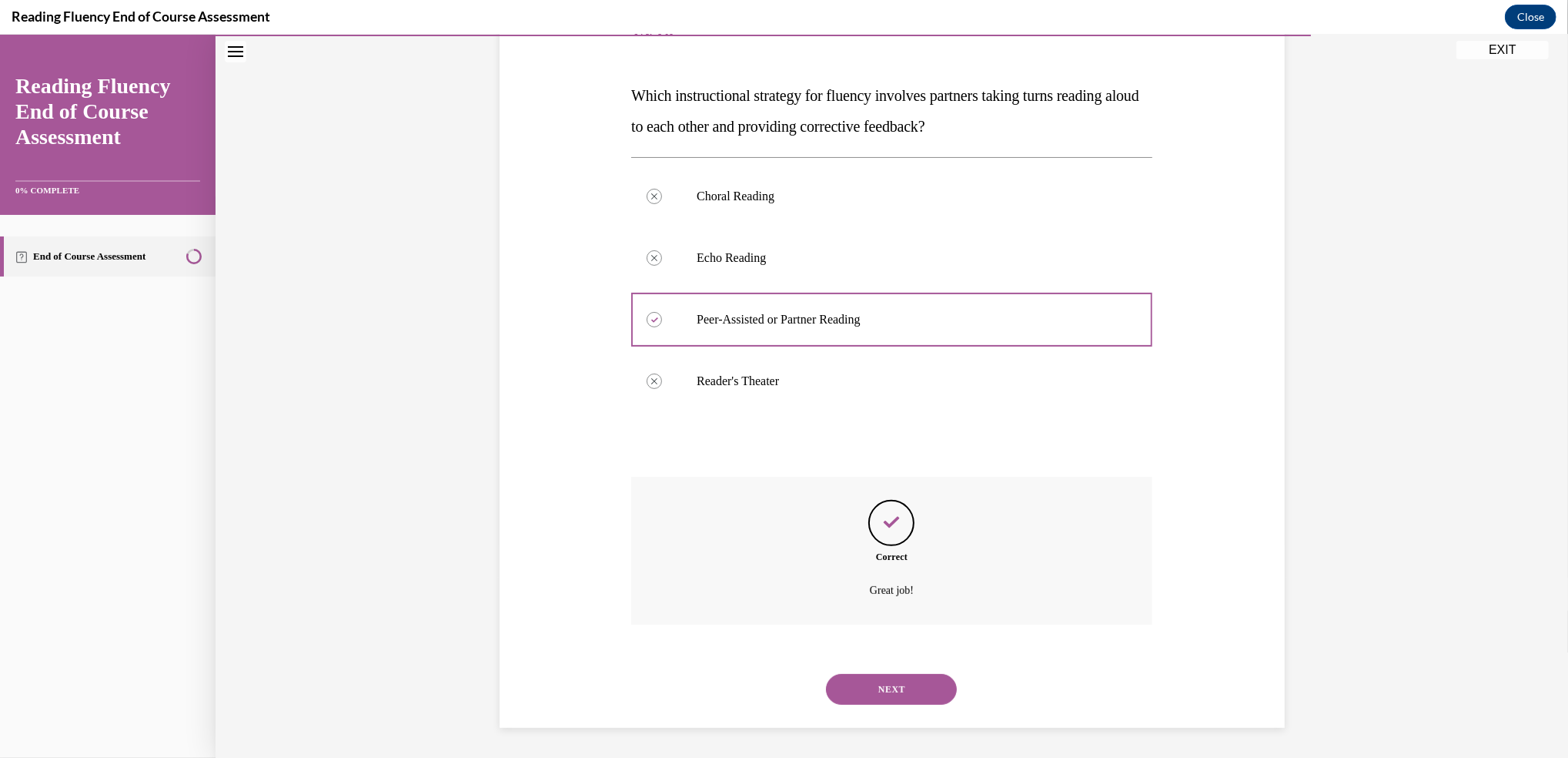
click at [894, 699] on button "NEXT" at bounding box center [891, 689] width 131 height 31
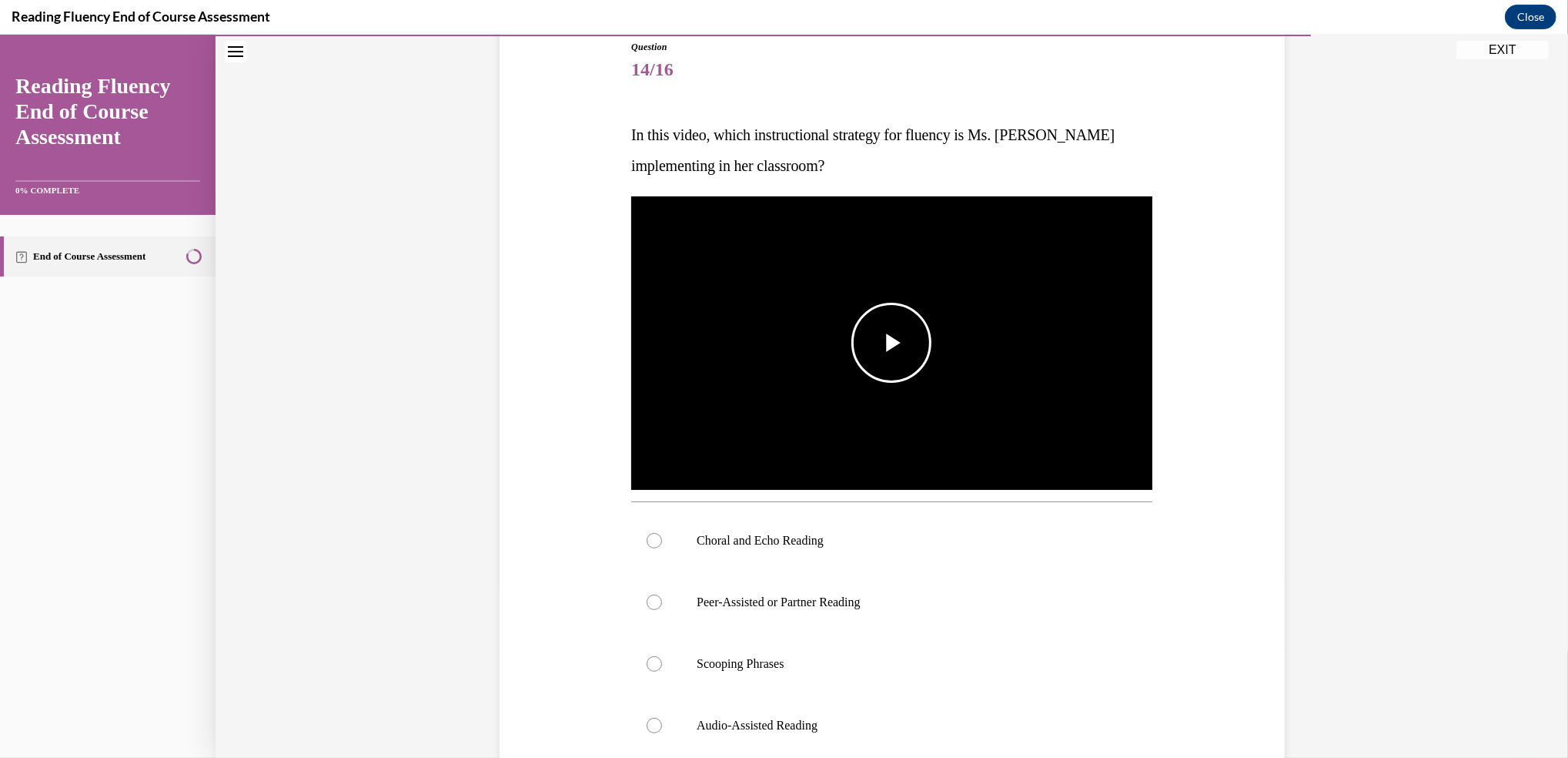
click at [891, 343] on span "Video player" at bounding box center [891, 343] width 0 height 0
click at [638, 543] on label "Choral and Echo Reading" at bounding box center [891, 540] width 521 height 61
click at [646, 543] on input "Choral and Echo Reading" at bounding box center [654, 540] width 15 height 15
radio input "true"
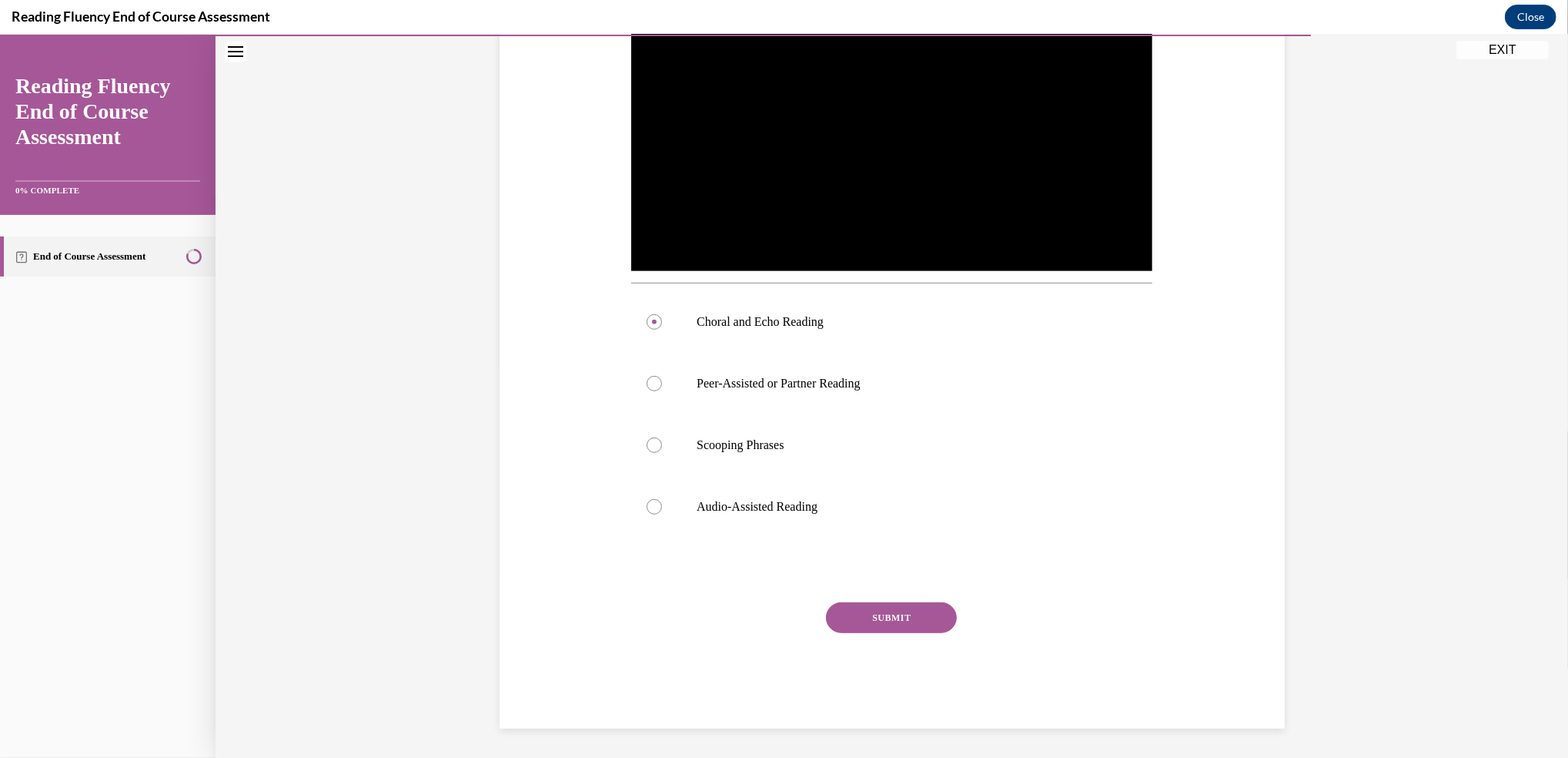
click at [909, 610] on button "SUBMIT" at bounding box center [891, 618] width 131 height 31
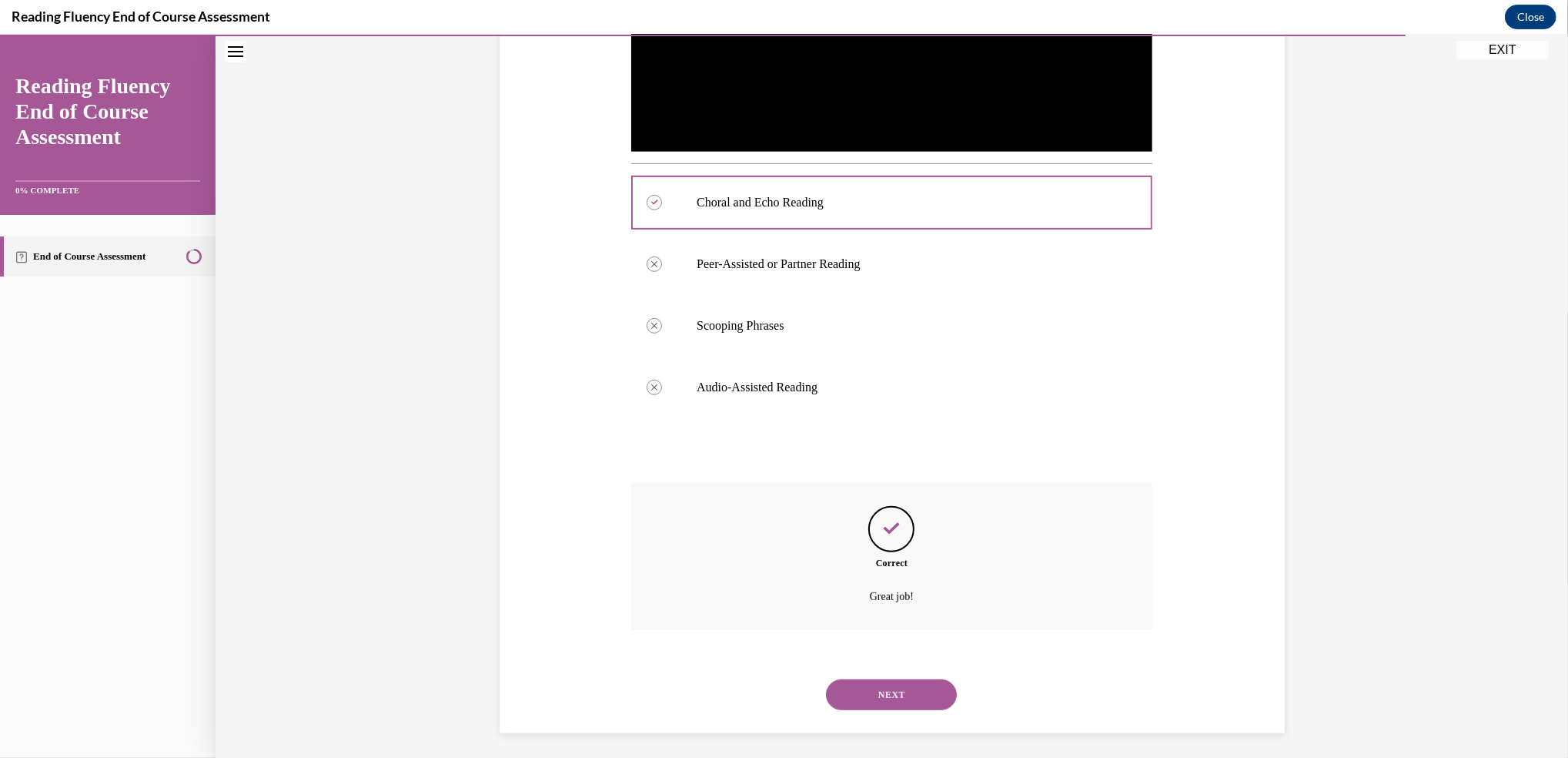
scroll to position [519, 0]
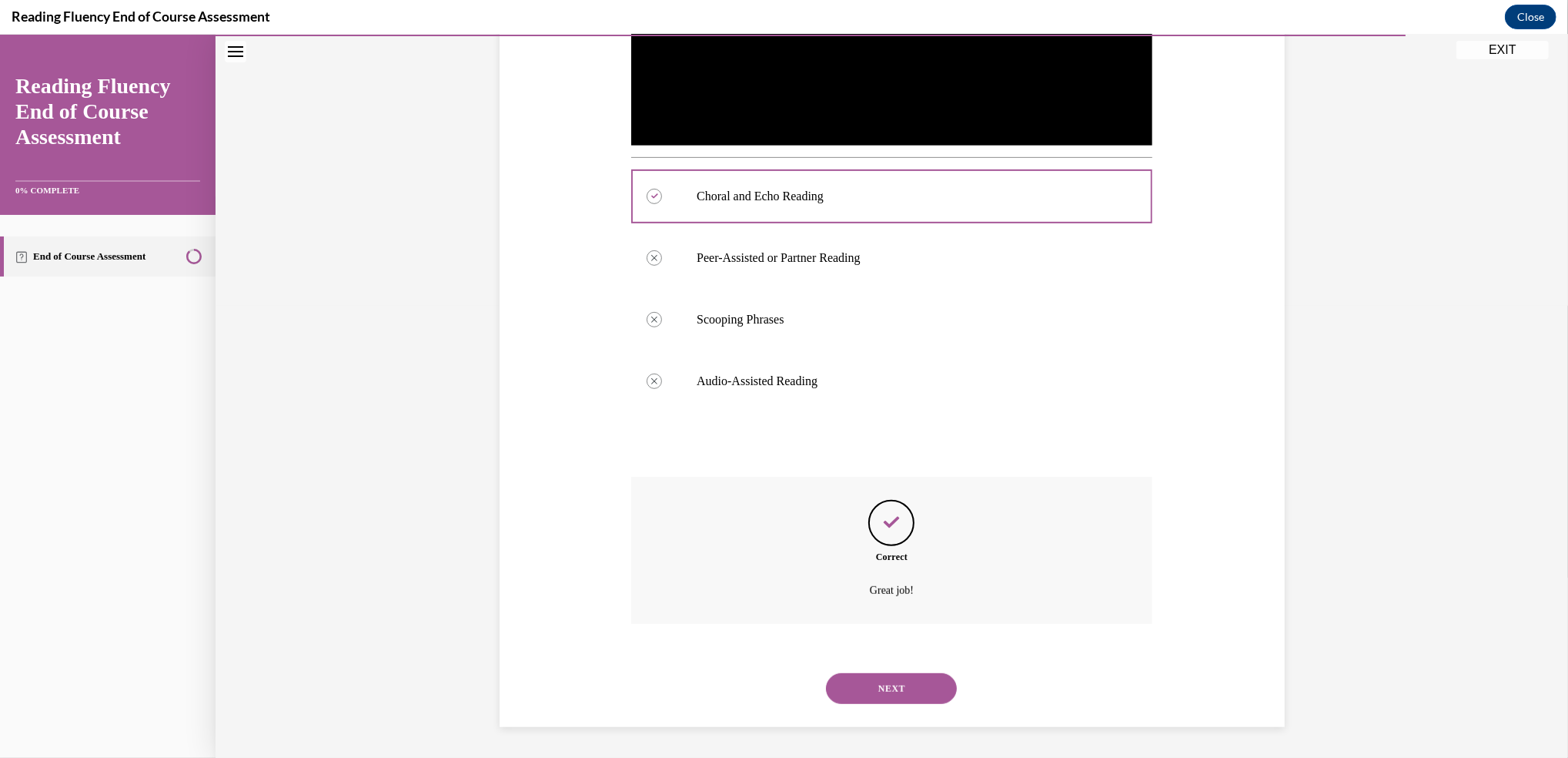
click at [905, 688] on button "NEXT" at bounding box center [891, 688] width 131 height 31
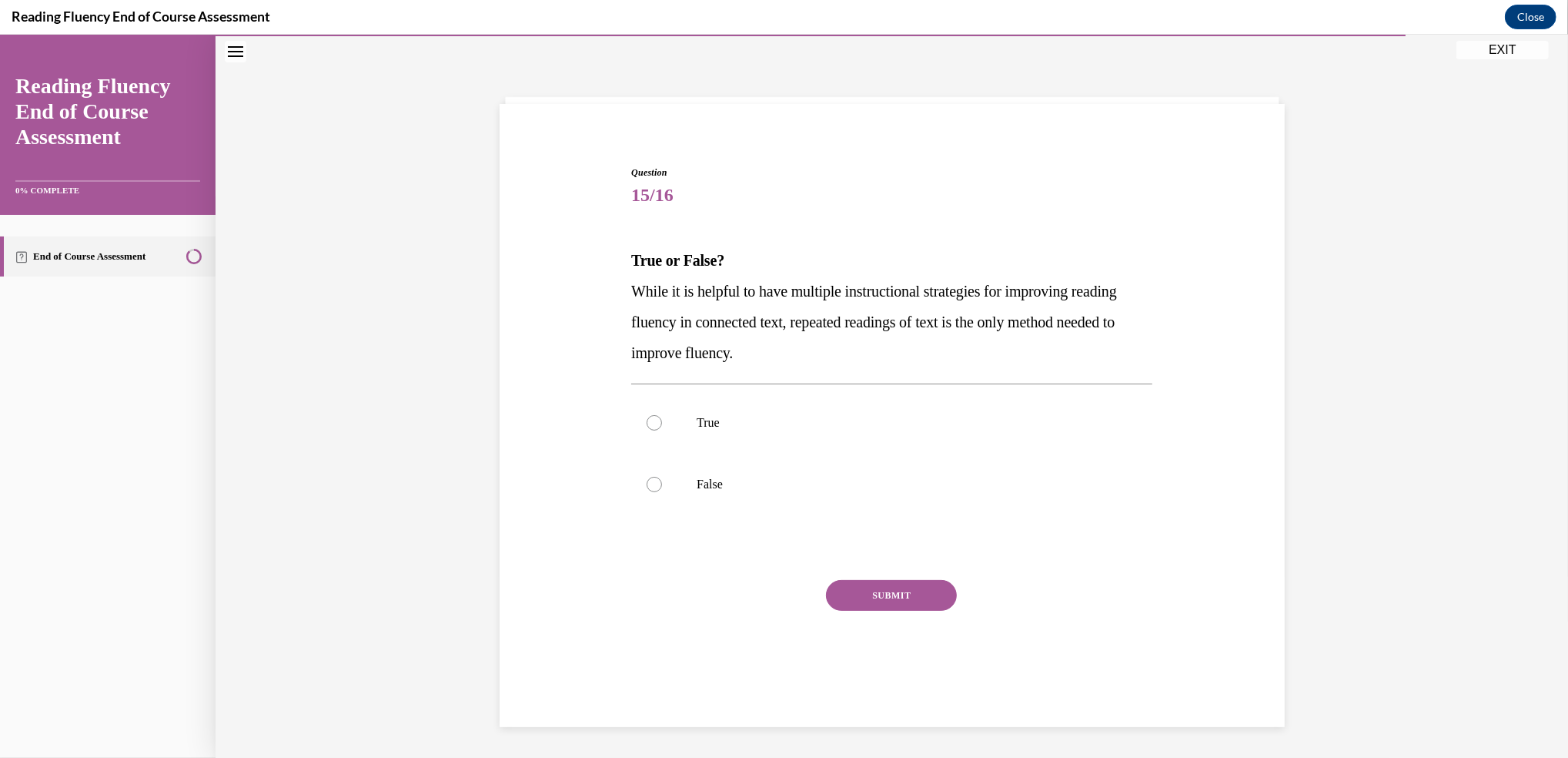
scroll to position [48, 0]
click at [653, 487] on div at bounding box center [654, 486] width 15 height 15
click at [653, 487] on input "False" at bounding box center [654, 486] width 15 height 15
radio input "true"
click at [890, 600] on button "SUBMIT" at bounding box center [891, 596] width 131 height 31
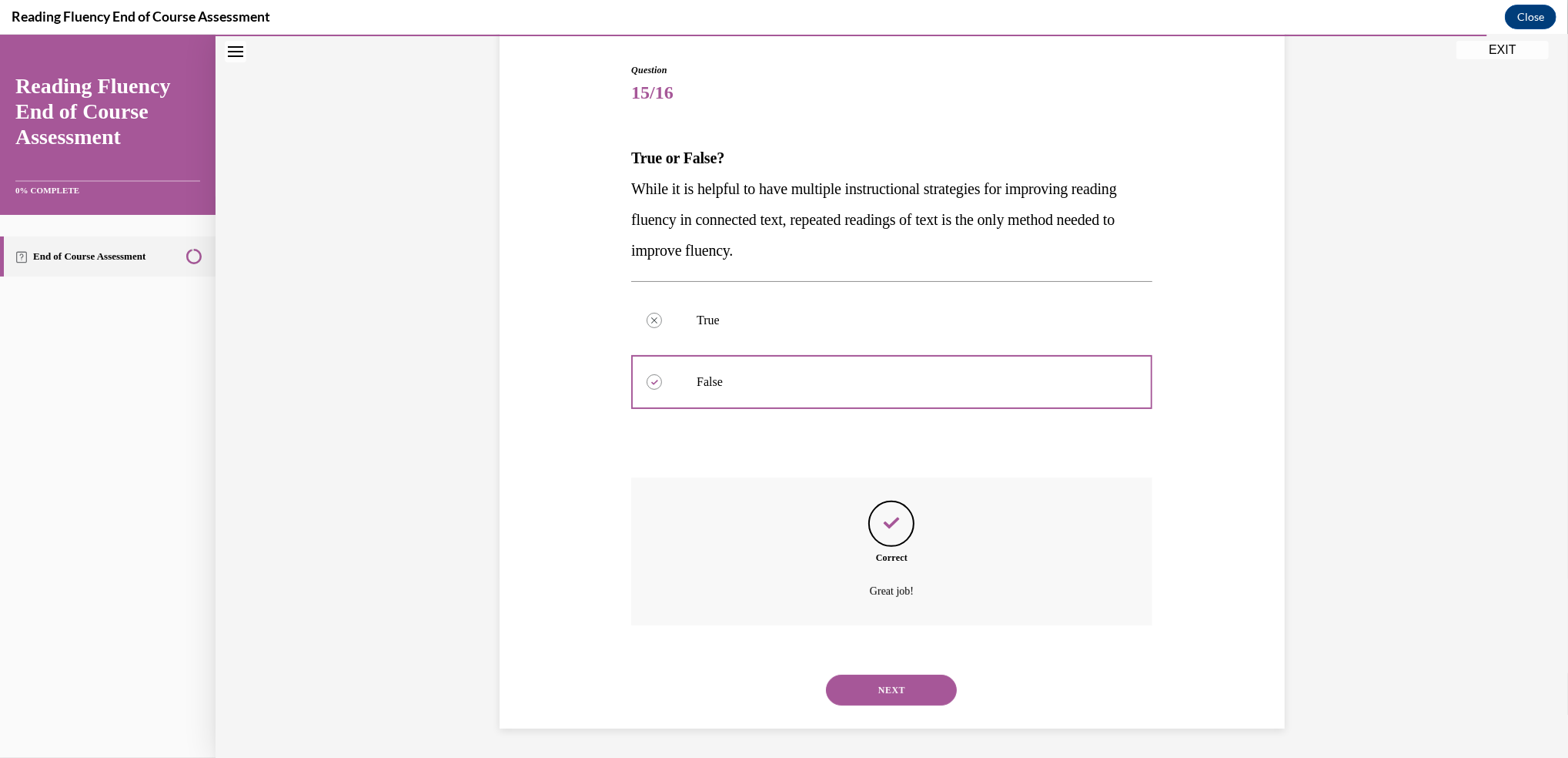
scroll to position [152, 0]
click at [885, 689] on button "NEXT" at bounding box center [891, 689] width 131 height 31
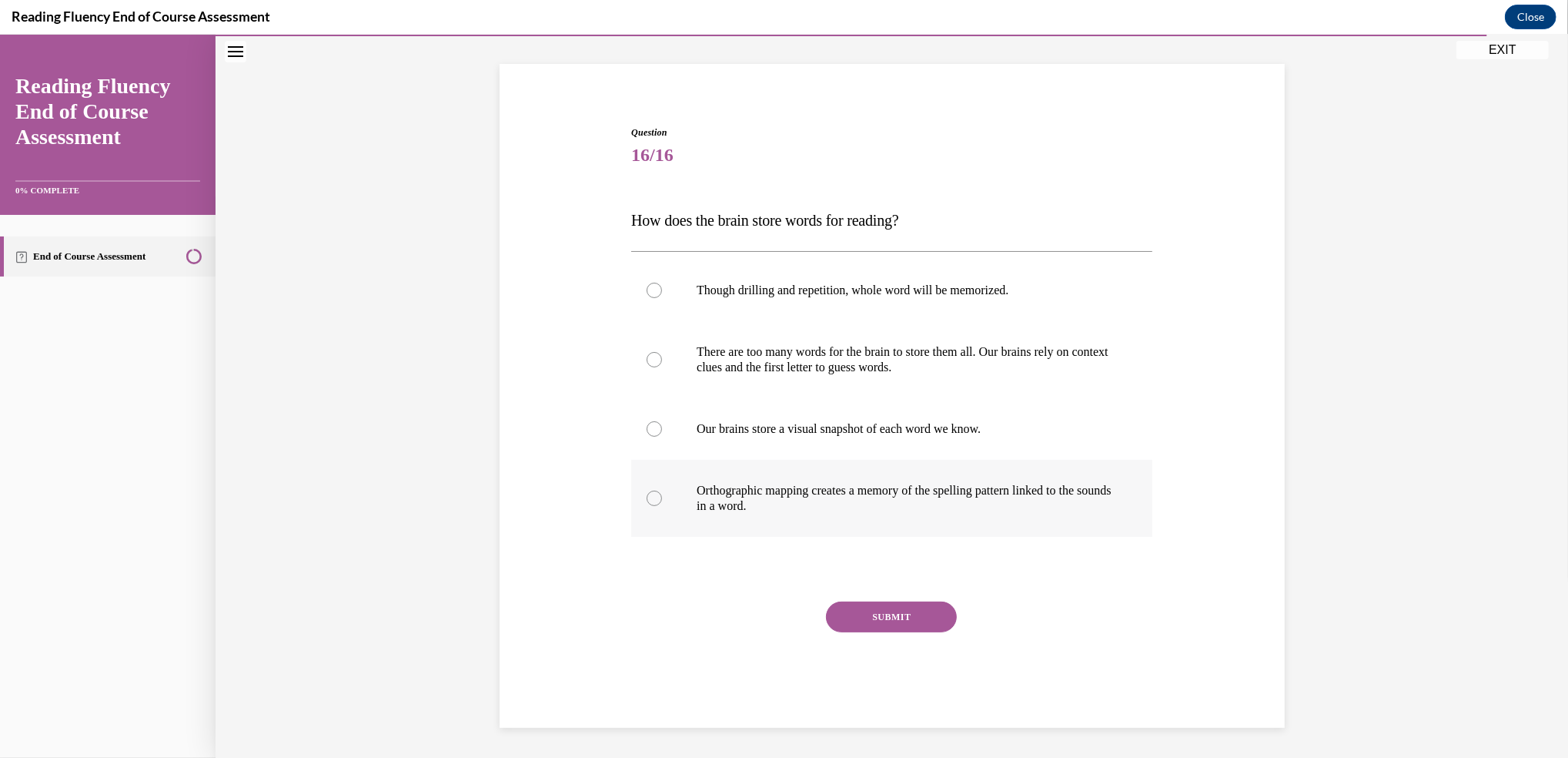
click at [646, 495] on div at bounding box center [654, 498] width 15 height 15
click at [646, 495] on input "Orthographic mapping creates a memory of the spelling pattern linked to the sou…" at bounding box center [654, 498] width 15 height 15
radio input "true"
click at [888, 604] on button "SUBMIT" at bounding box center [891, 617] width 131 height 31
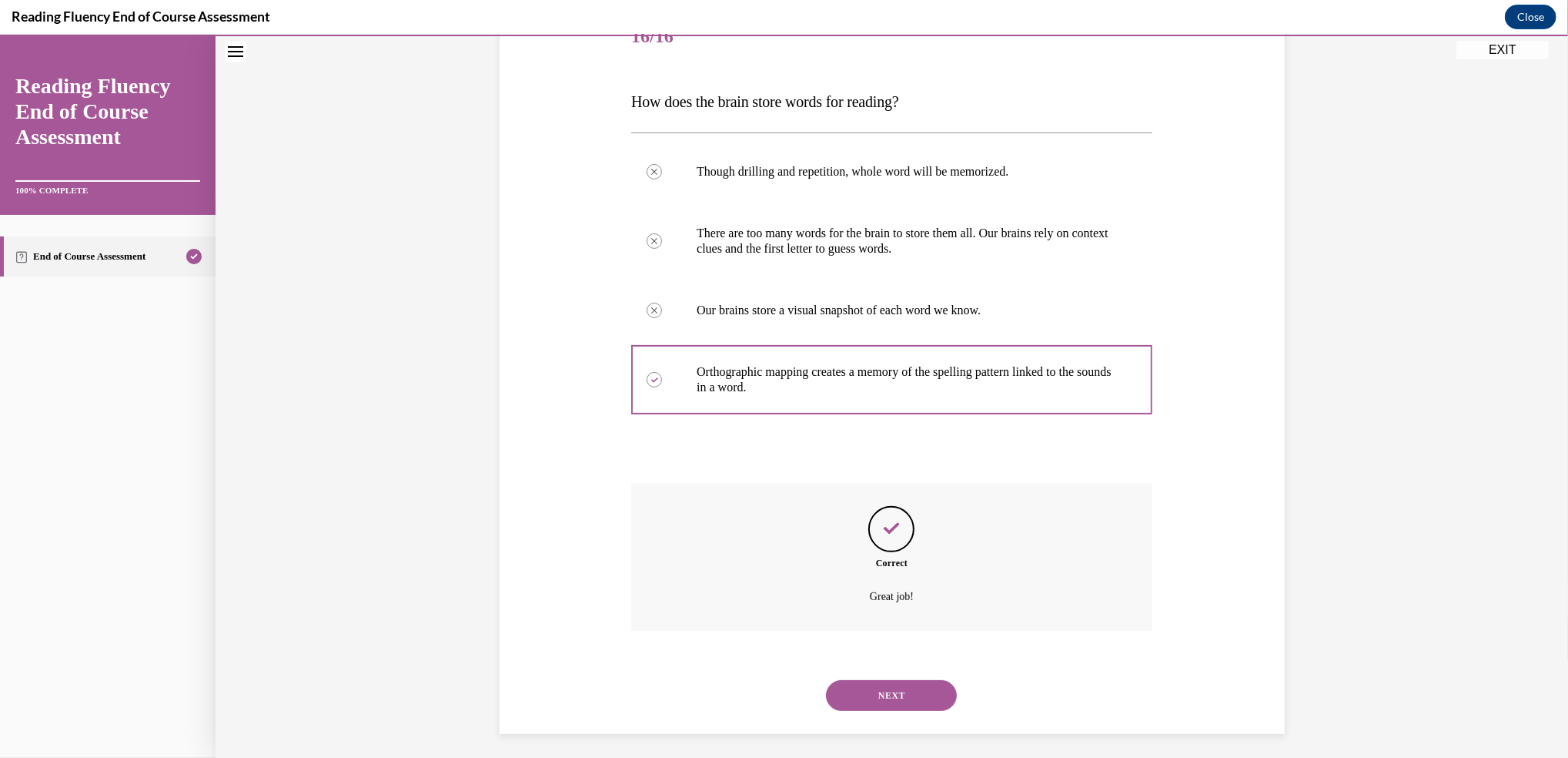
scroll to position [213, 0]
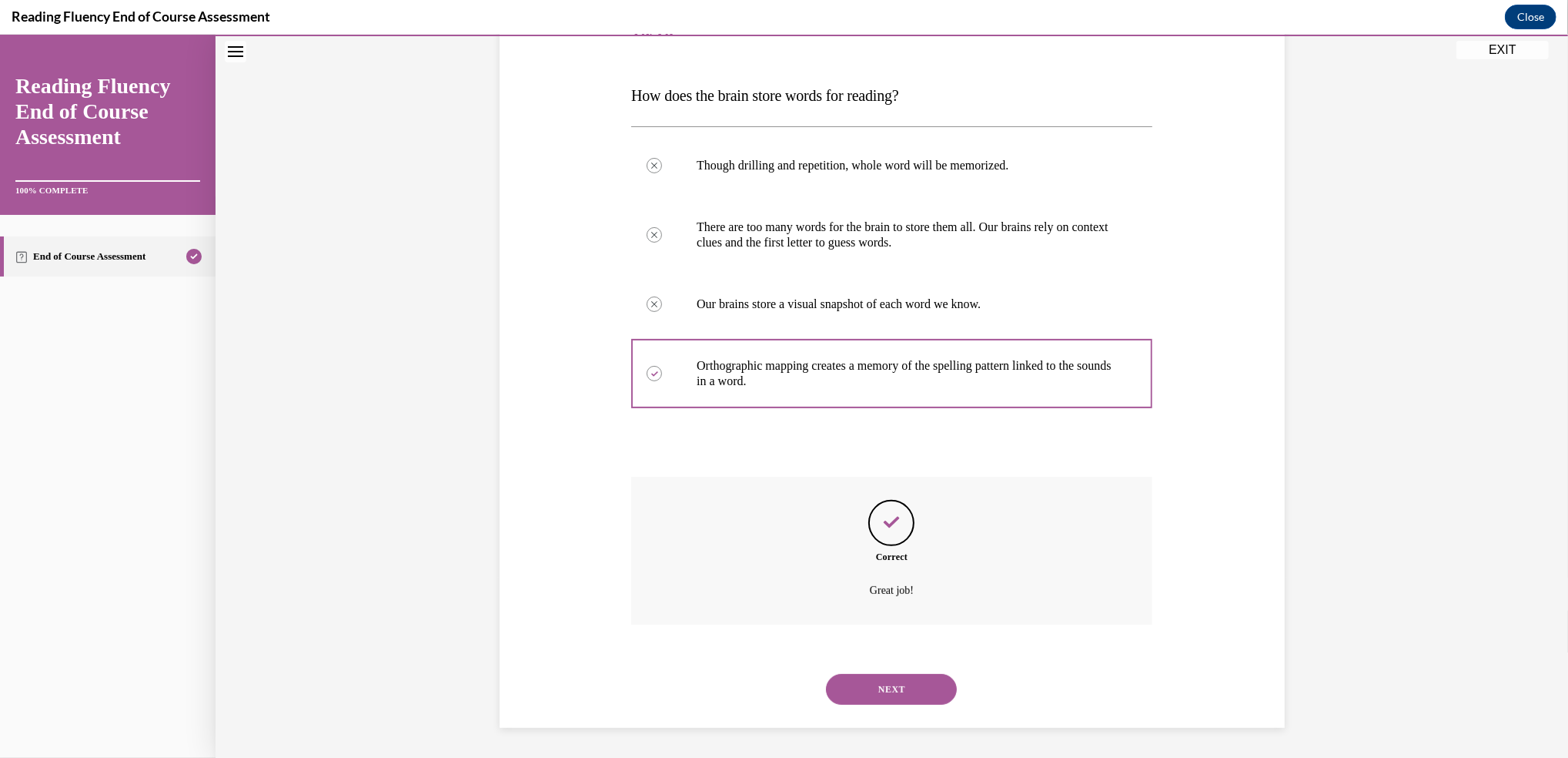
click at [891, 684] on button "NEXT" at bounding box center [891, 689] width 131 height 31
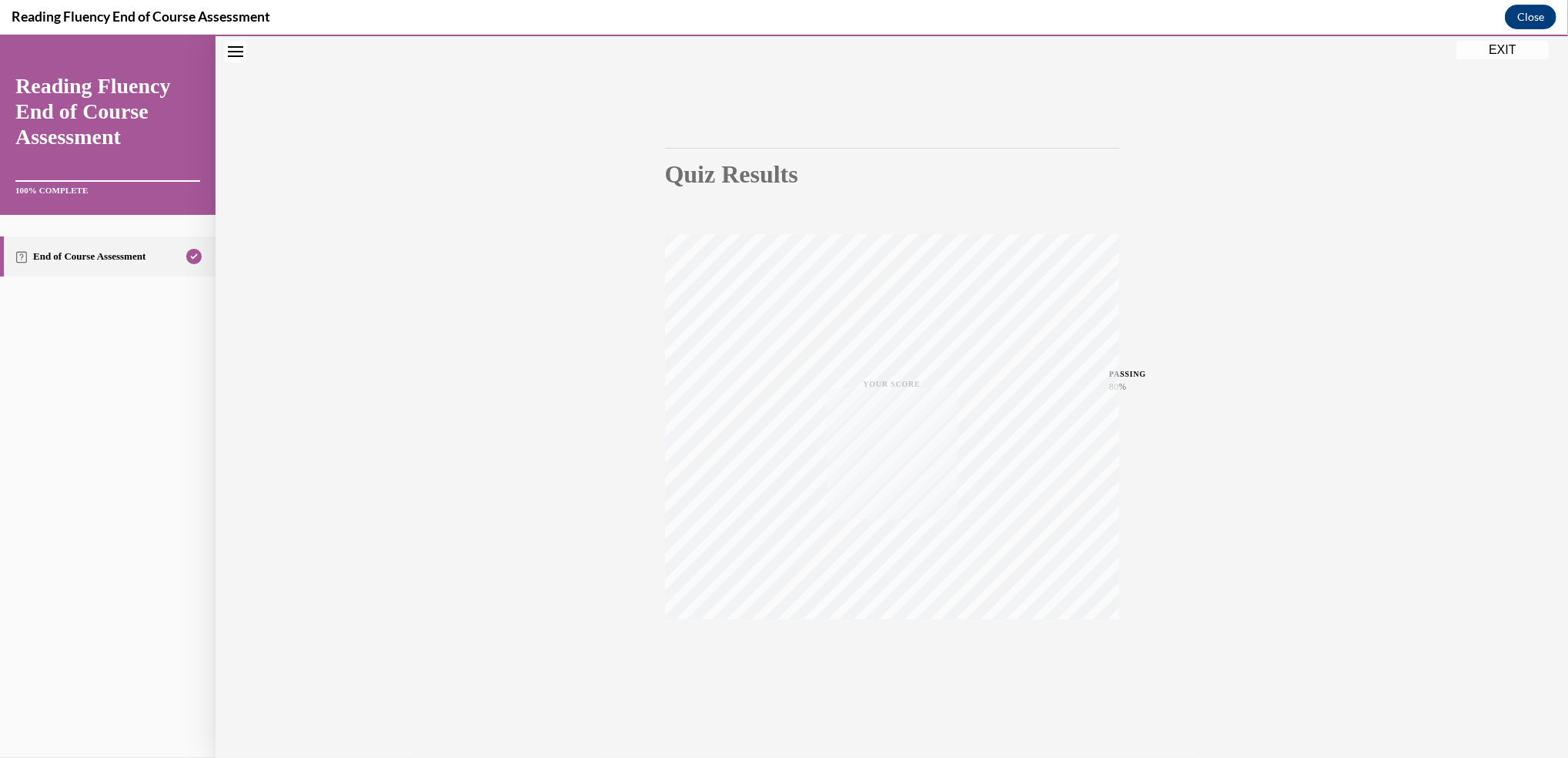
scroll to position [65, 0]
click at [1510, 44] on button "EXIT" at bounding box center [1503, 50] width 92 height 19
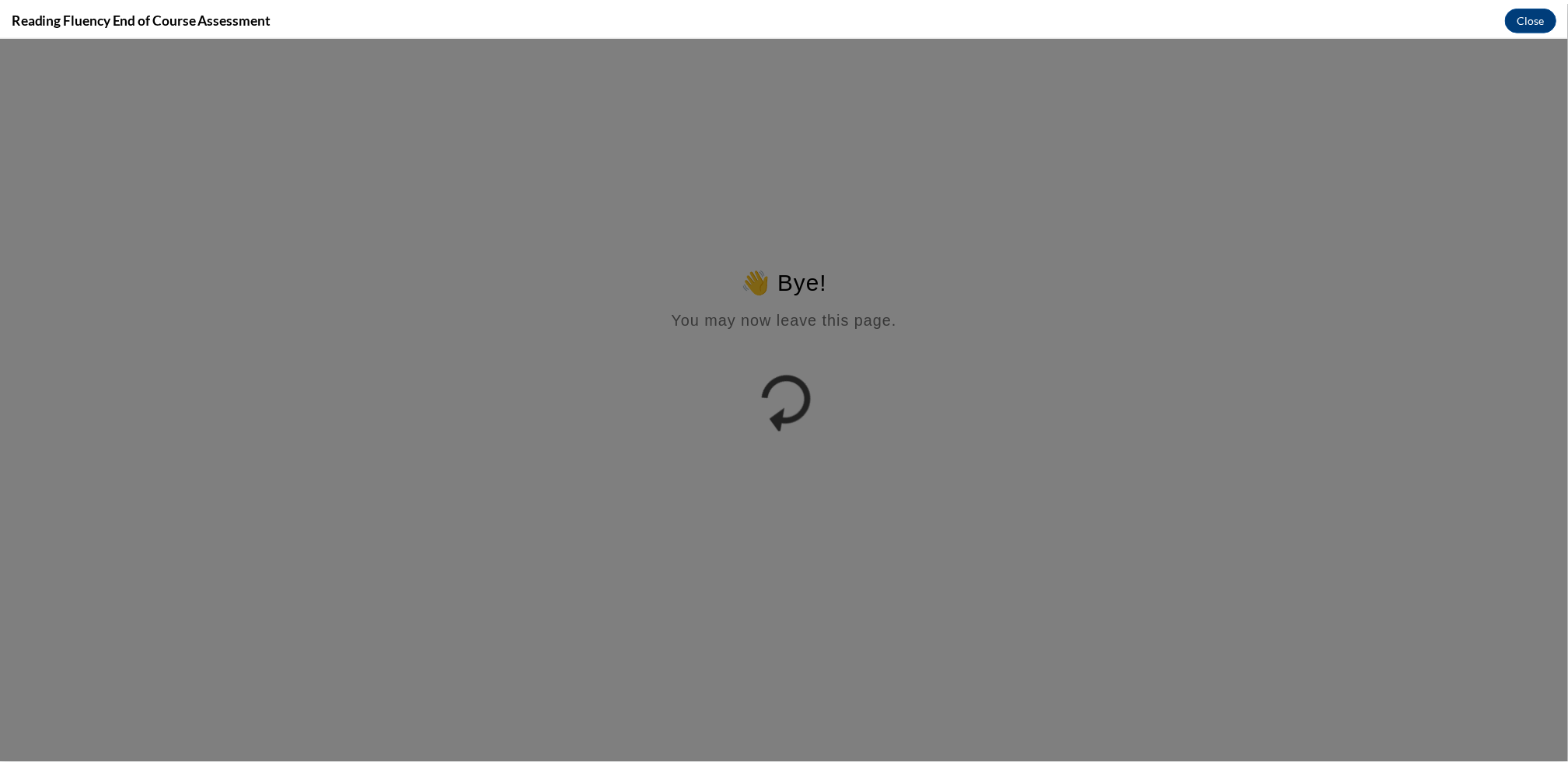
scroll to position [0, 0]
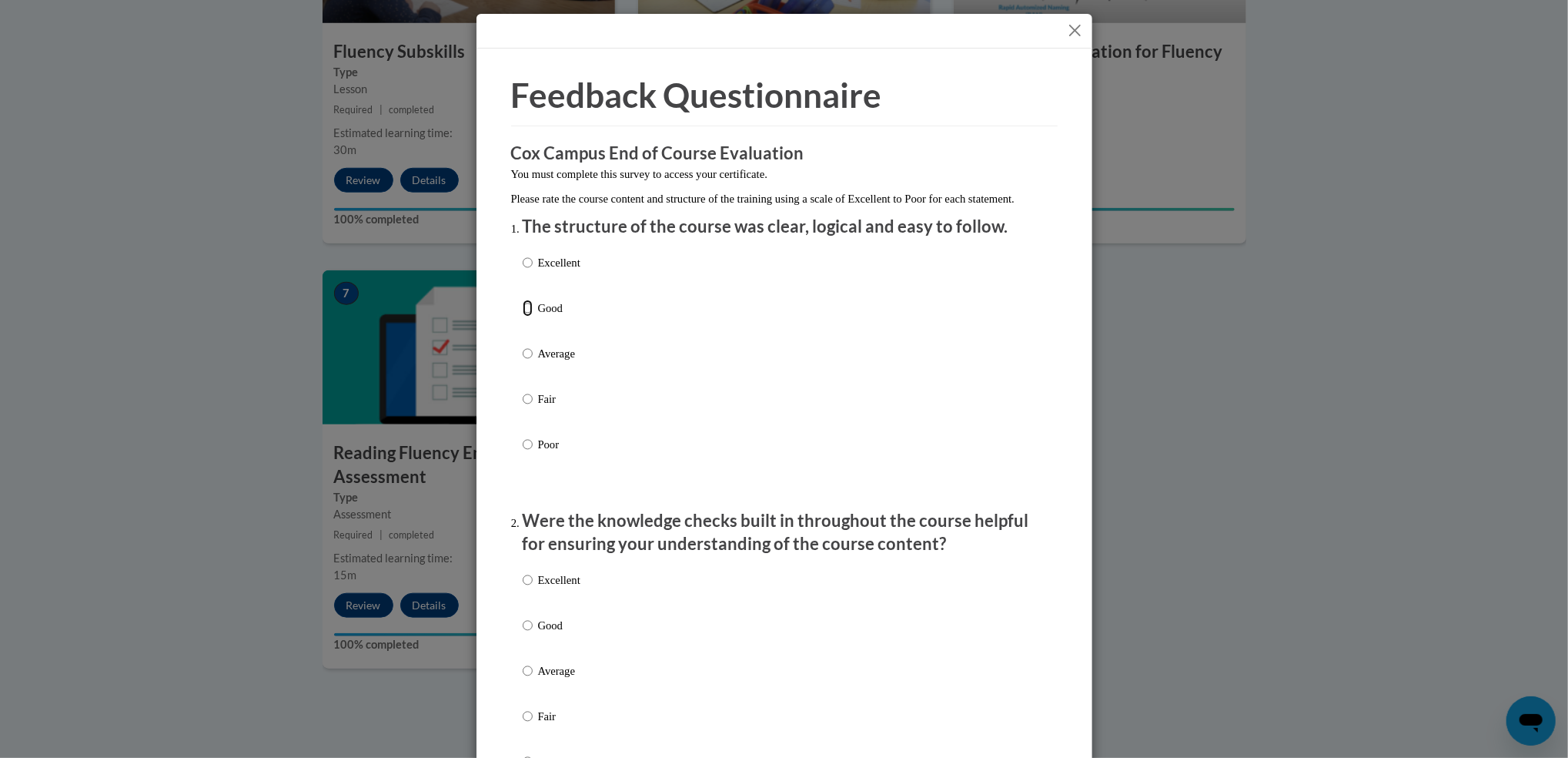
click at [523, 317] on input "Good" at bounding box center [528, 308] width 10 height 17
radio input "true"
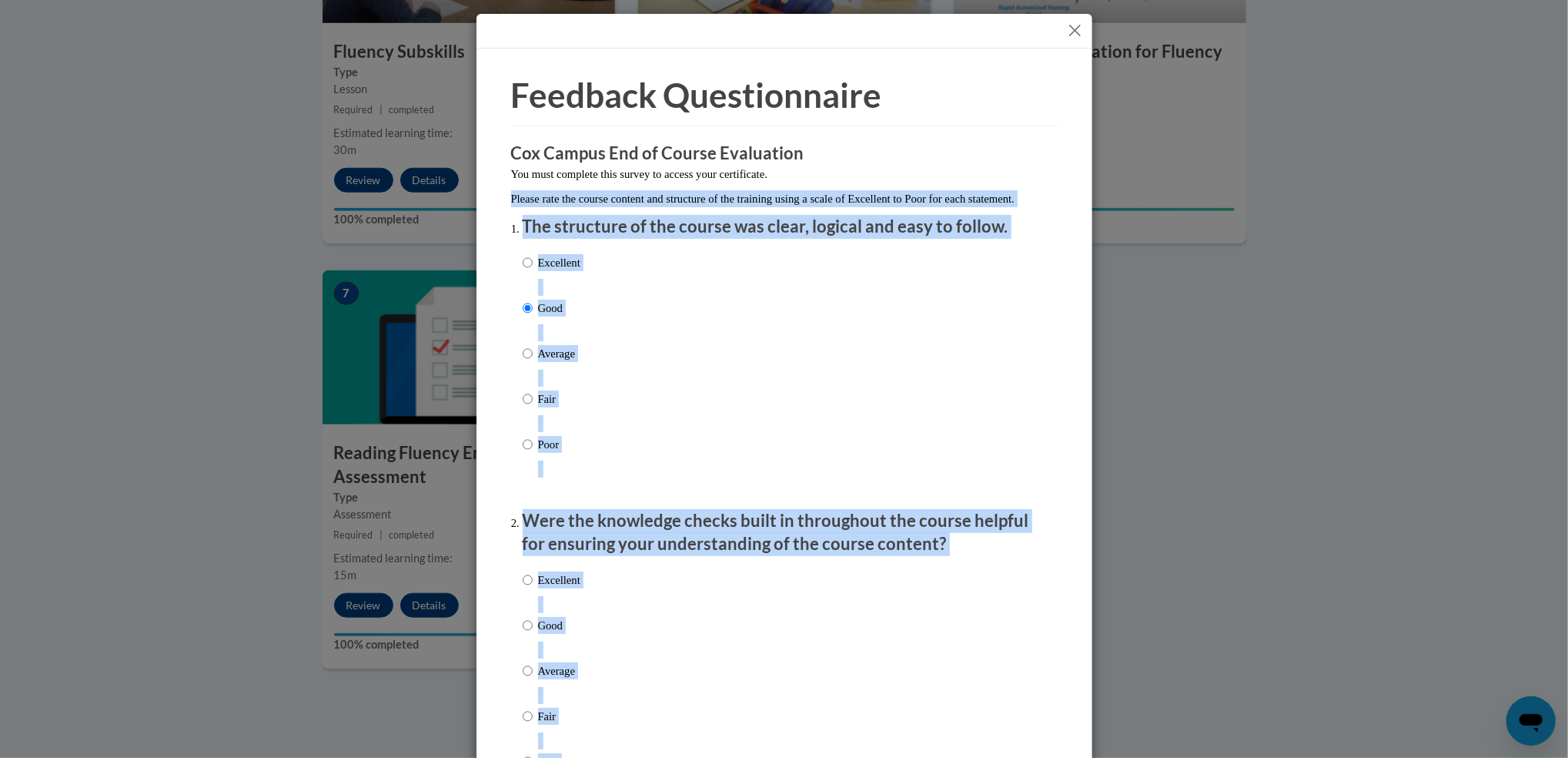
drag, startPoint x: 1080, startPoint y: 176, endPoint x: 1089, endPoint y: 305, distance: 129.3
click at [1089, 305] on div "Feedback Questionnaire Rate Course Comments Cox Campus End of Course Evaluation…" at bounding box center [784, 379] width 1568 height 758
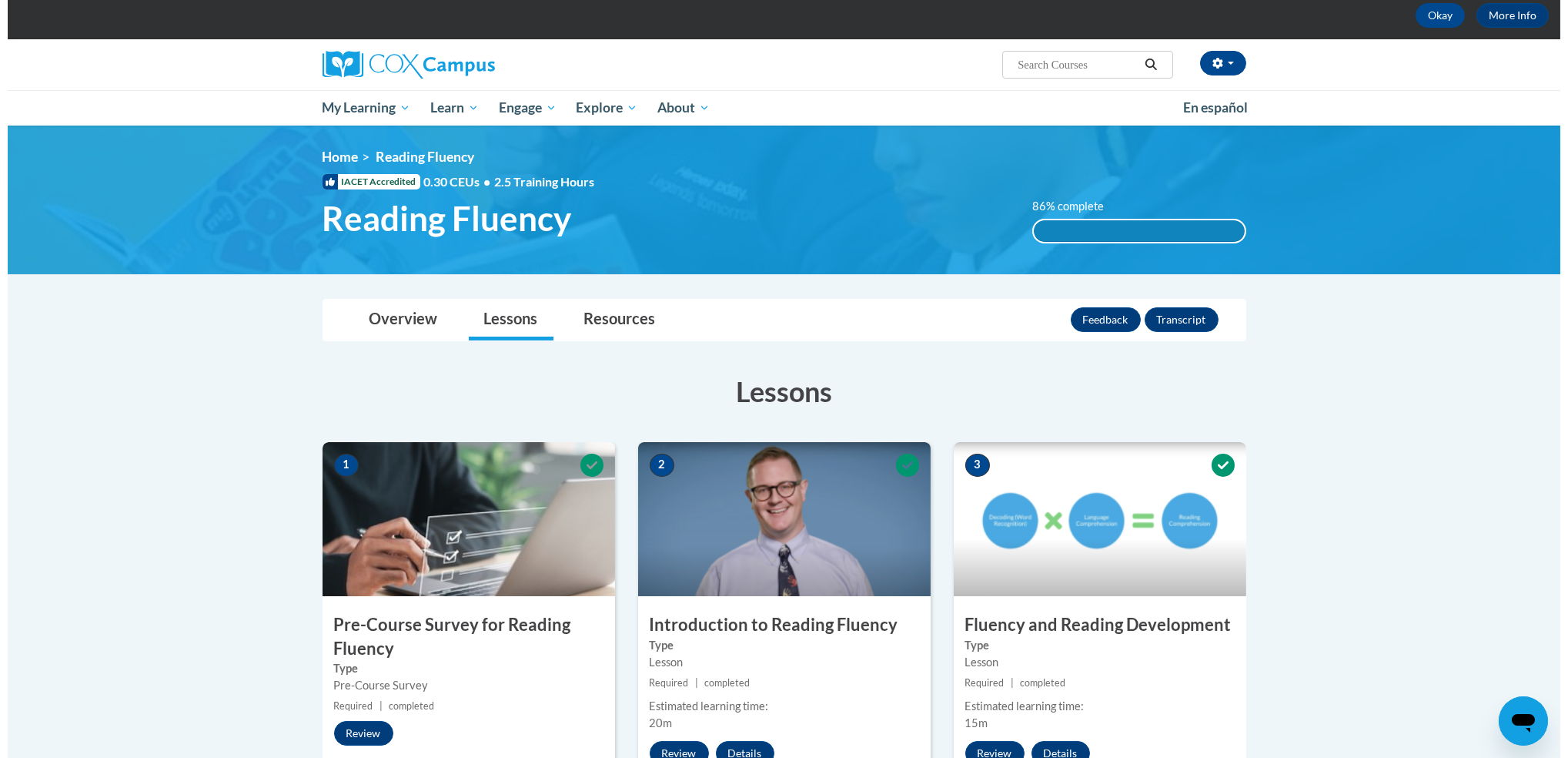
scroll to position [56, 0]
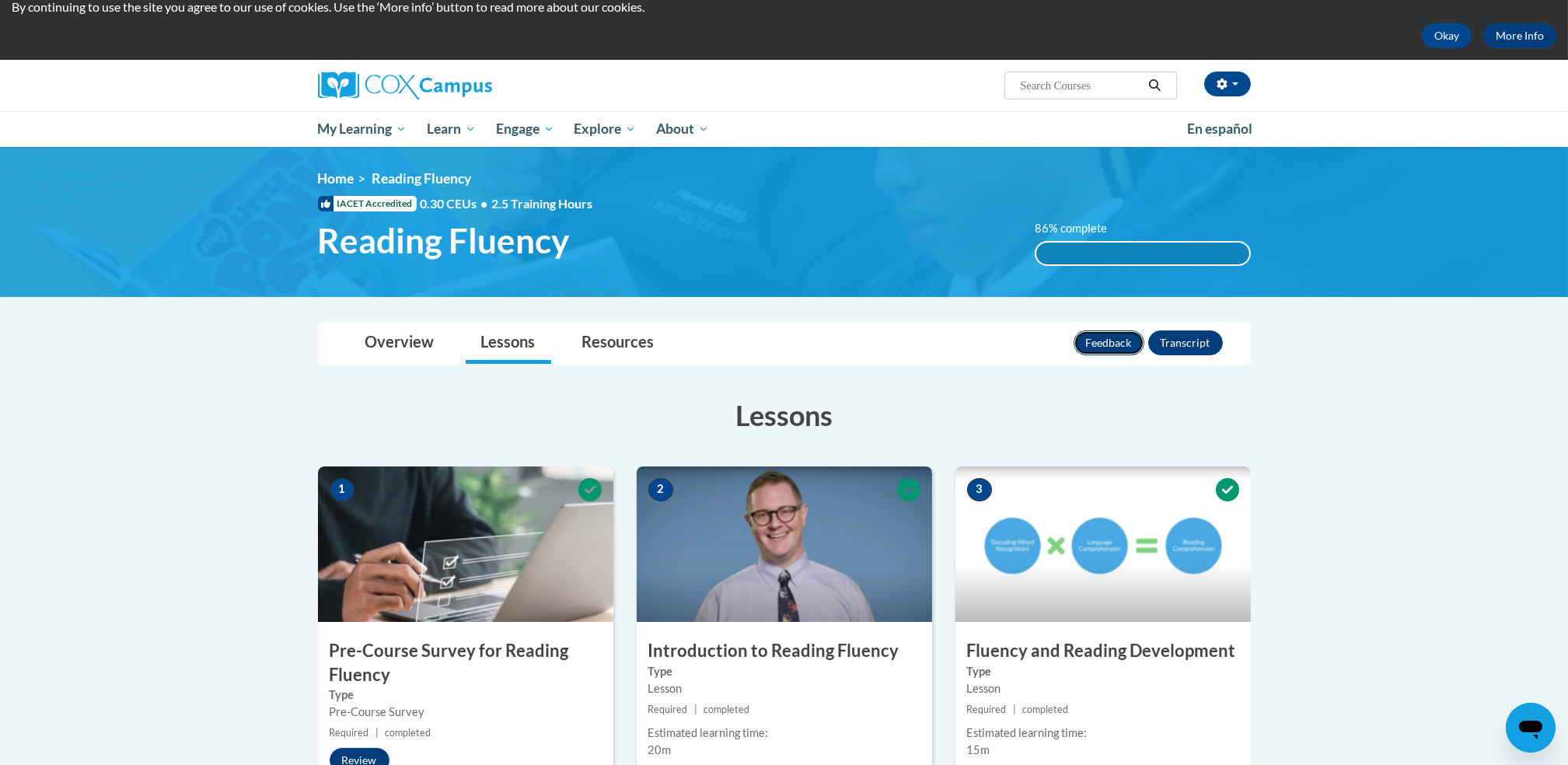
click at [1117, 343] on button "Feedback" at bounding box center [1108, 343] width 70 height 25
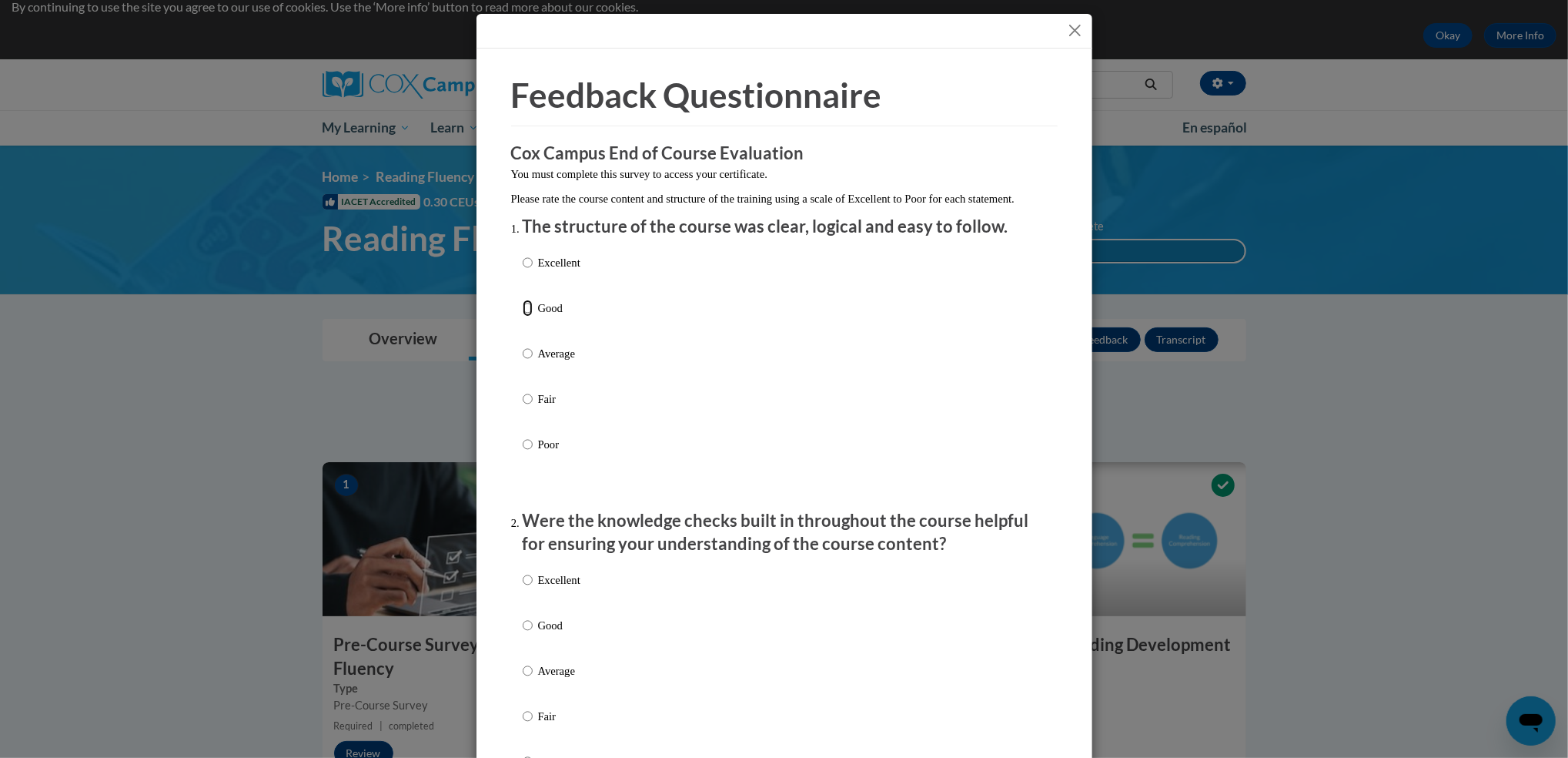
click at [523, 317] on input "Good" at bounding box center [528, 308] width 10 height 17
radio input "true"
click at [763, 651] on div "Excellent Good Average Fair Poor" at bounding box center [785, 689] width 524 height 251
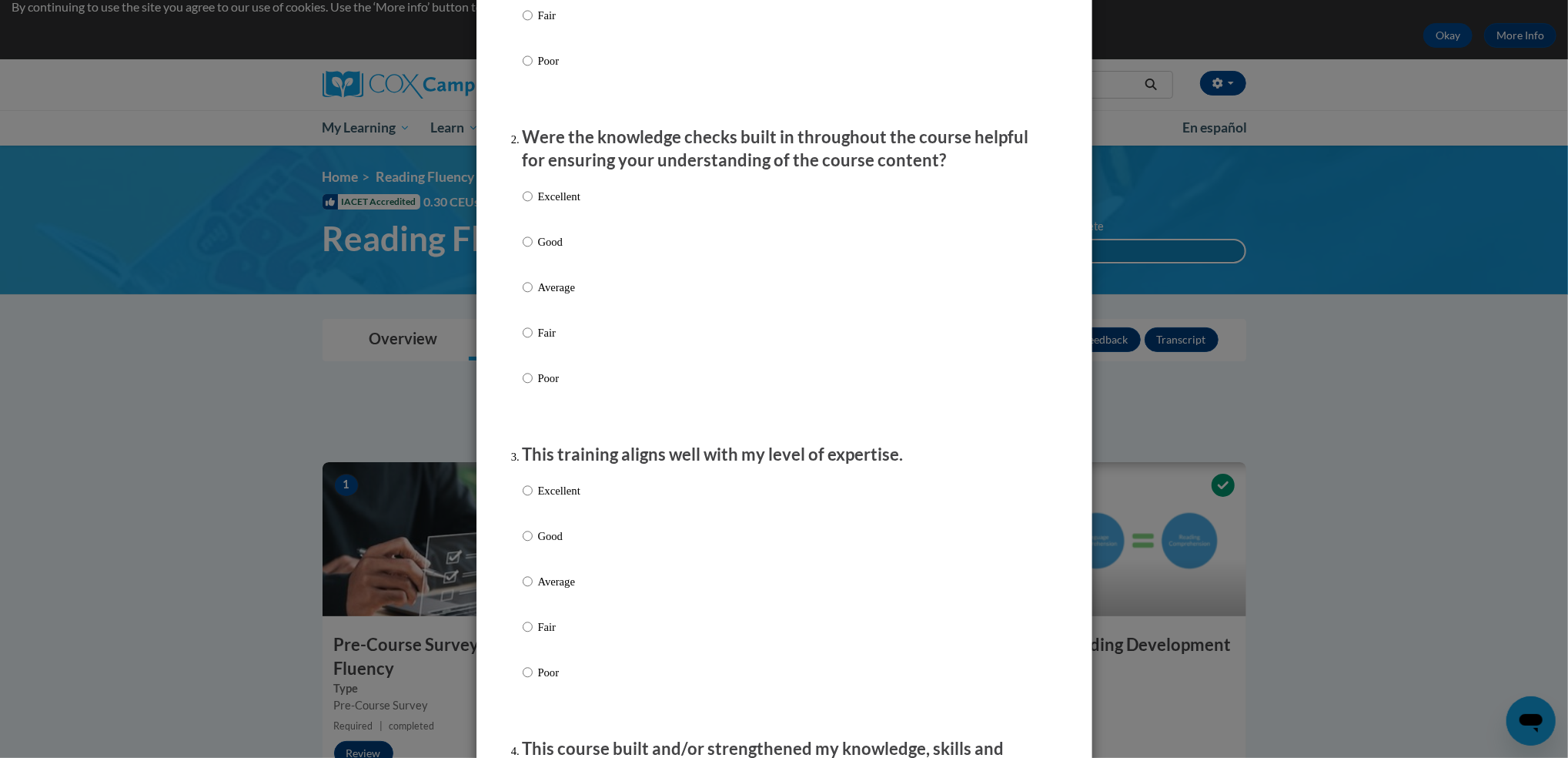
scroll to position [410, 0]
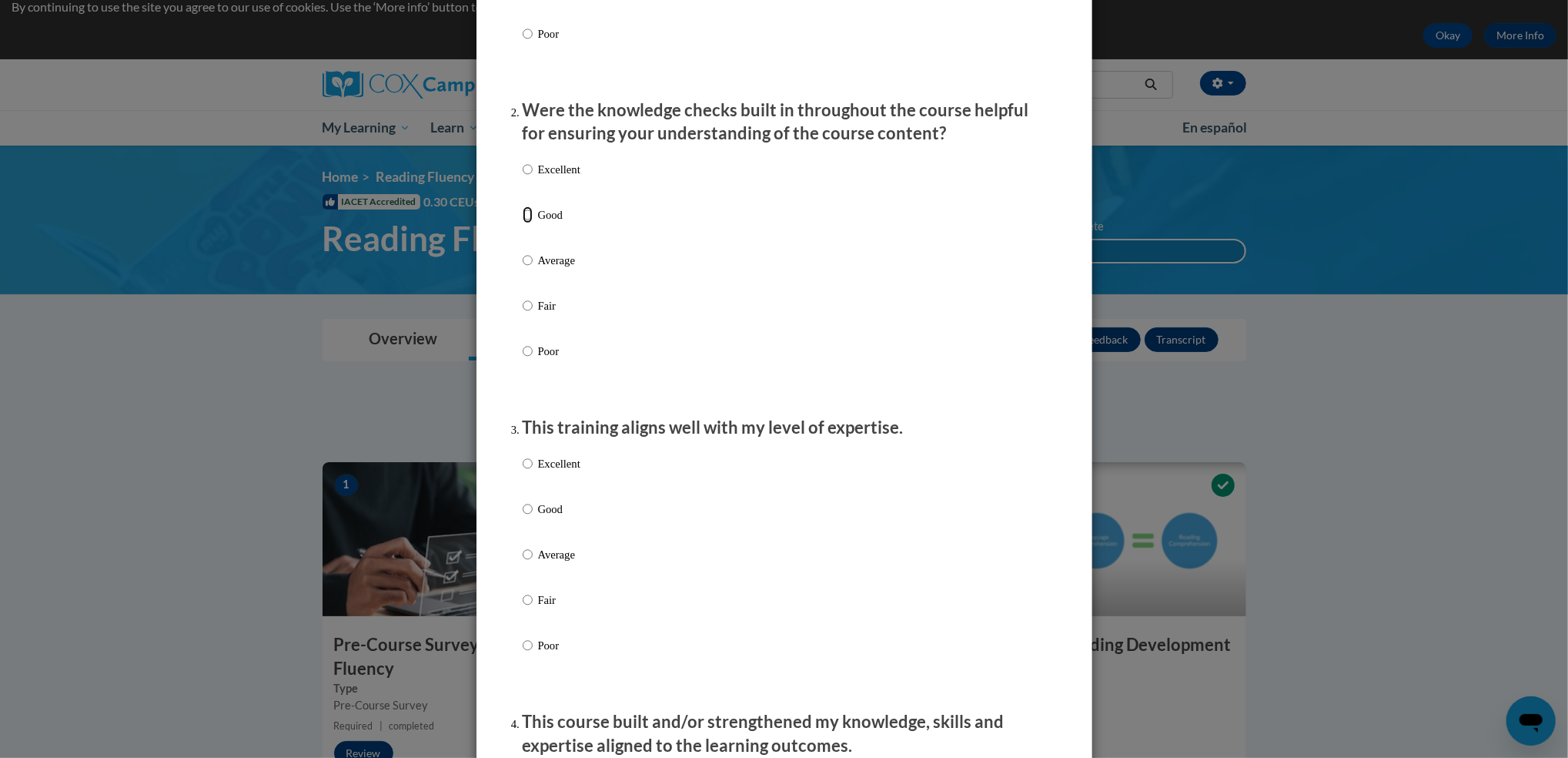
click at [523, 223] on input "Good" at bounding box center [528, 215] width 10 height 17
radio input "true"
click at [523, 518] on input "Good" at bounding box center [528, 509] width 10 height 17
radio input "true"
click at [810, 666] on div "Excellent Good Average Fair Poor" at bounding box center [785, 573] width 524 height 251
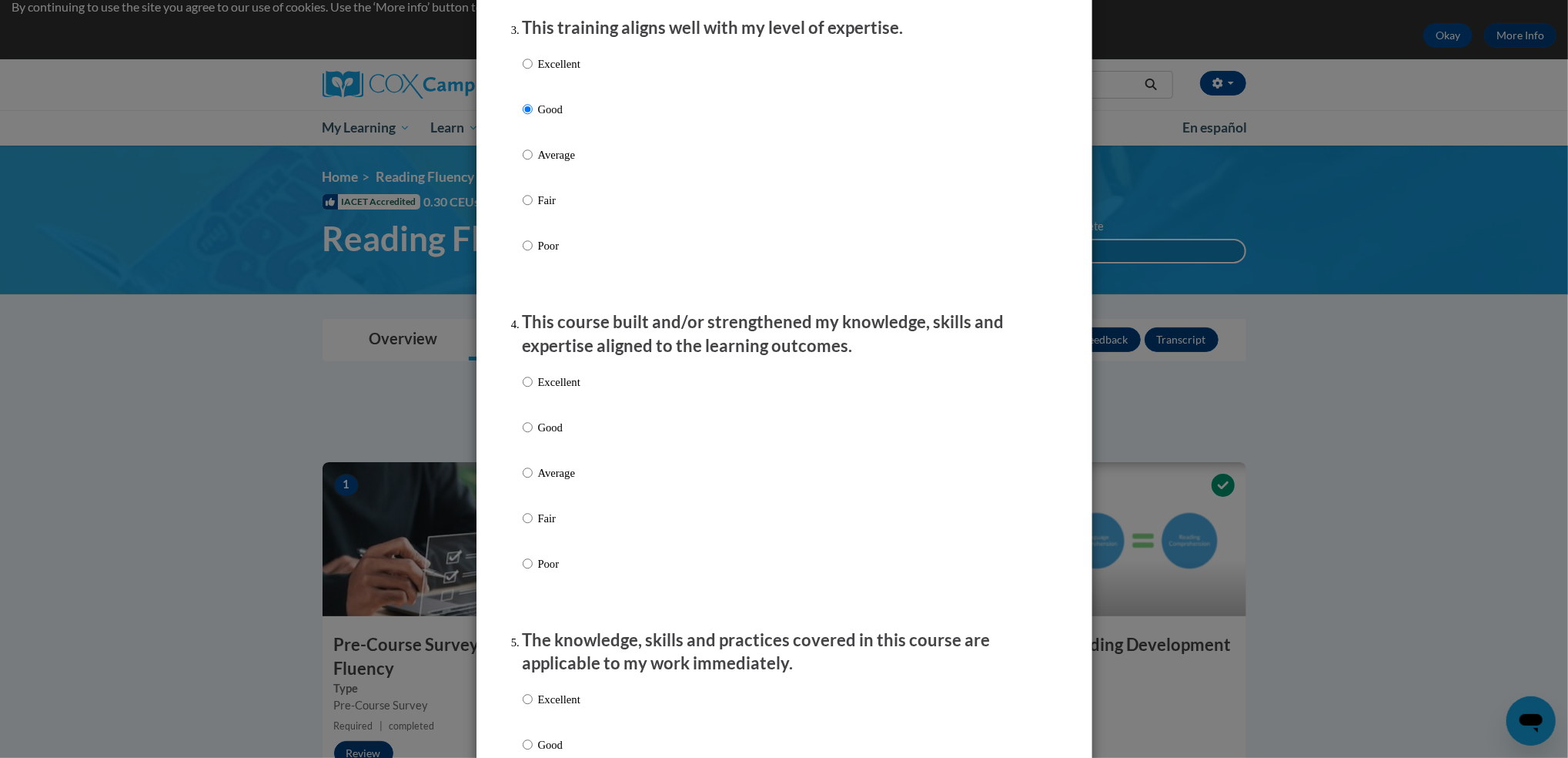
scroll to position [903, 0]
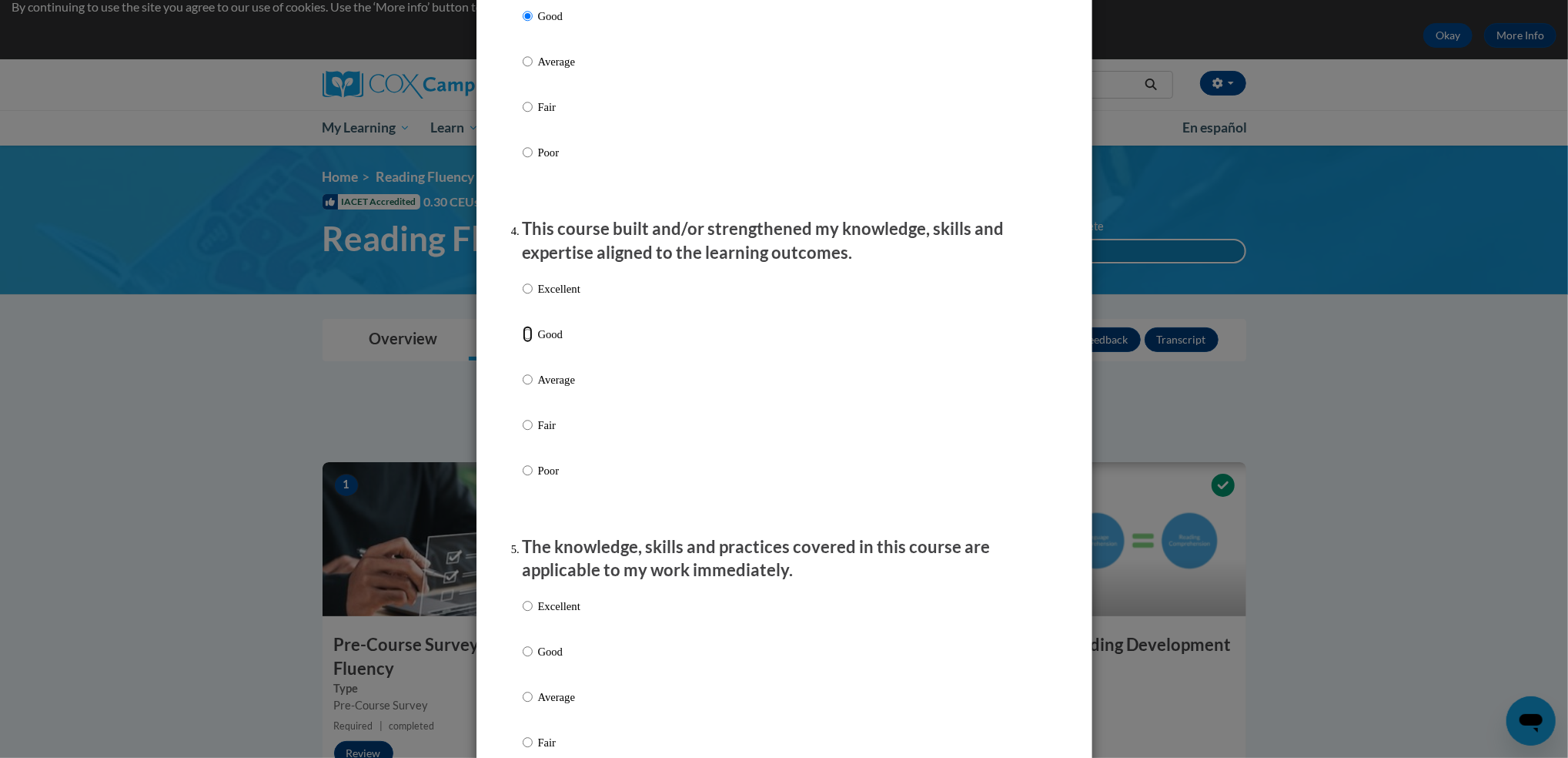
click at [523, 343] on input "Good" at bounding box center [528, 335] width 10 height 17
radio input "true"
click at [523, 660] on input "Good" at bounding box center [528, 651] width 10 height 17
radio input "true"
click at [683, 705] on div "Excellent Good Average Fair Poor" at bounding box center [785, 716] width 524 height 251
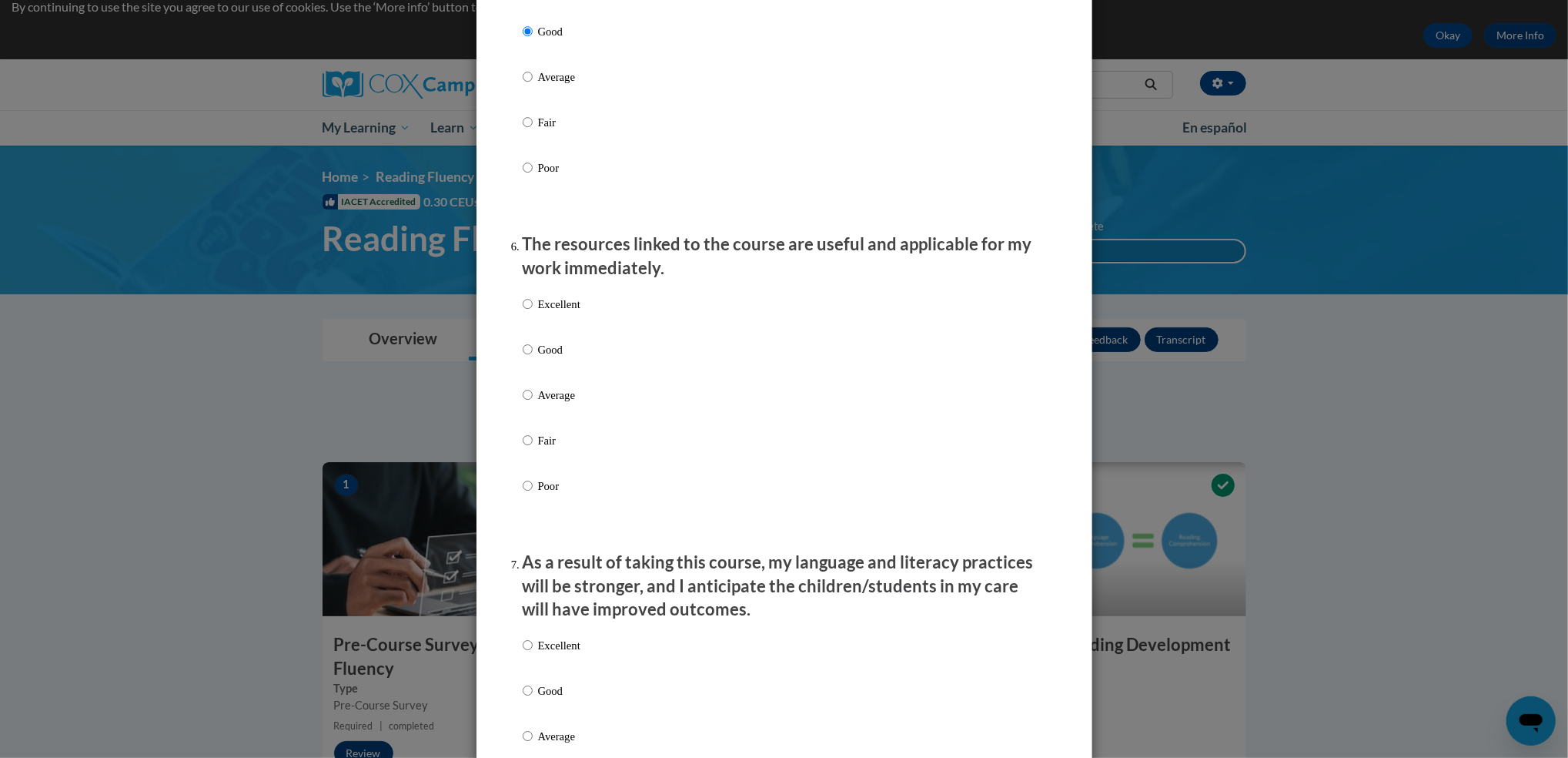
scroll to position [1560, 0]
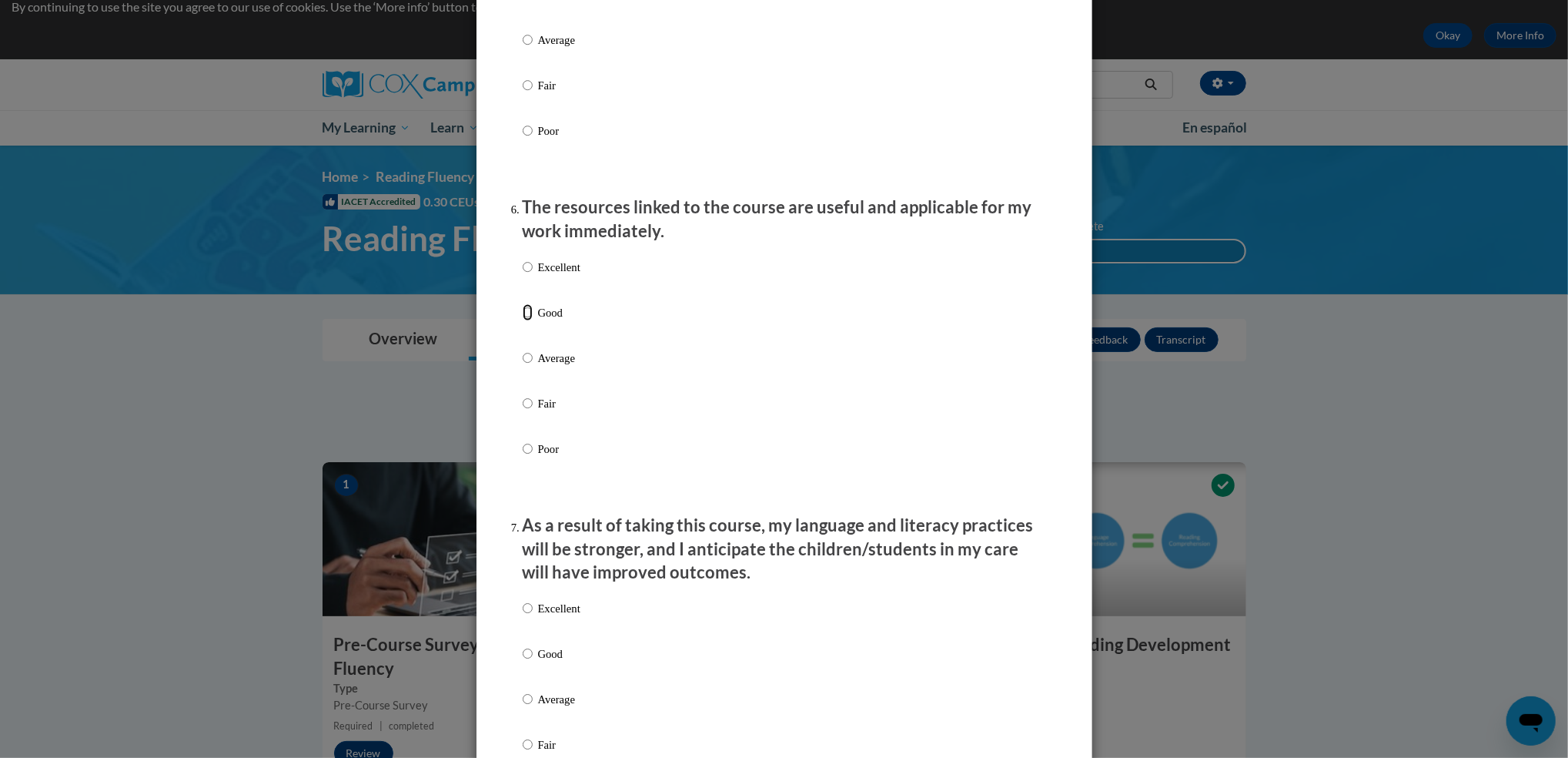
click at [523, 321] on input "Good" at bounding box center [528, 313] width 10 height 17
radio input "true"
click at [524, 663] on input "Good" at bounding box center [528, 654] width 10 height 17
radio input "true"
click at [786, 711] on div "Excellent Good Average Fair Poor" at bounding box center [785, 717] width 524 height 251
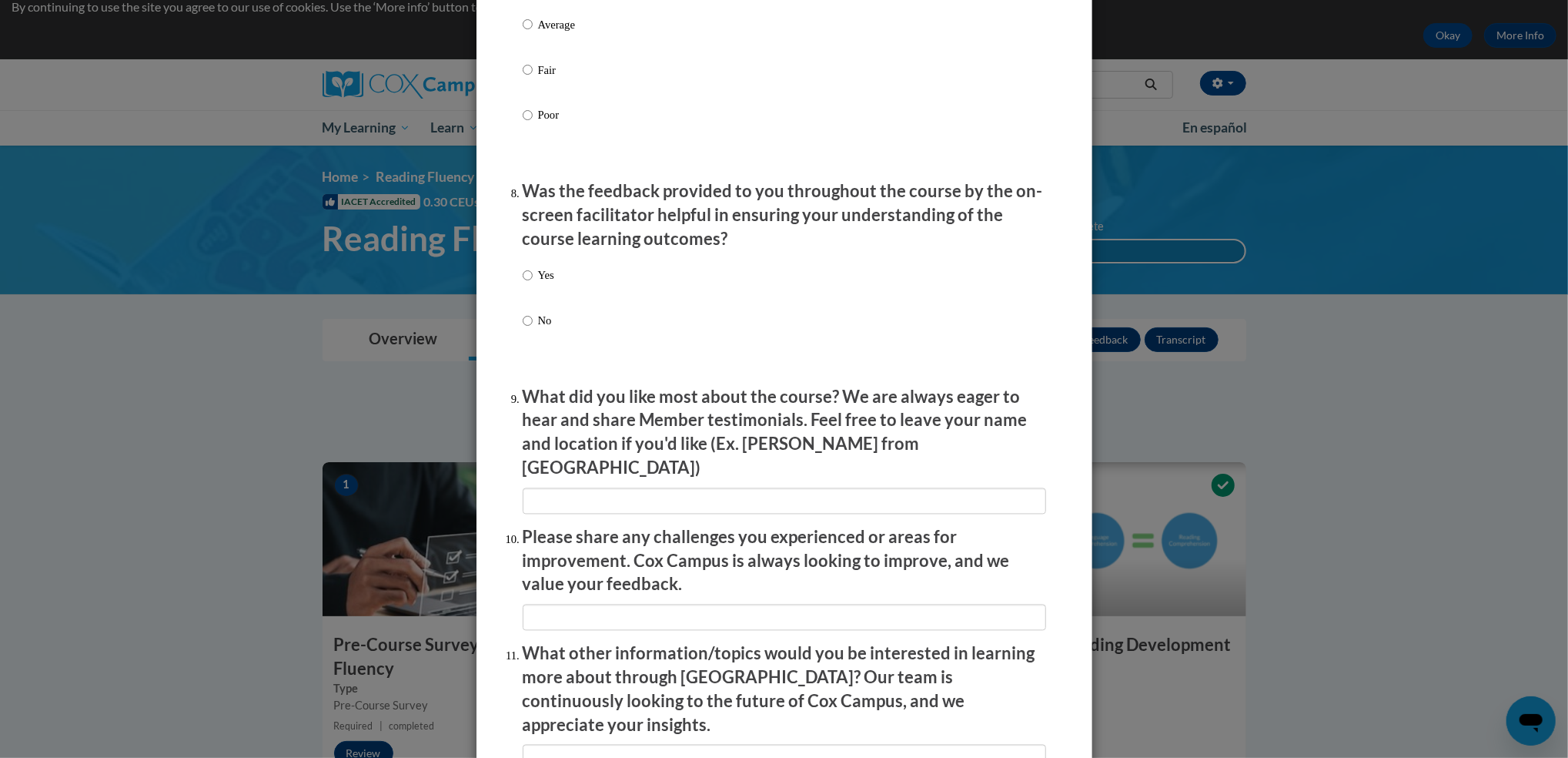
scroll to position [2259, 0]
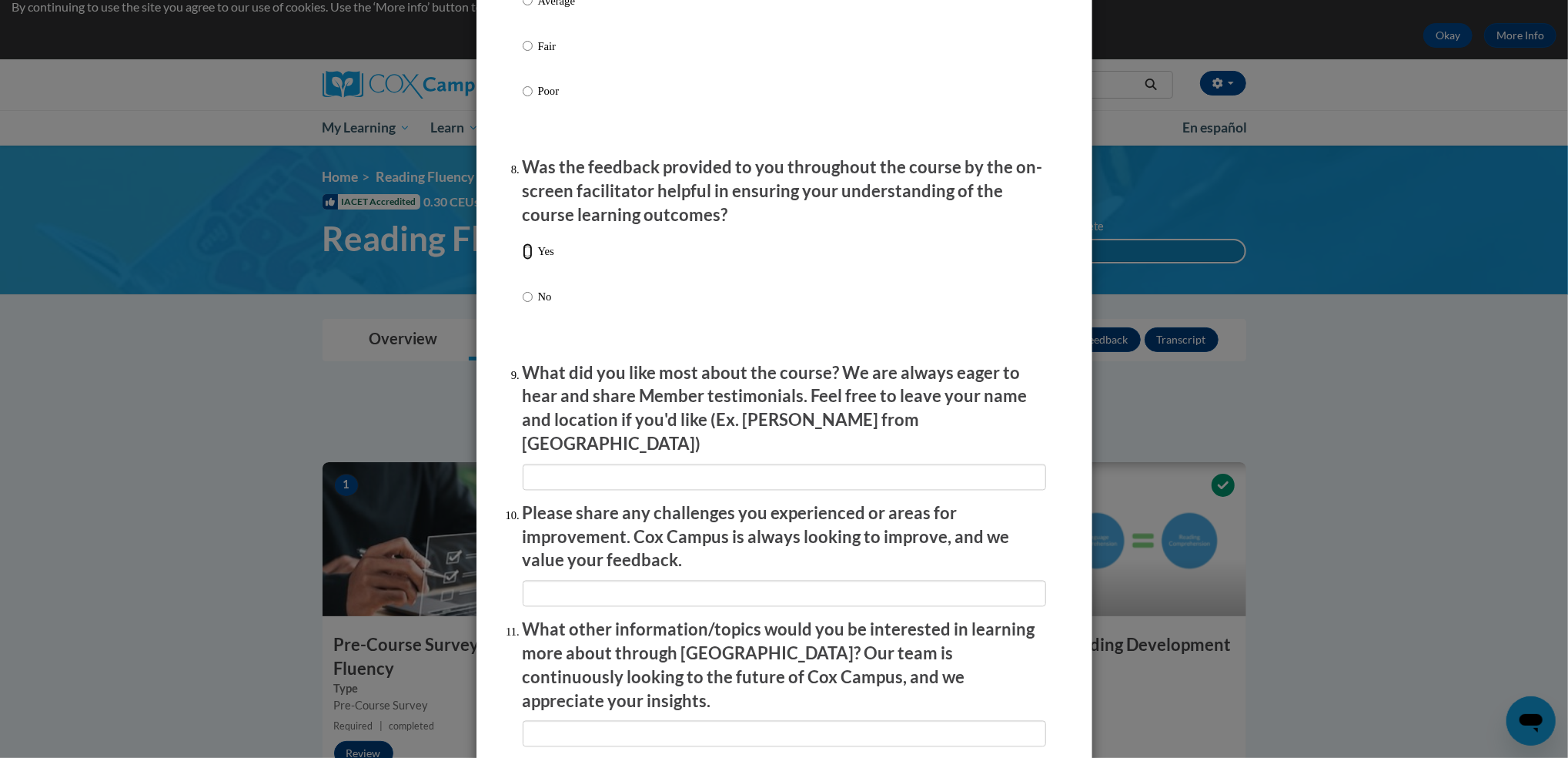
click at [523, 260] on input "Yes" at bounding box center [528, 252] width 10 height 17
radio input "true"
click at [1031, 669] on p "What other information/topics would you be interested in learning more about th…" at bounding box center [785, 666] width 524 height 94
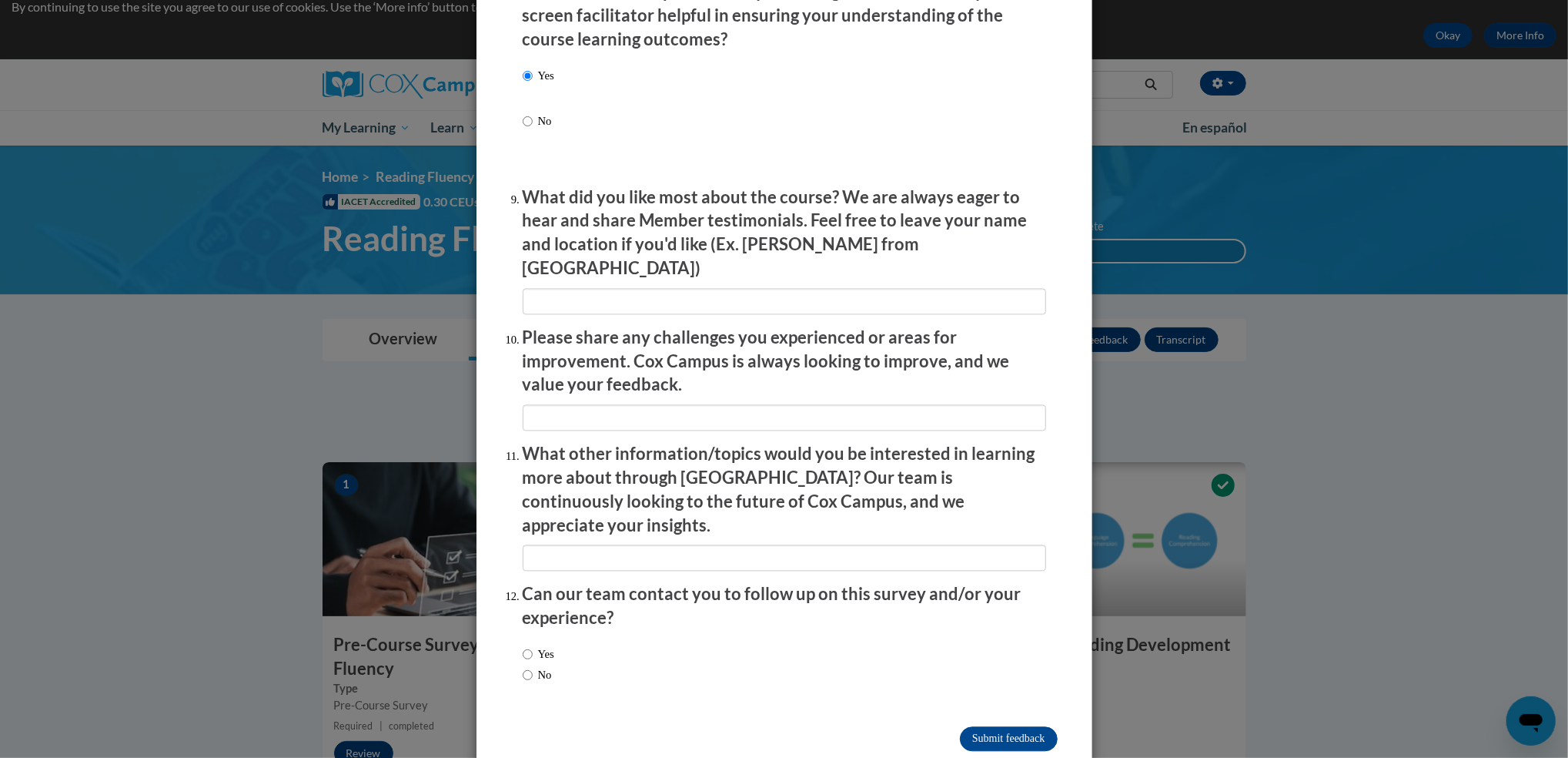
scroll to position [2449, 0]
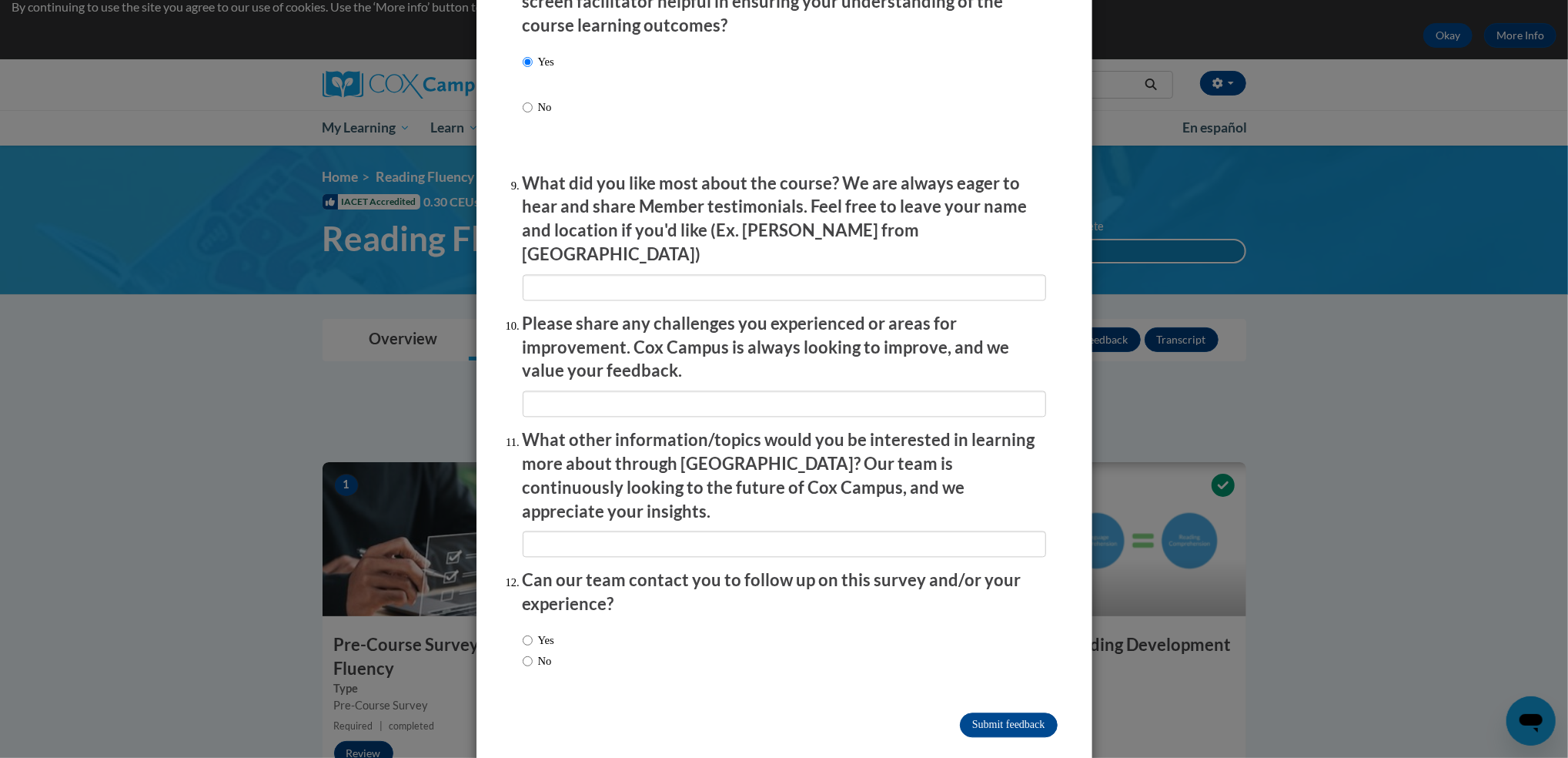
click at [525, 652] on label "No" at bounding box center [537, 661] width 29 height 17
click at [525, 652] on input "No" at bounding box center [528, 661] width 10 height 17
radio input "true"
click at [962, 713] on input "Submit feedback" at bounding box center [1008, 725] width 97 height 25
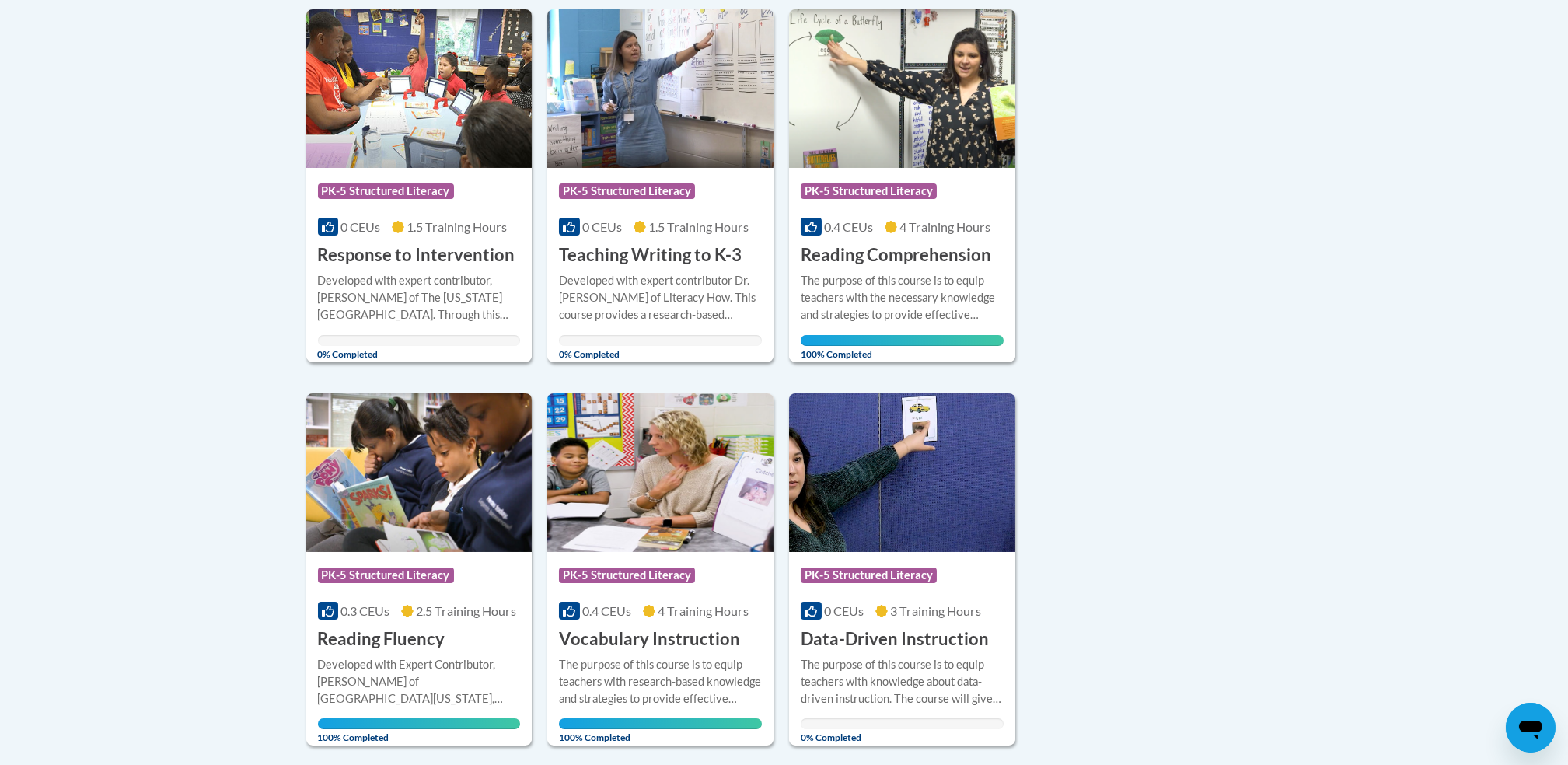
scroll to position [393, 0]
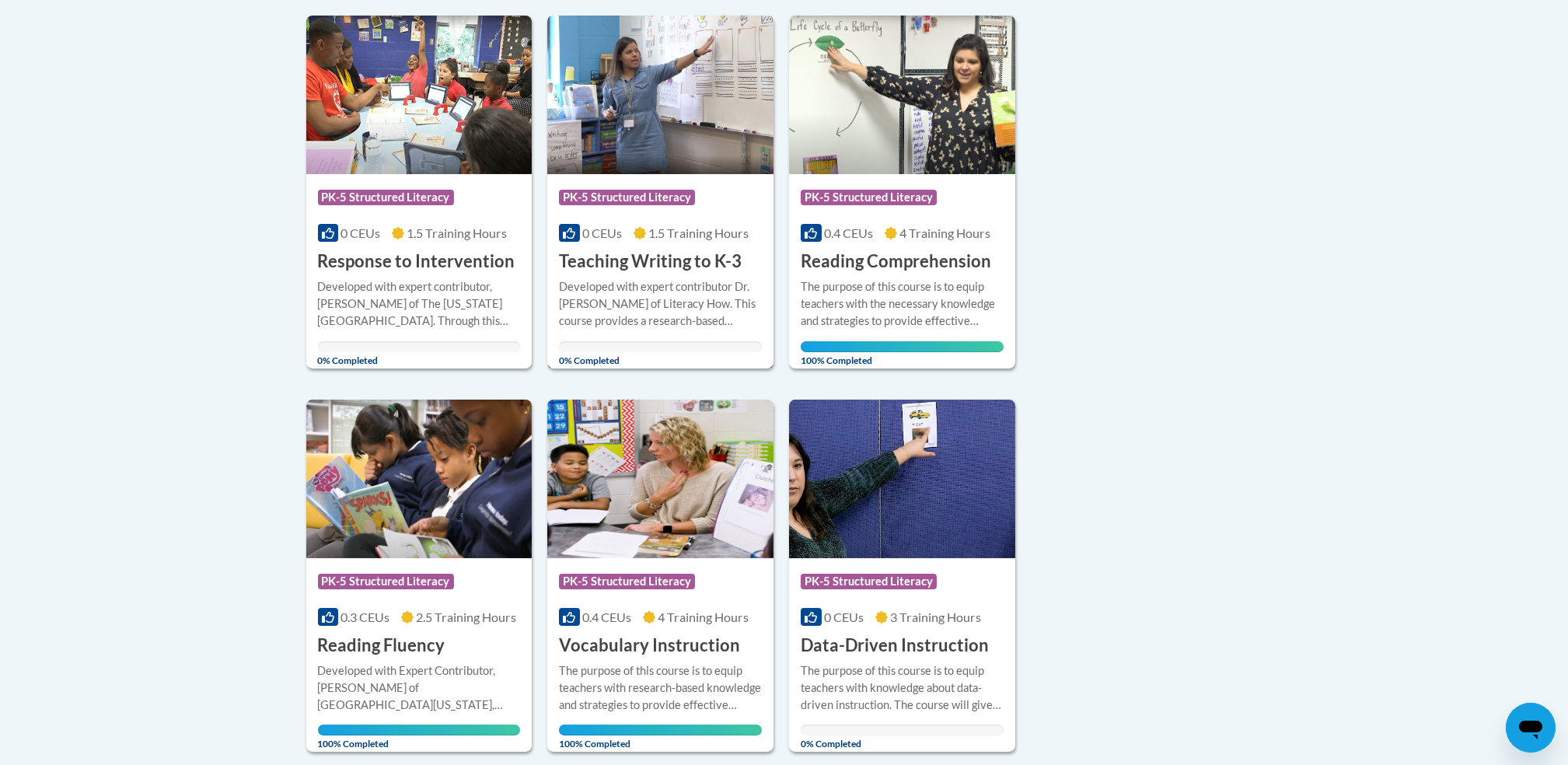
click at [682, 108] on img at bounding box center [660, 94] width 226 height 159
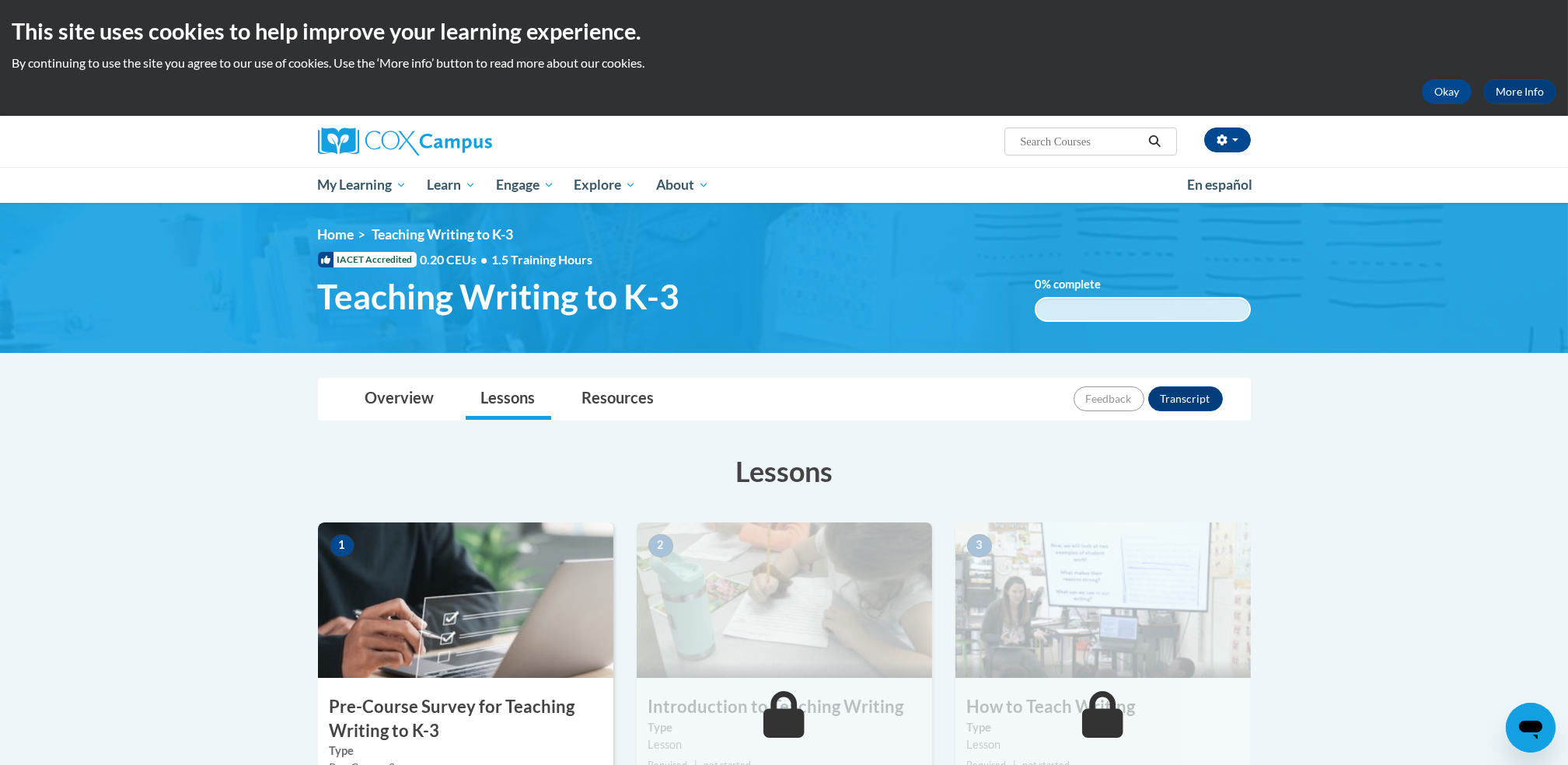
click at [483, 622] on img at bounding box center [465, 599] width 295 height 155
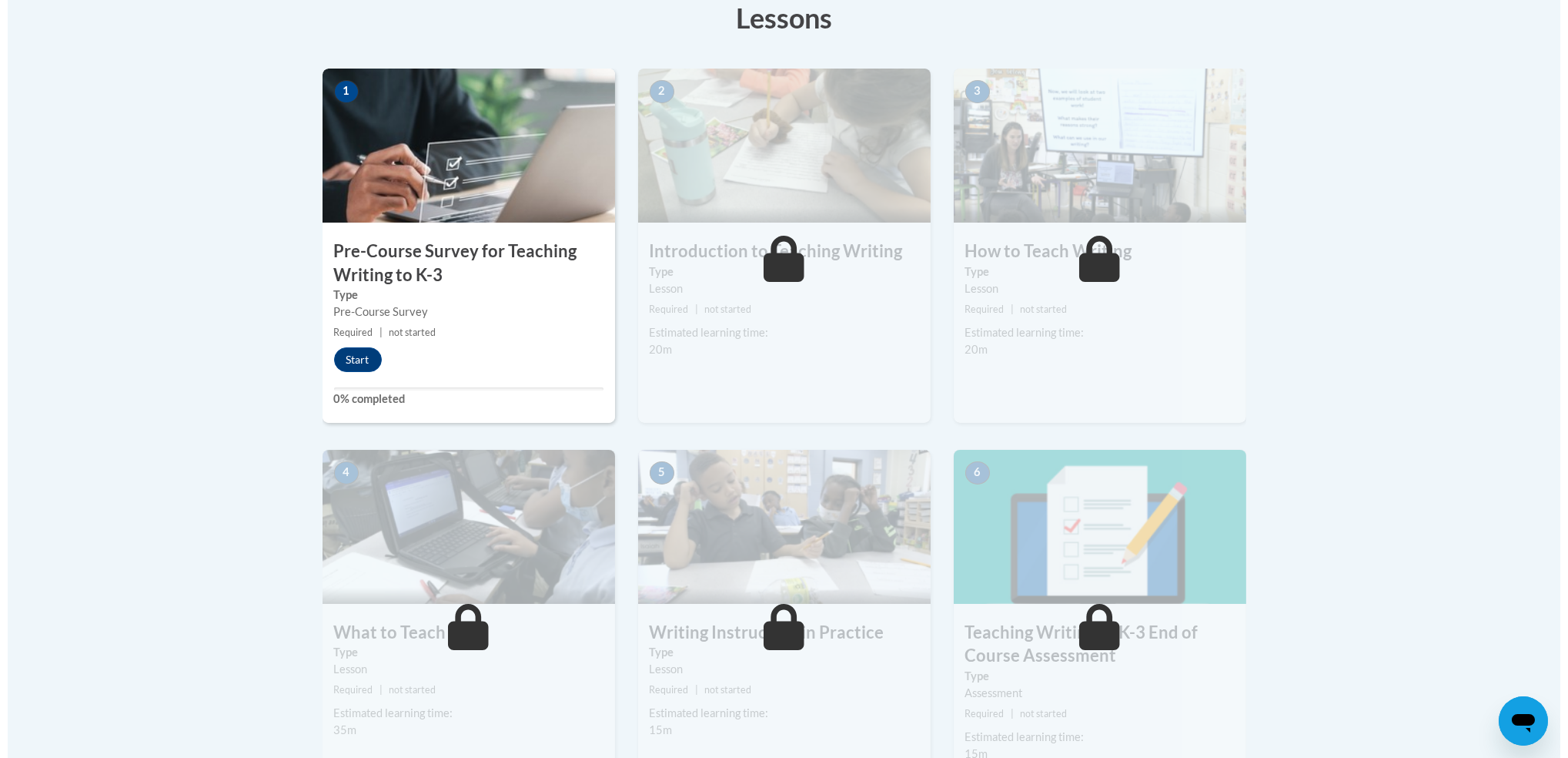
scroll to position [465, 0]
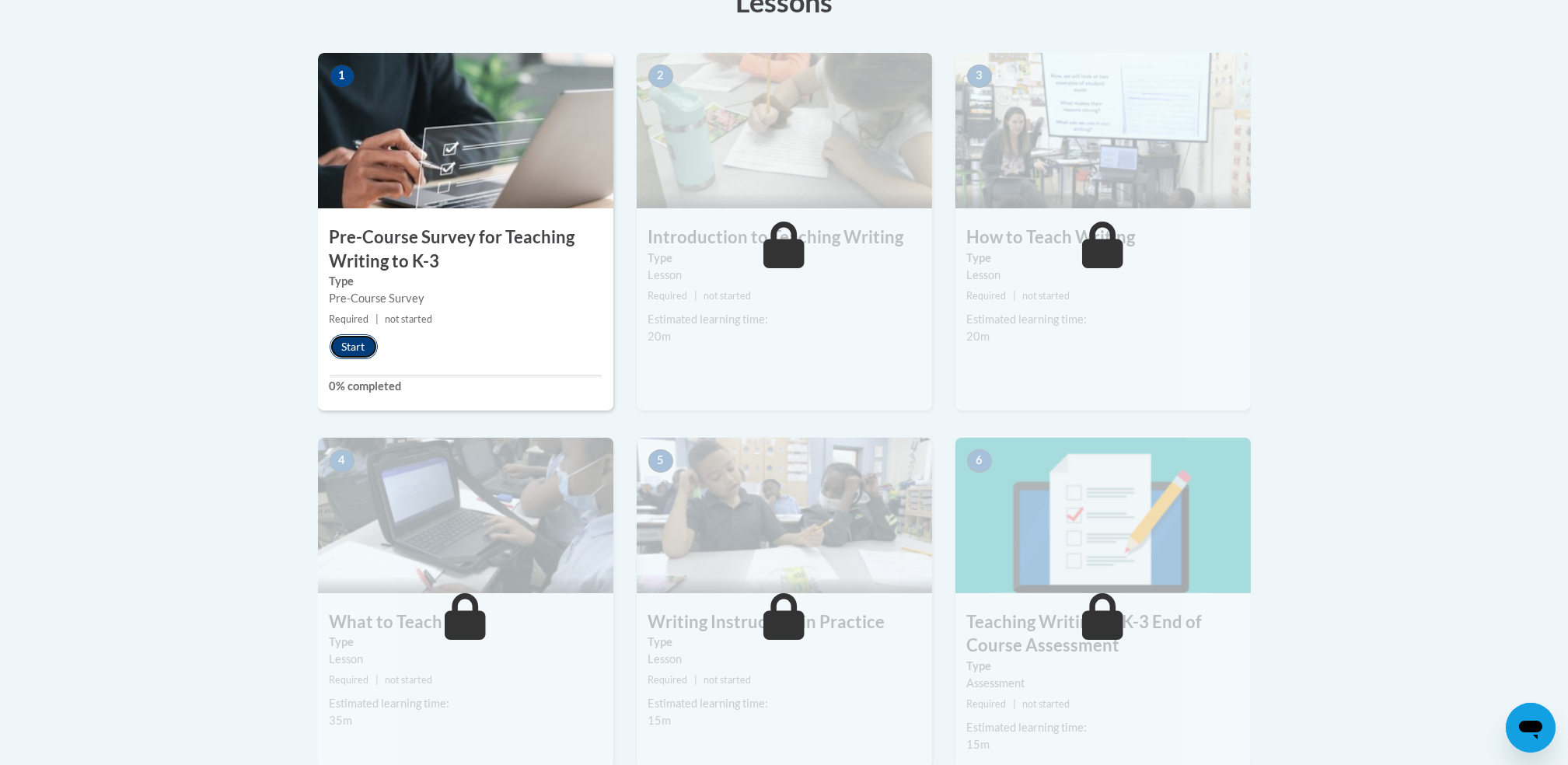
click at [364, 342] on button "Start" at bounding box center [353, 346] width 49 height 25
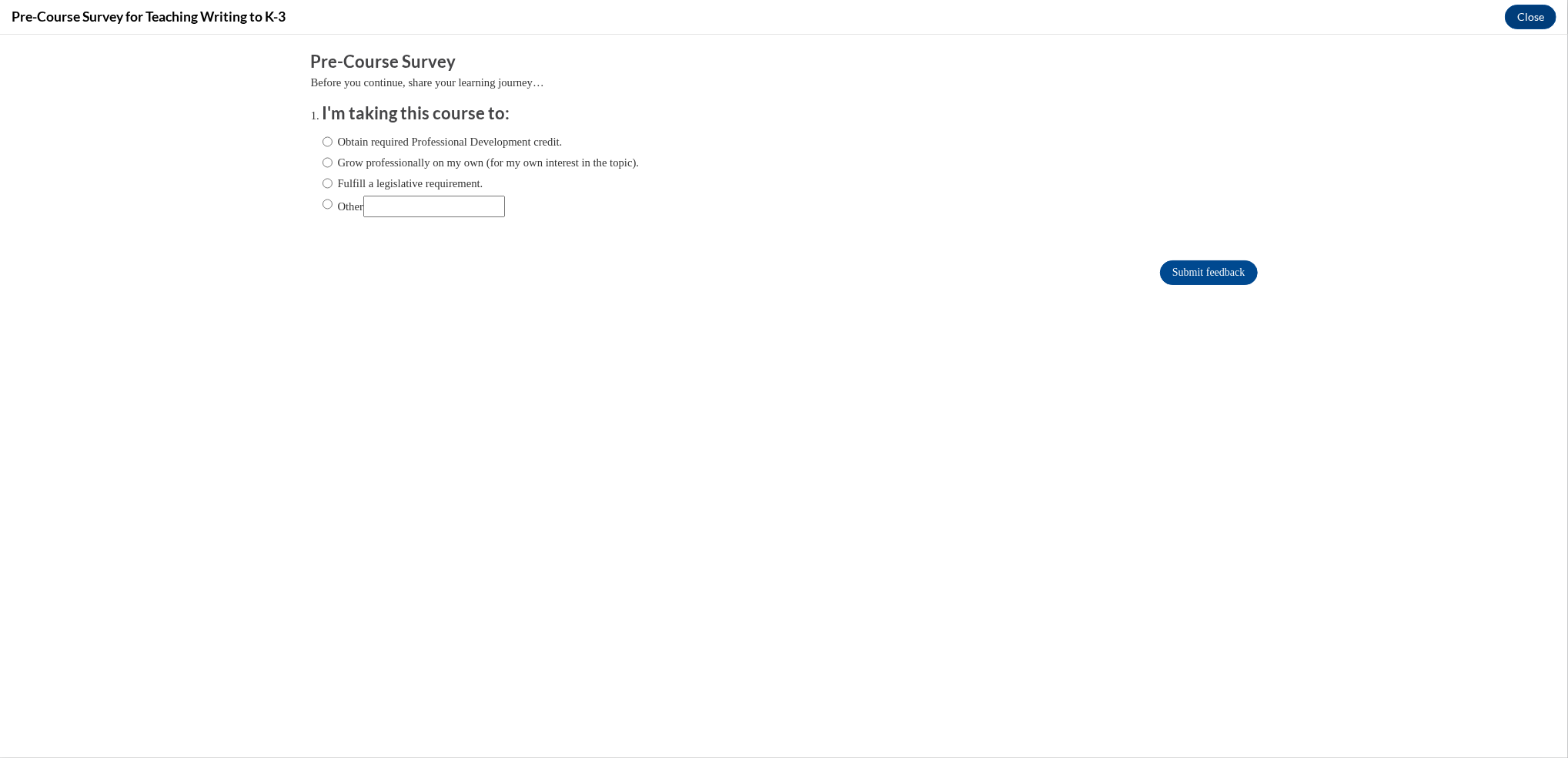
scroll to position [0, 0]
click at [322, 164] on input "Grow professionally on my own (for my own interest in the topic)." at bounding box center [327, 162] width 10 height 17
radio input "true"
click at [1197, 269] on input "Submit feedback" at bounding box center [1208, 272] width 97 height 25
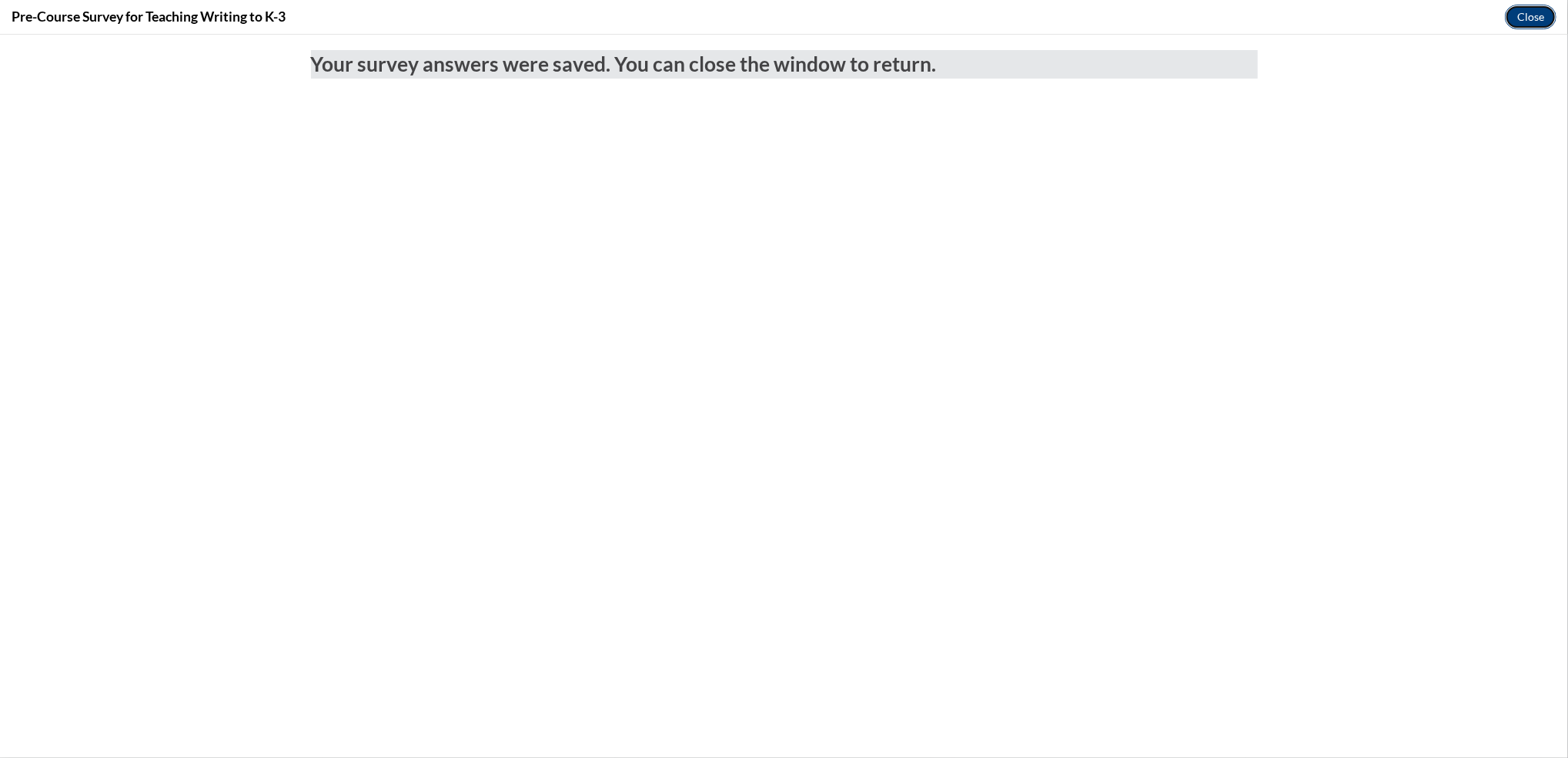
click at [1525, 16] on button "Close" at bounding box center [1530, 17] width 52 height 25
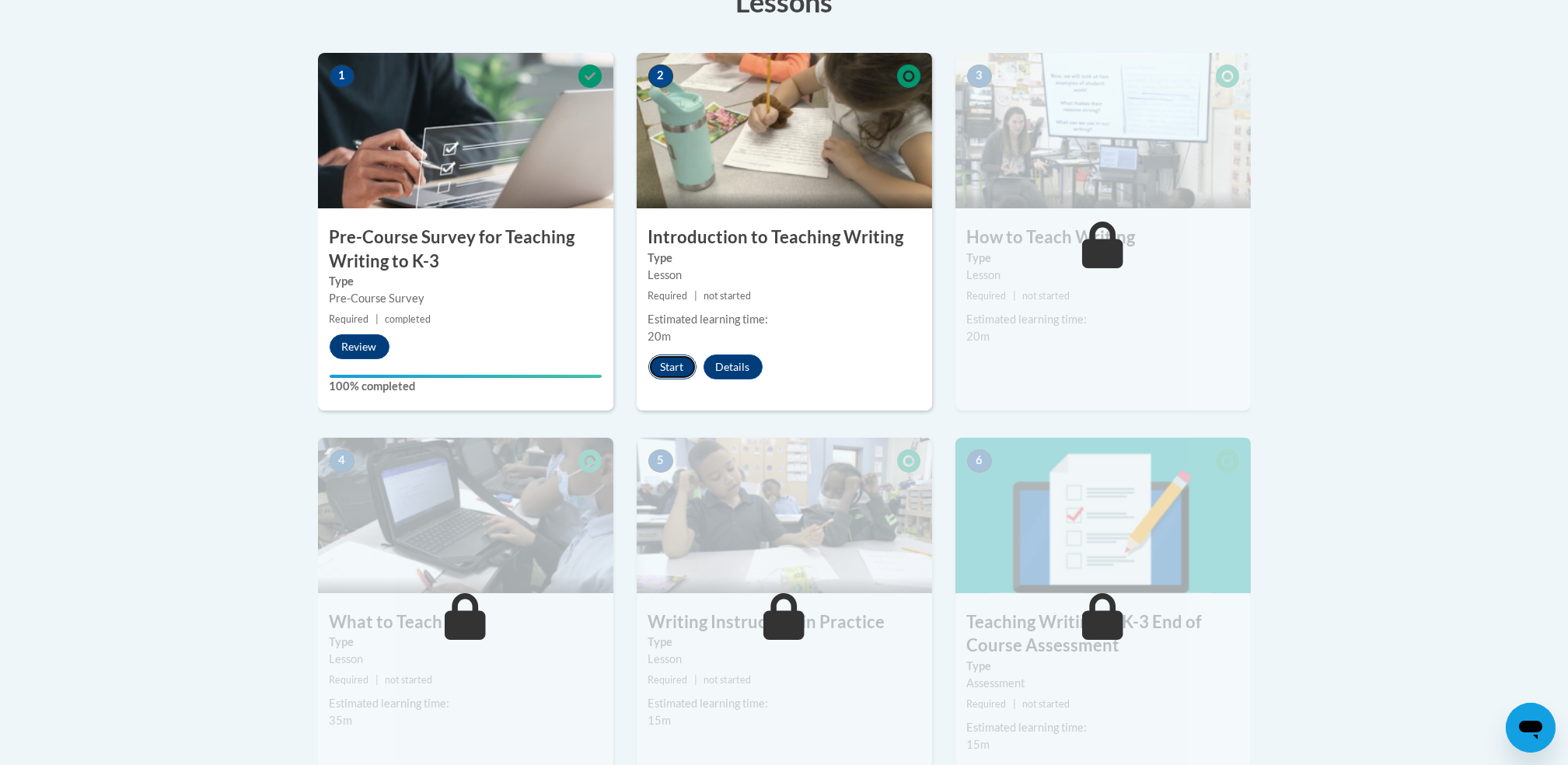
click at [673, 373] on button "Start" at bounding box center [672, 367] width 49 height 25
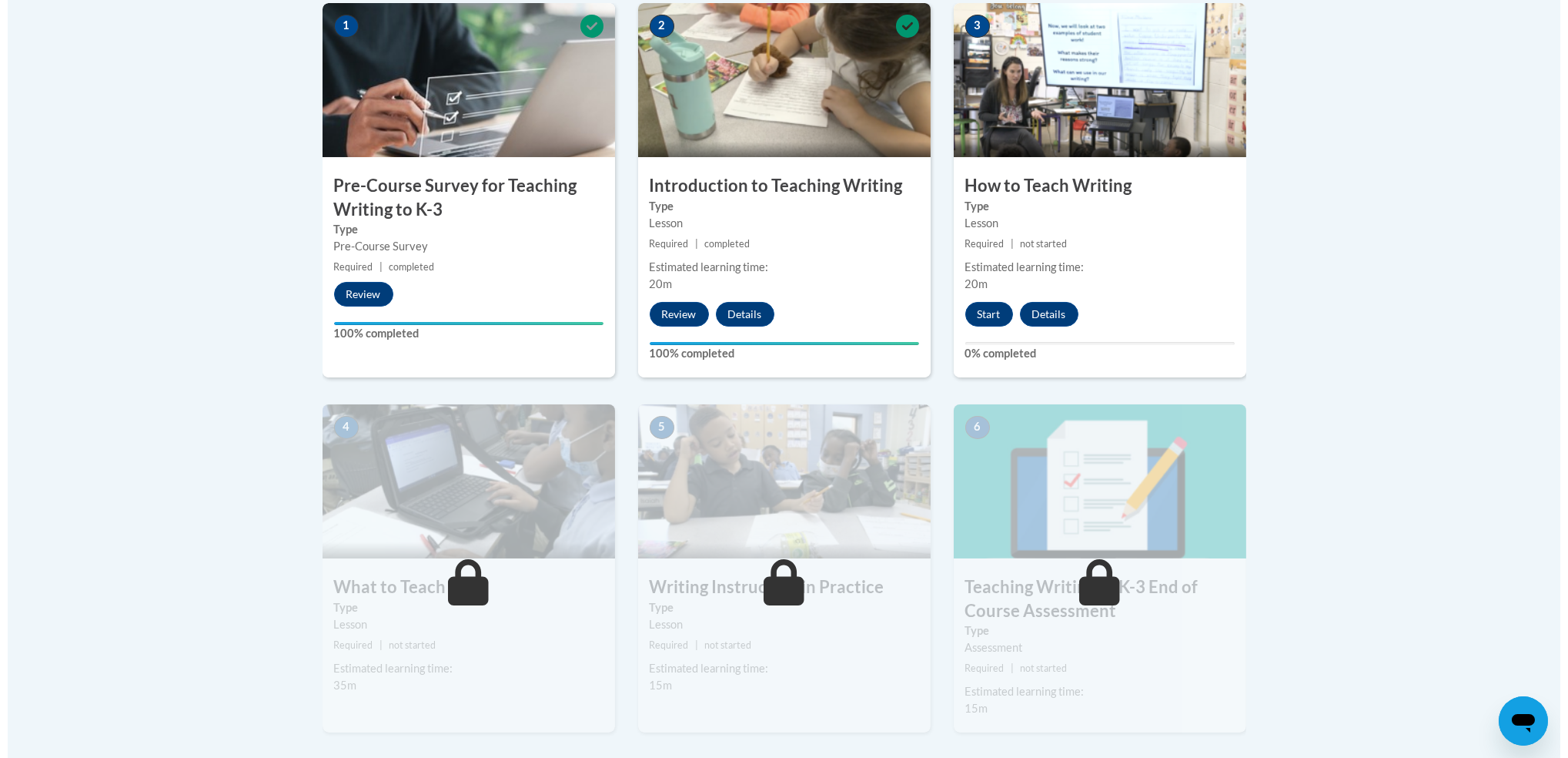
scroll to position [516, 0]
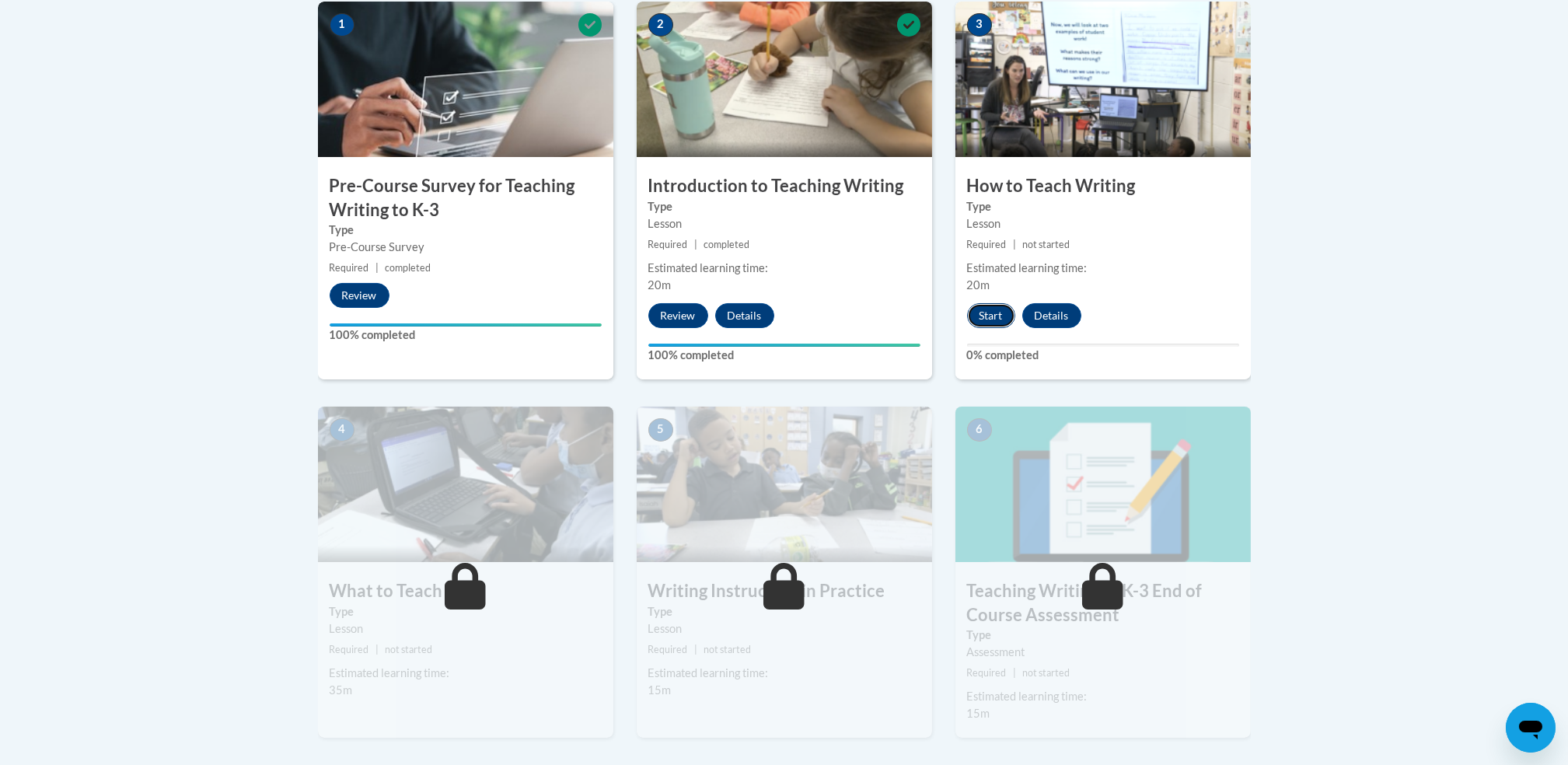
click at [992, 310] on button "Start" at bounding box center [990, 316] width 49 height 25
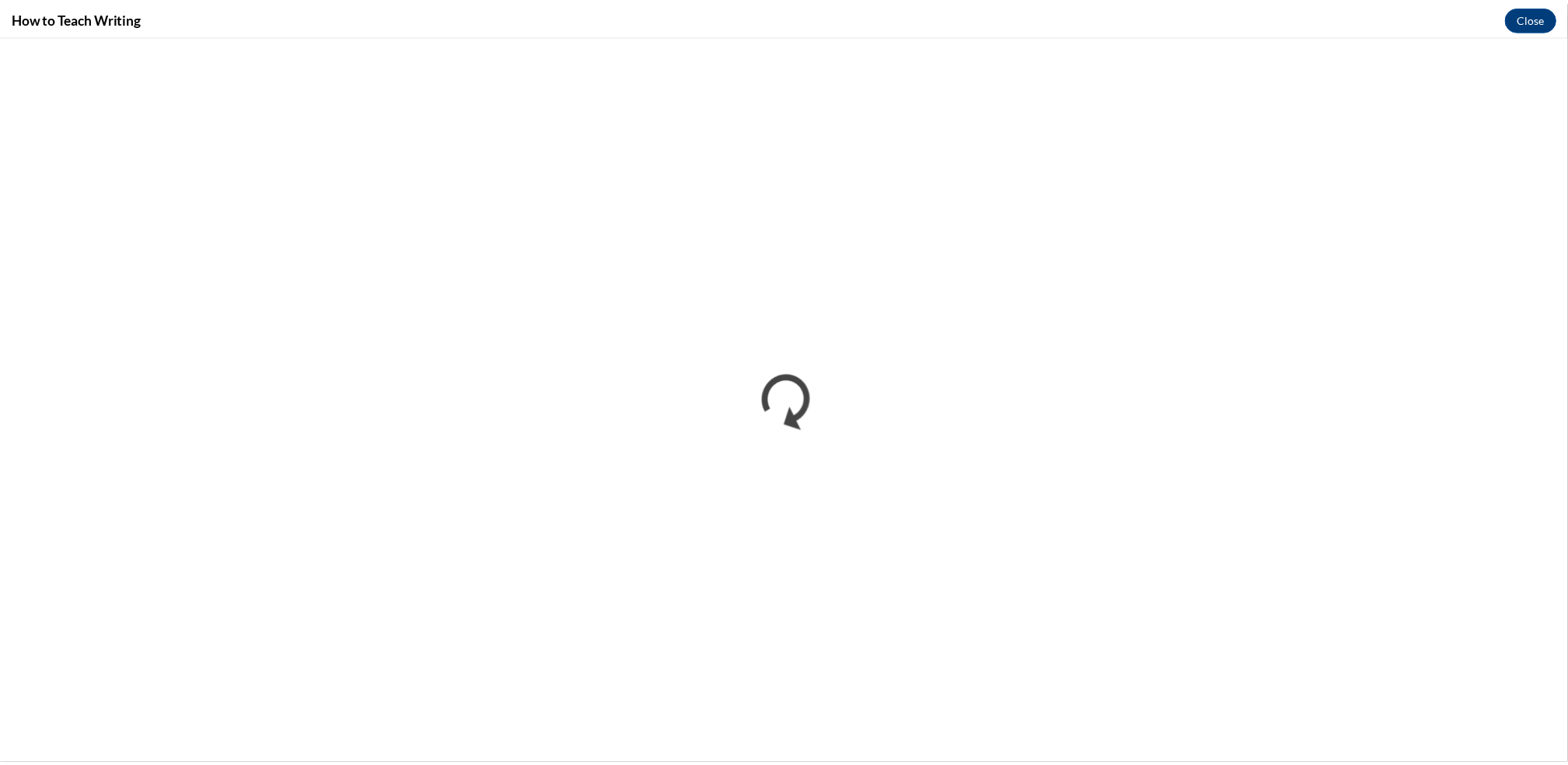
scroll to position [0, 0]
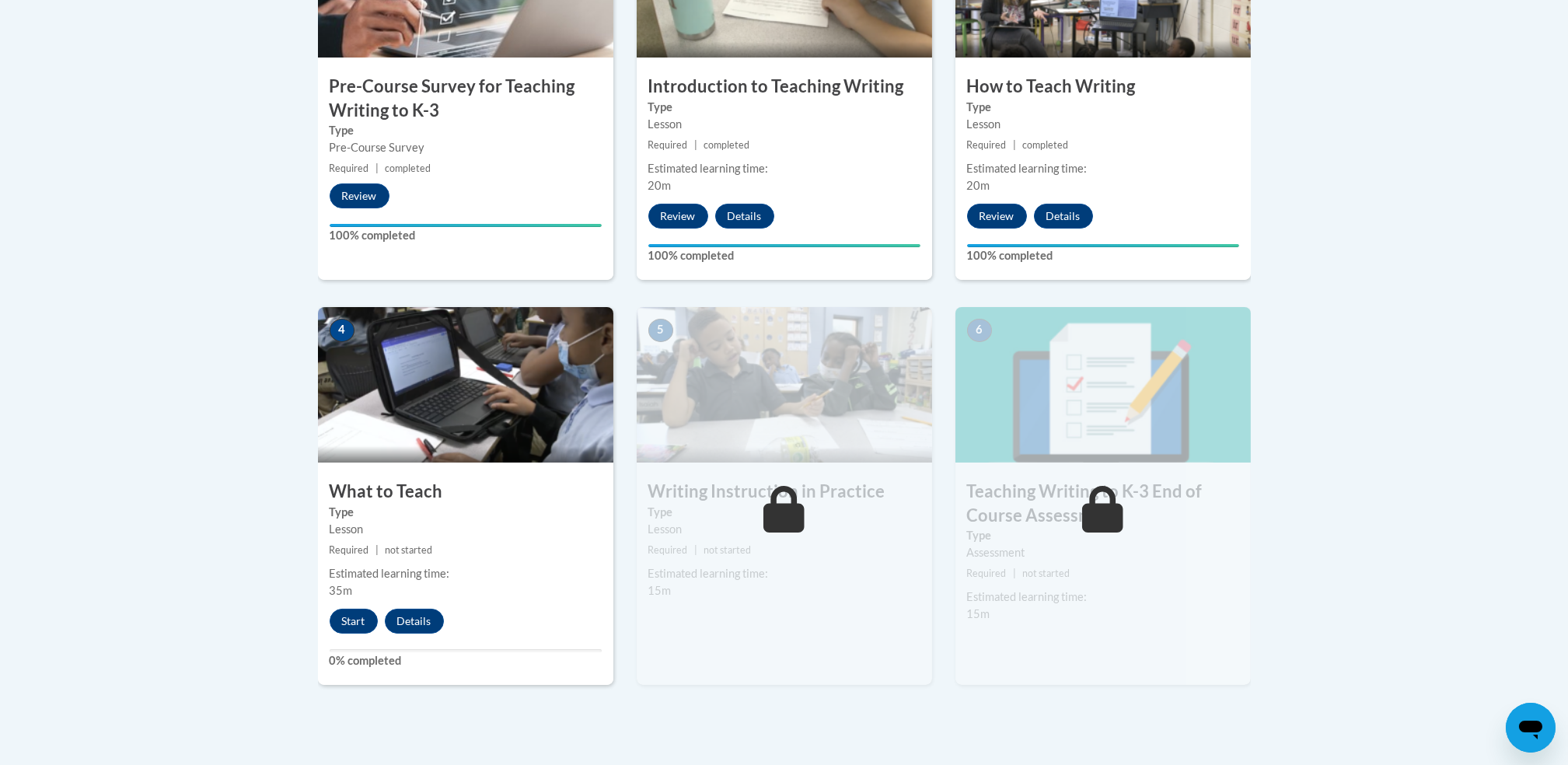
scroll to position [59, 0]
